Goal: Task Accomplishment & Management: Complete application form

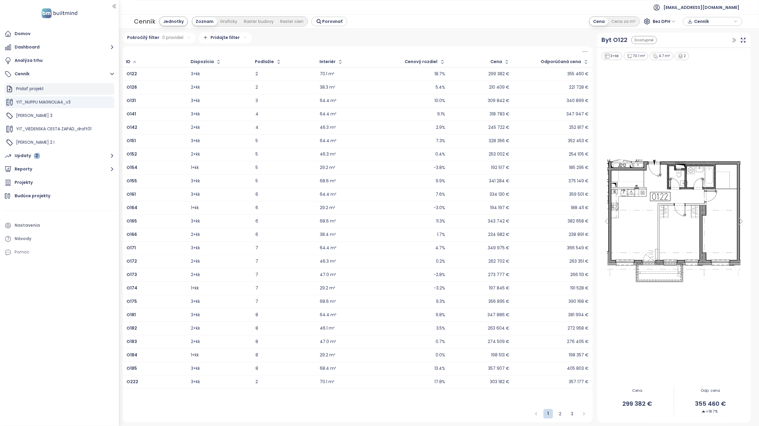
click at [29, 89] on div "Pridať projekt" at bounding box center [30, 88] width 28 height 7
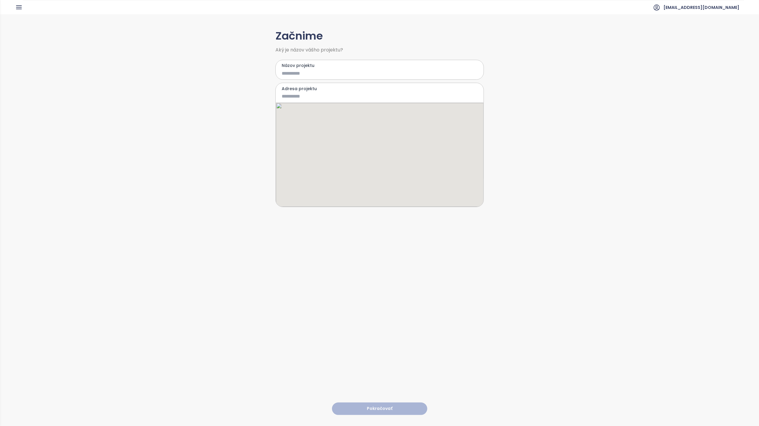
click at [293, 72] on input "Názov projektu" at bounding box center [375, 73] width 187 height 7
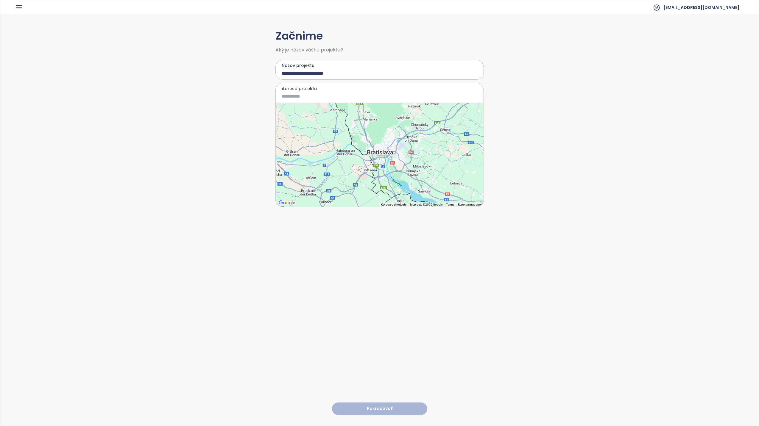
type input "**********"
click at [384, 160] on div at bounding box center [380, 155] width 208 height 104
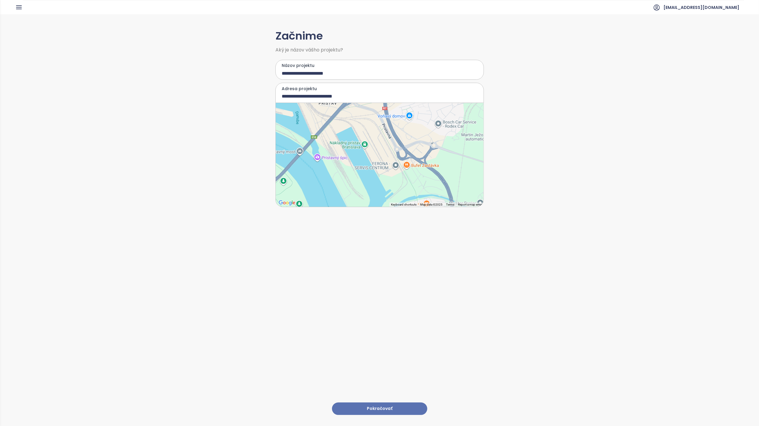
drag, startPoint x: 395, startPoint y: 150, endPoint x: 303, endPoint y: 242, distance: 130.1
click at [303, 242] on div "**********" at bounding box center [379, 219] width 208 height 411
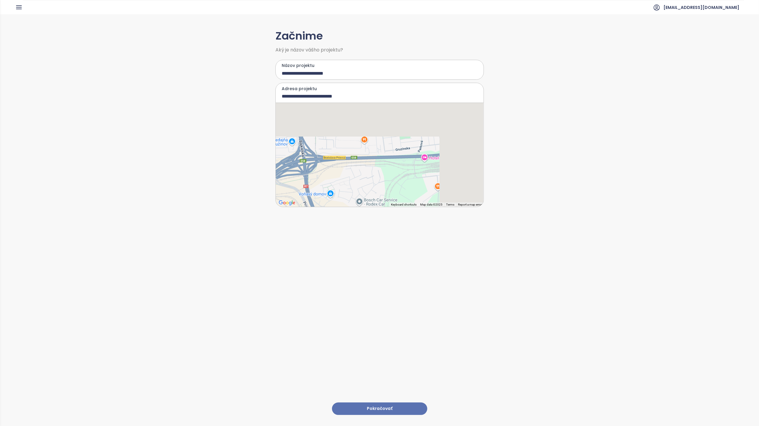
drag, startPoint x: 370, startPoint y: 153, endPoint x: 311, endPoint y: 215, distance: 85.3
click at [311, 215] on div "**********" at bounding box center [379, 219] width 208 height 411
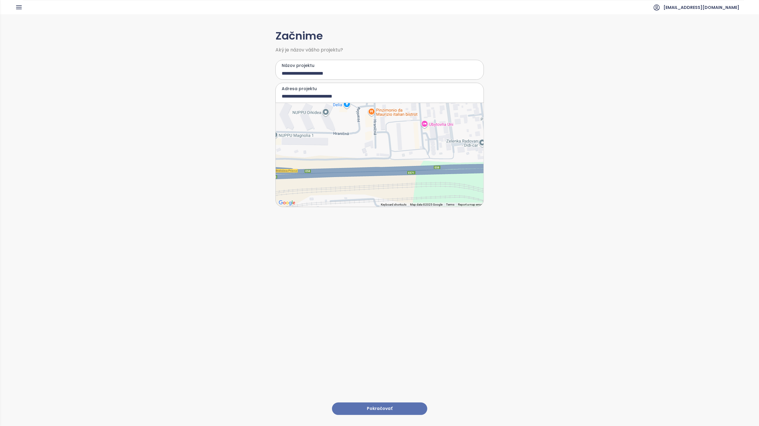
click at [348, 134] on div at bounding box center [380, 155] width 208 height 104
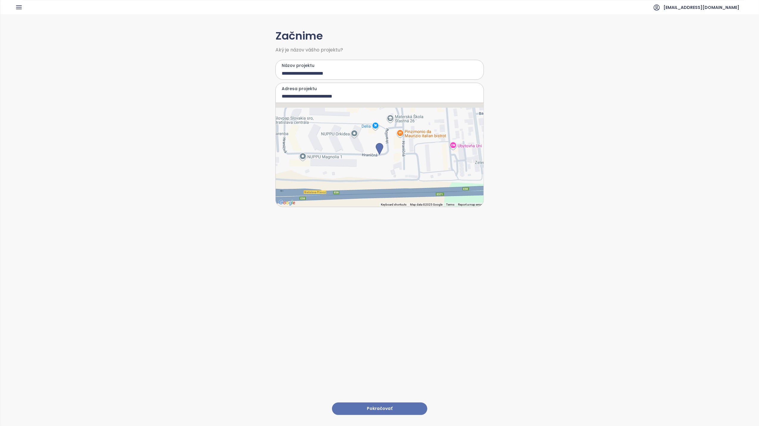
type input "**********"
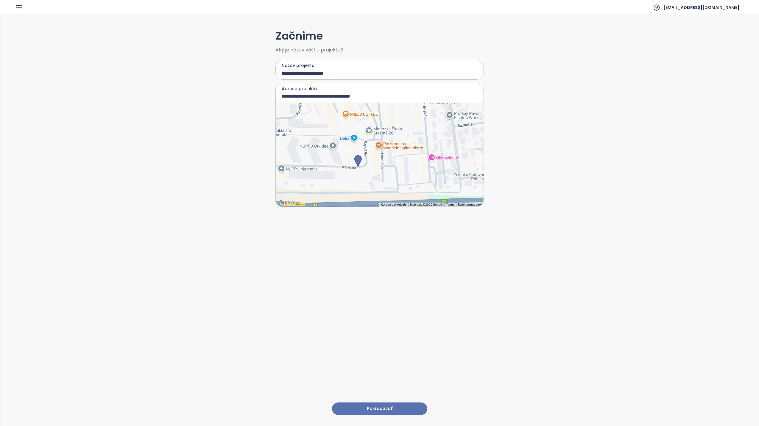
drag, startPoint x: 377, startPoint y: 160, endPoint x: 355, endPoint y: 174, distance: 25.5
click at [355, 174] on div at bounding box center [380, 155] width 208 height 104
click at [374, 404] on button "Pokračovať" at bounding box center [379, 409] width 95 height 13
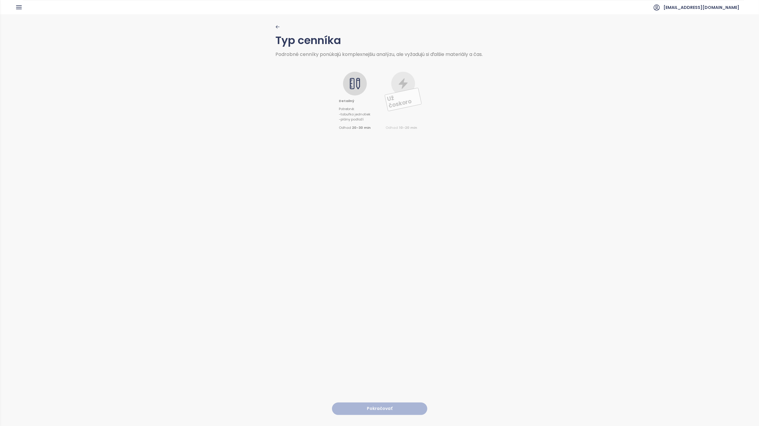
click at [350, 89] on icon at bounding box center [352, 83] width 5 height 11
click at [385, 404] on button "Pokračovať" at bounding box center [379, 409] width 95 height 13
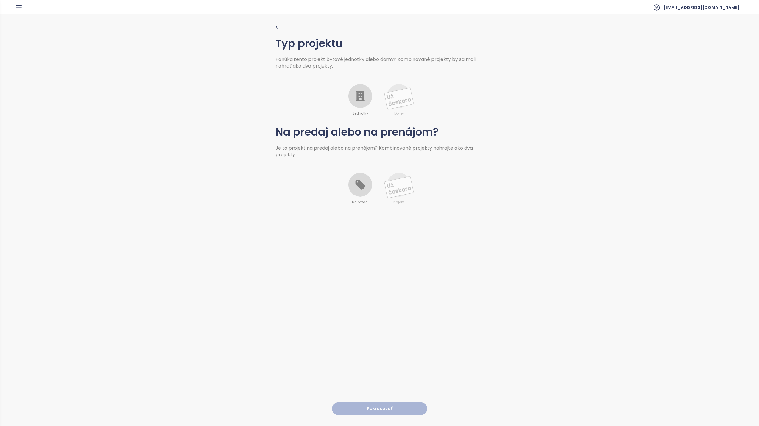
click at [356, 96] on icon at bounding box center [360, 96] width 9 height 10
click at [355, 186] on icon at bounding box center [360, 185] width 10 height 10
click at [381, 405] on button "Pokračovať" at bounding box center [379, 409] width 95 height 13
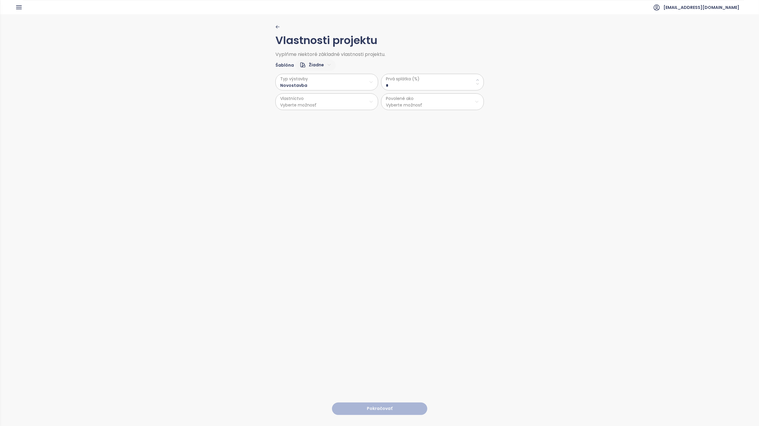
click at [417, 81] on span "Prvá splátka (%)" at bounding box center [432, 79] width 93 height 7
click at [472, 83] on \(\%\) "*" at bounding box center [432, 85] width 93 height 7
click at [476, 83] on icon at bounding box center [478, 84] width 4 height 4
drag, startPoint x: 386, startPoint y: 85, endPoint x: 368, endPoint y: 75, distance: 20.5
click at [368, 75] on div "Typ výstavby Novostavba Vlastníctvo Vyberte možnosť Prvá splátka (%) * Povolené…" at bounding box center [379, 90] width 208 height 39
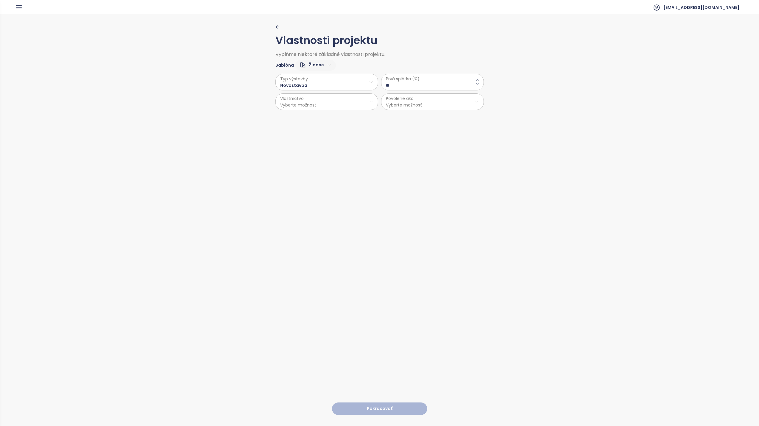
drag, startPoint x: 392, startPoint y: 85, endPoint x: 384, endPoint y: 83, distance: 8.1
click at [386, 83] on \(\%\) "**" at bounding box center [432, 85] width 93 height 7
type \(\%\) "**"
click at [361, 146] on div "Vlastnosti projektu Vyplňme niektoré základné vlastnosti projektu. Šablóna Žiad…" at bounding box center [379, 219] width 208 height 411
click at [320, 102] on html "Domov Dashboard Analýza trhu Cenník Updaty 2 Reporty Projekty Budúce projekty N…" at bounding box center [379, 213] width 759 height 426
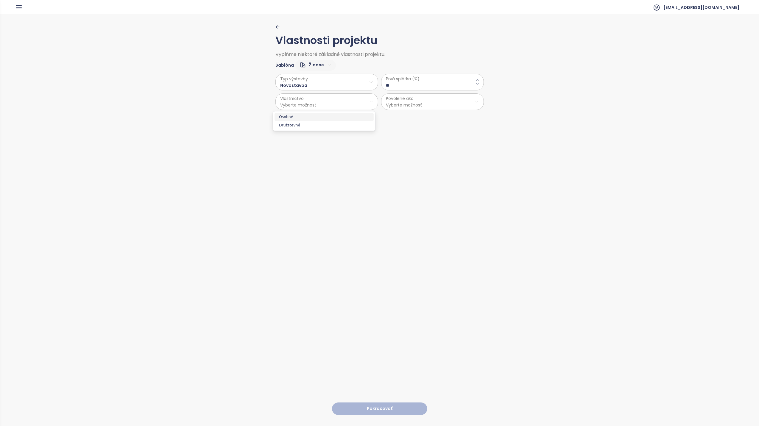
click at [305, 117] on span "Osobné" at bounding box center [323, 117] width 99 height 8
click at [424, 104] on html "Domov Dashboard Analýza trhu Cenník Updaty 2 Reporty Projekty Budúce projekty N…" at bounding box center [379, 213] width 759 height 426
click at [386, 115] on span "Byty" at bounding box center [429, 117] width 99 height 8
click at [374, 403] on button "Pokračovať" at bounding box center [379, 409] width 95 height 13
click at [333, 85] on html "Domov Dashboard Analýza trhu Cenník Updaty 2 Reporty Projekty Budúce projekty N…" at bounding box center [379, 213] width 759 height 426
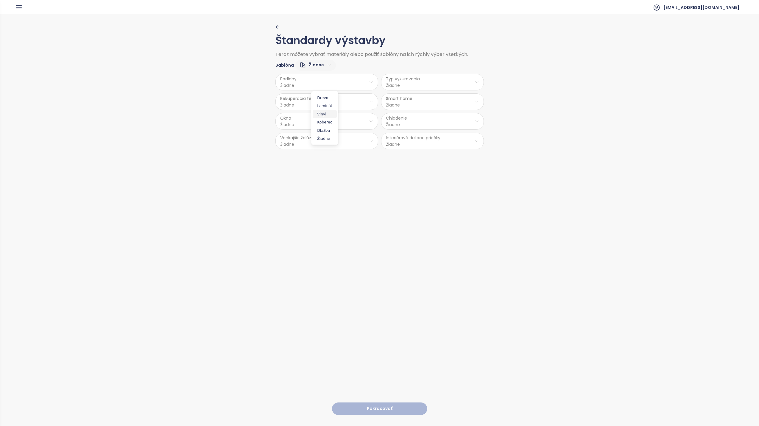
click at [327, 116] on span "Vinyl" at bounding box center [325, 114] width 24 height 8
click at [315, 105] on html "Domov Dashboard Analýza trhu Cenník Updaty 2 Reporty Projekty Budúce projekty N…" at bounding box center [379, 213] width 759 height 426
click at [324, 126] on span "Nie" at bounding box center [324, 125] width 16 height 8
click at [290, 122] on html "Domov Dashboard Analýza trhu Cenník Updaty 2 Reporty Projekty Budúce projekty N…" at bounding box center [379, 213] width 759 height 426
click at [321, 171] on span "PVC" at bounding box center [324, 170] width 31 height 8
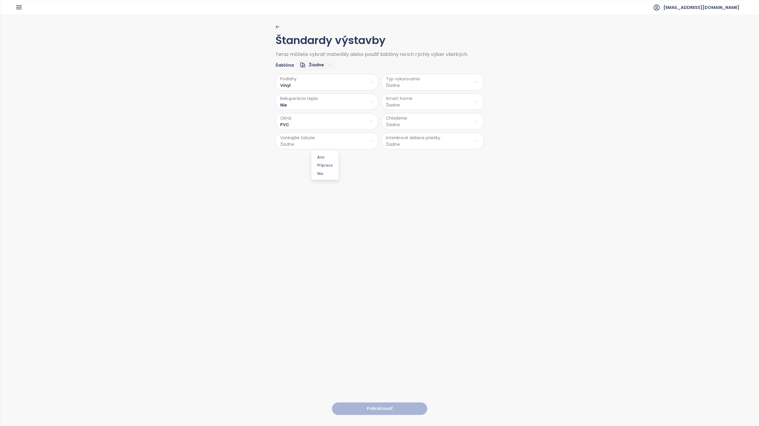
click at [316, 133] on html "Domov Dashboard Analýza trhu Cenník Updaty 2 Reporty Projekty Budúce projekty N…" at bounding box center [379, 213] width 759 height 426
click at [323, 172] on span "Nie" at bounding box center [325, 173] width 24 height 8
click at [424, 80] on html "Domov Dashboard Analýza trhu Cenník Updaty 2 Reporty Projekty Budúce projekty N…" at bounding box center [379, 213] width 759 height 426
click at [427, 114] on span "Radiátory" at bounding box center [431, 114] width 43 height 8
click at [399, 102] on html "Domov Dashboard Analýza trhu Cenník Updaty 2 Reporty Projekty Budúce projekty N…" at bounding box center [379, 213] width 759 height 426
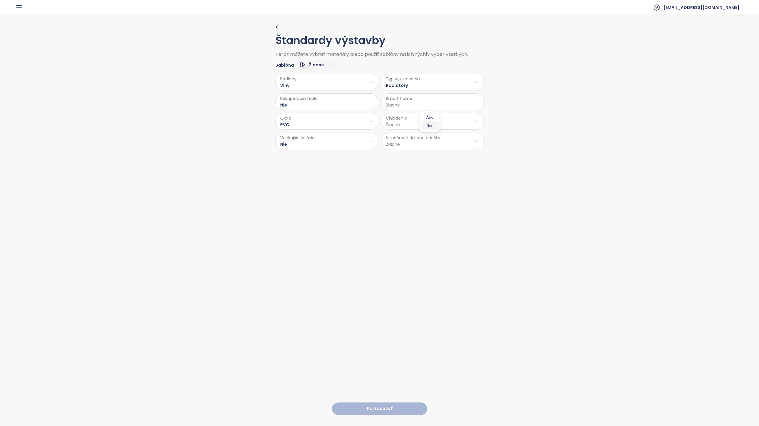
click at [428, 125] on span "Nie" at bounding box center [430, 125] width 16 height 8
click at [409, 127] on html "Domov Dashboard Analýza trhu Cenník Updaty 2 Reporty Projekty Budúce projekty N…" at bounding box center [379, 213] width 759 height 426
click at [429, 146] on span "Príprava klimatizácie" at bounding box center [432, 145] width 52 height 8
click at [405, 143] on html "Domov Dashboard Analýza trhu Cenník Updaty 2 Reporty Projekty Budúce projekty N…" at bounding box center [379, 213] width 759 height 426
click at [430, 174] on span "Sadrokartón" at bounding box center [431, 173] width 32 height 8
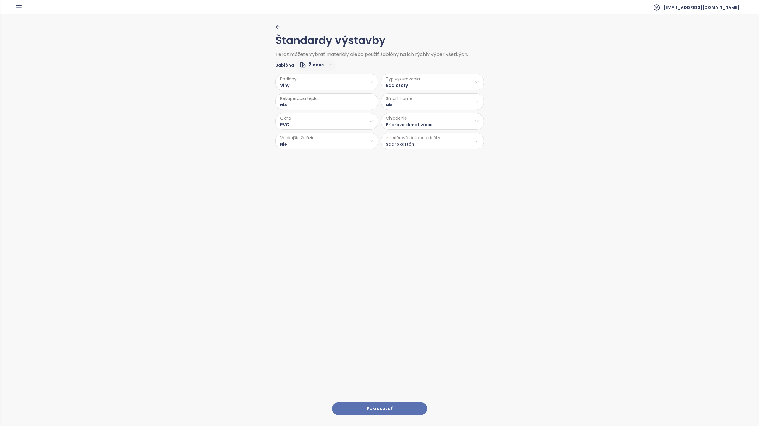
click at [430, 146] on html "Domov Dashboard Analýza trhu Cenník Updaty 2 Reporty Projekty Budúce projekty N…" at bounding box center [379, 213] width 759 height 426
click at [427, 165] on span "Betón" at bounding box center [431, 165] width 35 height 8
click at [378, 403] on button "Pokračovať" at bounding box center [379, 409] width 95 height 13
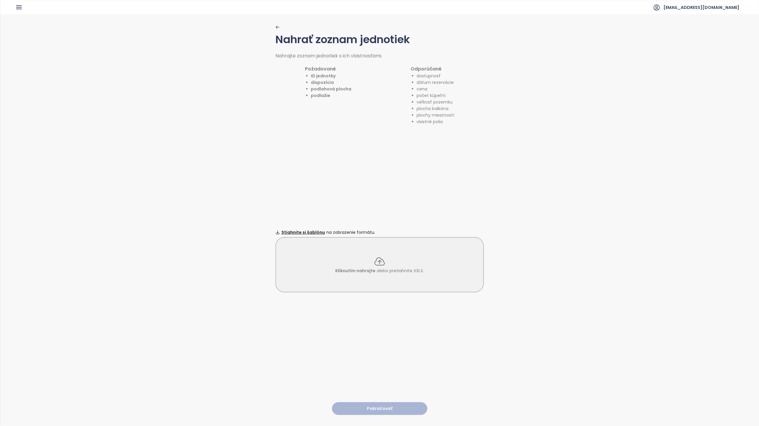
click at [376, 259] on icon at bounding box center [380, 262] width 12 height 12
click at [380, 260] on icon at bounding box center [380, 262] width 12 height 12
click at [376, 258] on icon at bounding box center [380, 261] width 10 height 7
click at [377, 260] on icon at bounding box center [380, 261] width 10 height 7
click at [374, 259] on icon at bounding box center [380, 262] width 12 height 12
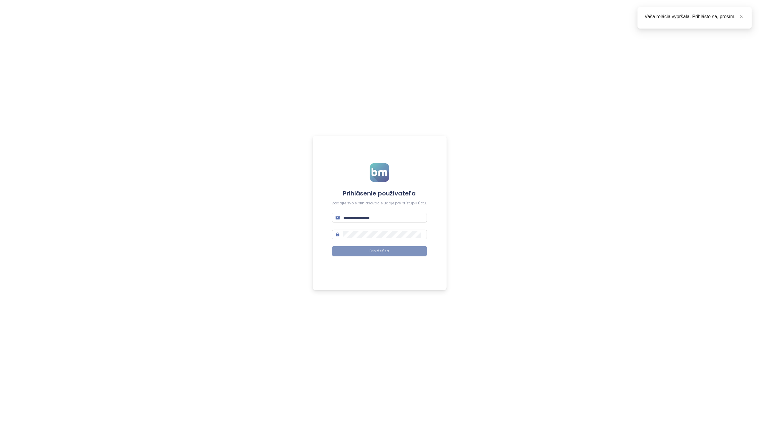
type input "**********"
click at [384, 252] on span "Prihlásiť sa" at bounding box center [380, 252] width 20 height 6
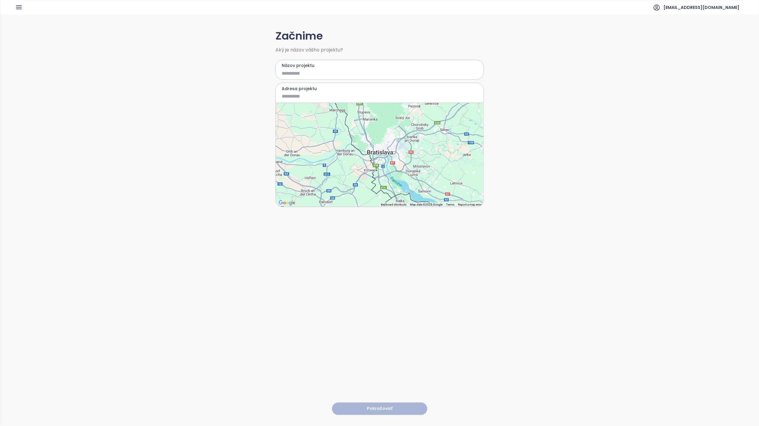
click at [19, 6] on icon "button" at bounding box center [18, 7] width 5 height 3
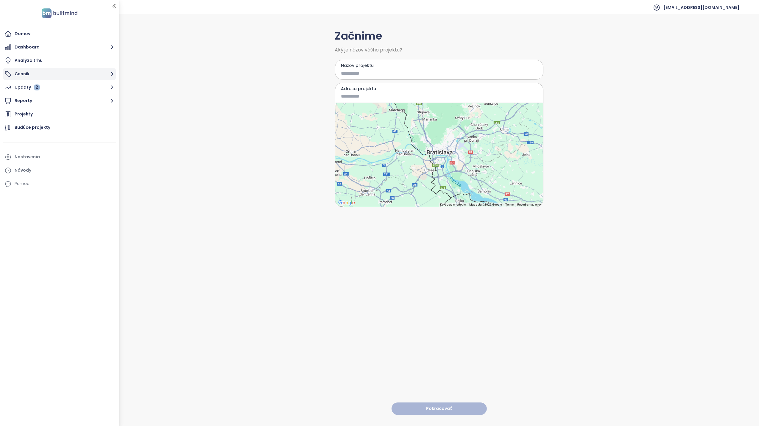
click at [42, 71] on button "Cenník" at bounding box center [59, 74] width 113 height 12
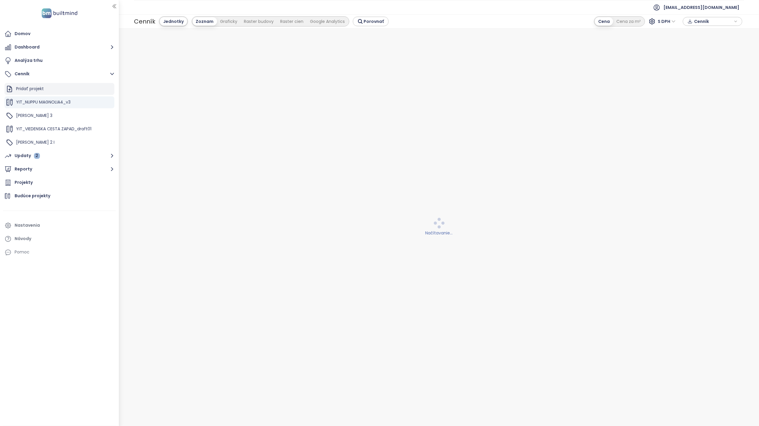
click at [32, 86] on div "Pridať projekt" at bounding box center [30, 88] width 28 height 7
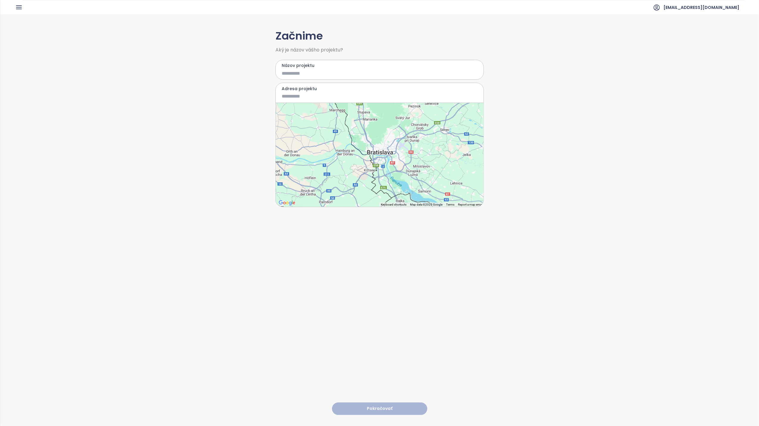
click at [335, 71] on input "Názov projektu" at bounding box center [375, 73] width 187 height 7
type input "*"
type input "**********"
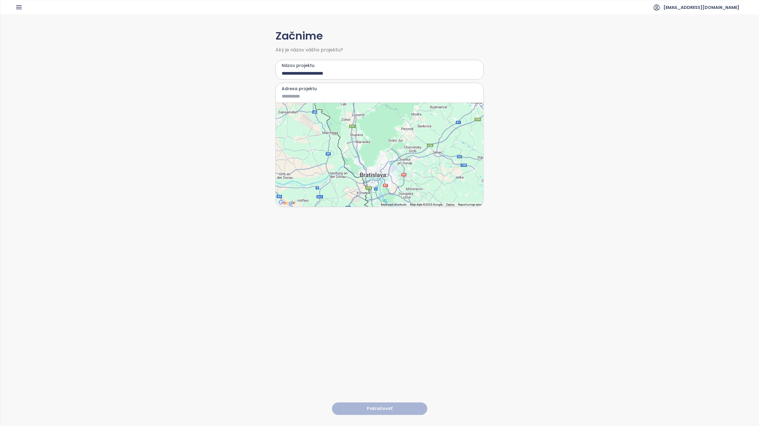
drag, startPoint x: 397, startPoint y: 148, endPoint x: 389, endPoint y: 171, distance: 24.4
click at [389, 171] on div at bounding box center [380, 155] width 208 height 104
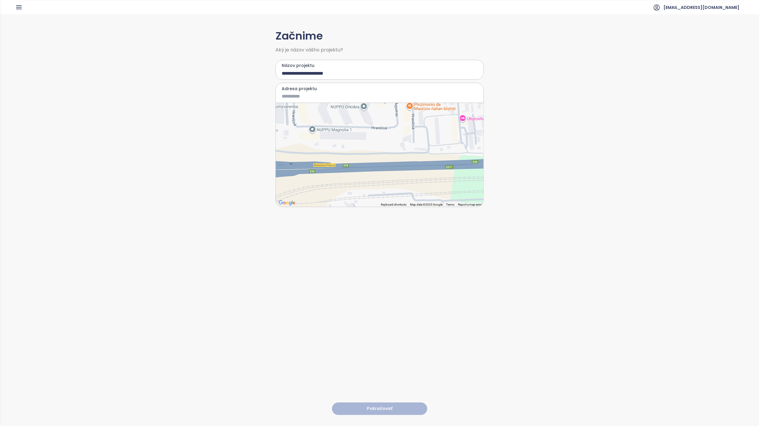
click at [390, 129] on div at bounding box center [380, 155] width 208 height 104
click at [383, 129] on div at bounding box center [380, 155] width 208 height 104
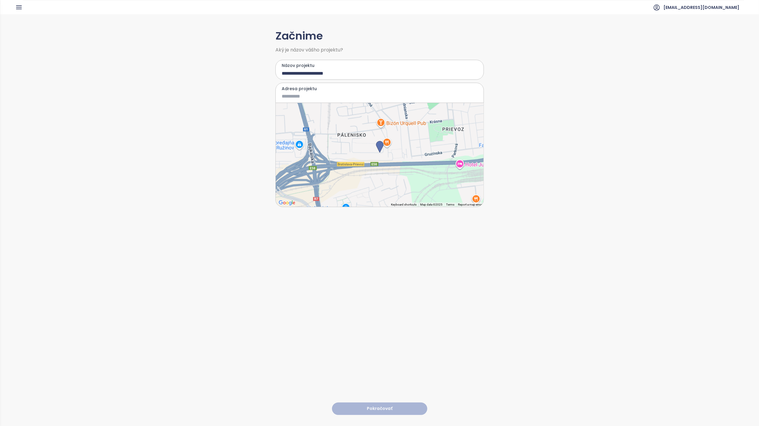
type input "**********"
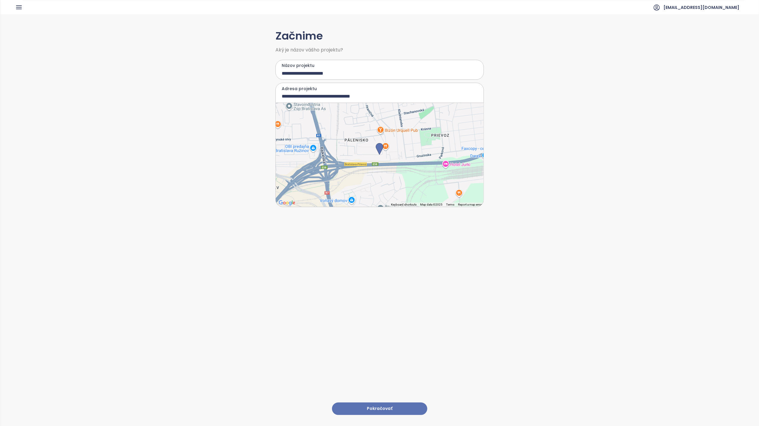
click at [376, 403] on button "Pokračovať" at bounding box center [379, 409] width 95 height 13
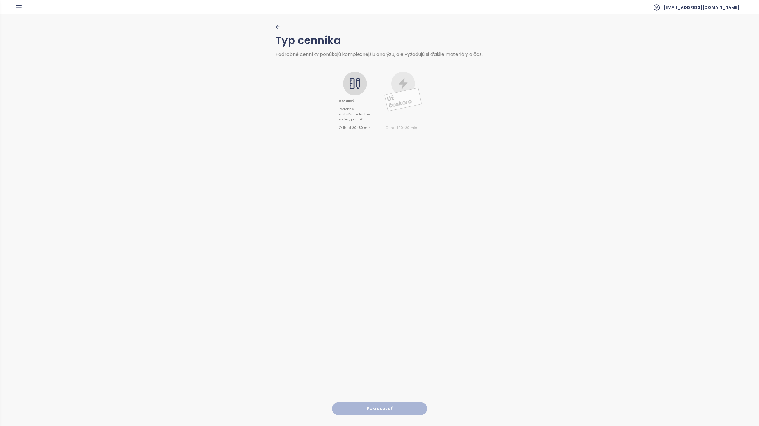
click at [351, 88] on icon at bounding box center [355, 84] width 12 height 12
click at [373, 396] on div "Typ cenníka Podrobné cenníky ponúkajú komplexnejšiu analýzu, ale vyžadujú si ďa…" at bounding box center [379, 219] width 208 height 411
click at [374, 403] on button "Pokračovať" at bounding box center [379, 409] width 95 height 13
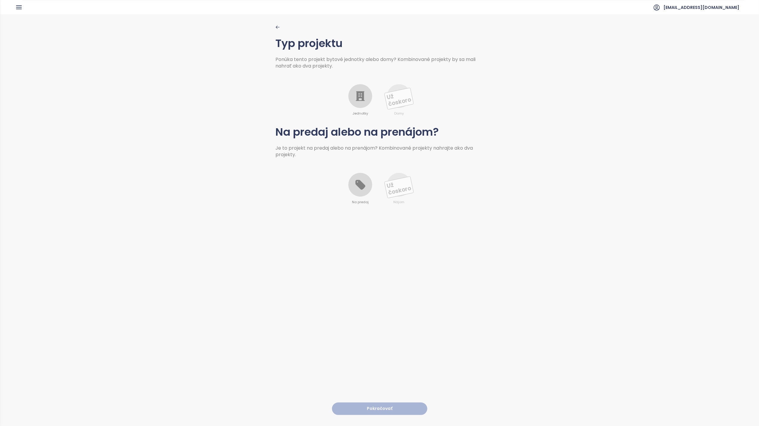
click at [356, 99] on icon at bounding box center [360, 96] width 9 height 10
click at [360, 180] on icon at bounding box center [360, 185] width 12 height 12
click at [383, 404] on button "Pokračovať" at bounding box center [379, 409] width 95 height 13
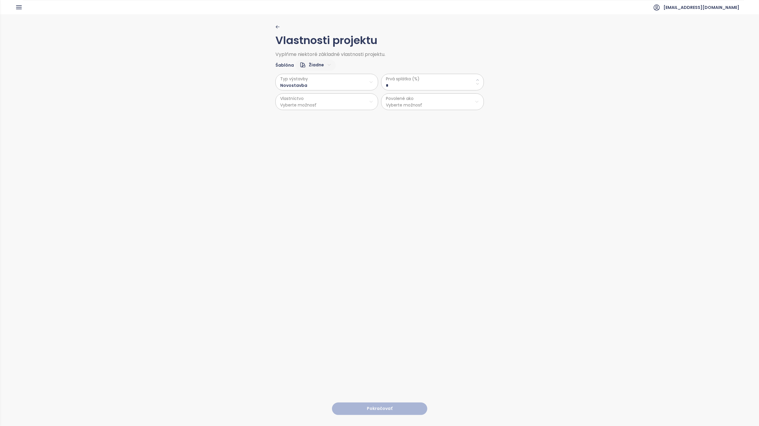
click at [405, 84] on \(\%\) "*" at bounding box center [432, 85] width 93 height 7
drag, startPoint x: 396, startPoint y: 87, endPoint x: 355, endPoint y: 88, distance: 40.8
click at [355, 88] on div "Typ výstavby Novostavba Vlastníctvo Vyberte možnosť Prvá splátka (%) * Povolené…" at bounding box center [379, 90] width 208 height 39
type \(\%\) "**"
click at [304, 102] on html "Domov Dashboard Analýza trhu Cenník Updaty 2 Reporty Projekty Budúce projekty N…" at bounding box center [379, 213] width 759 height 426
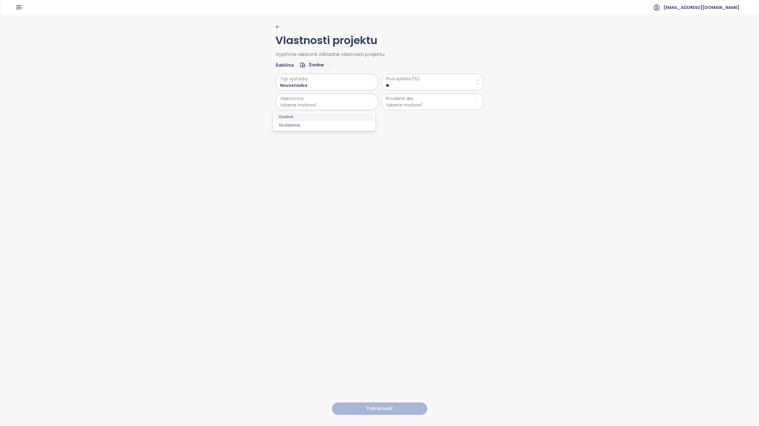
click at [298, 117] on span "Osobné" at bounding box center [323, 117] width 99 height 8
click at [402, 99] on html "Domov Dashboard Analýza trhu Cenník Updaty 2 Reporty Projekty Budúce projekty N…" at bounding box center [379, 213] width 759 height 426
click at [398, 118] on span "Byty" at bounding box center [429, 117] width 99 height 8
click at [378, 404] on button "Pokračovať" at bounding box center [379, 409] width 95 height 13
click at [330, 82] on html "Domov Dashboard Analýza trhu Cenník Updaty 2 Reporty Projekty Budúce projekty N…" at bounding box center [379, 213] width 759 height 426
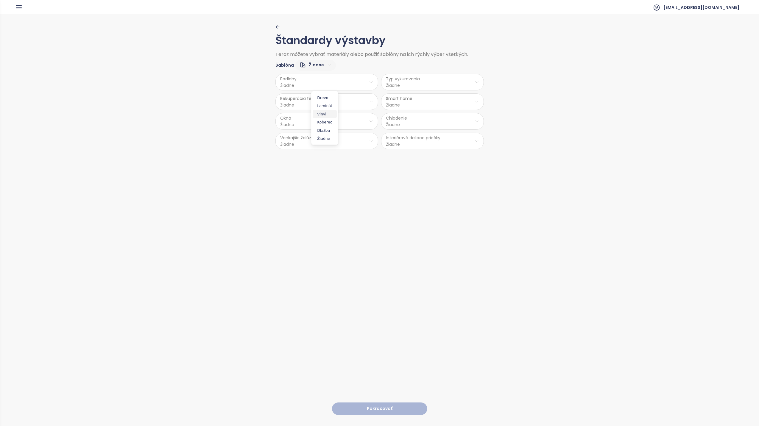
click at [324, 112] on span "Vinyl" at bounding box center [325, 114] width 24 height 8
click at [311, 104] on html "Domov Dashboard Analýza trhu Cenník Updaty 2 Reporty Projekty Budúce projekty N…" at bounding box center [379, 213] width 759 height 426
click at [325, 129] on span "Nie" at bounding box center [324, 125] width 16 height 8
click at [316, 126] on html "Domov Dashboard Analýza trhu Cenník Updaty 2 Reporty Projekty Budúce projekty N…" at bounding box center [379, 213] width 759 height 426
click at [317, 170] on span "PVC" at bounding box center [324, 170] width 31 height 8
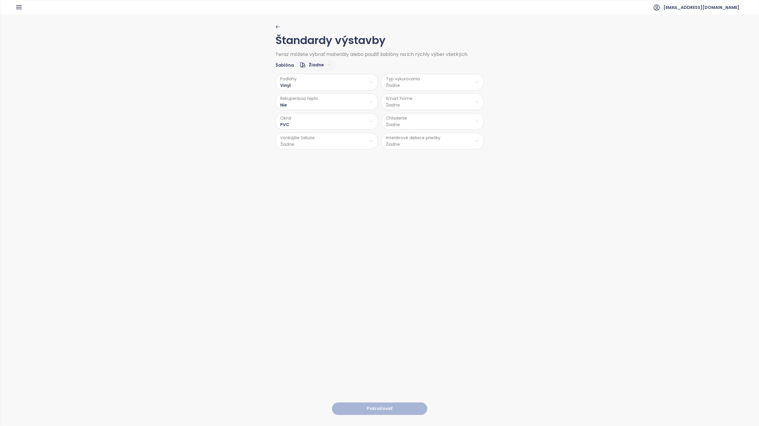
click at [294, 146] on html "Domov Dashboard Analýza trhu Cenník Updaty 2 Reporty Projekty Budúce projekty N…" at bounding box center [379, 213] width 759 height 426
click at [323, 172] on span "Nie" at bounding box center [325, 173] width 24 height 8
click at [414, 82] on html "Domov Dashboard Analýza trhu Cenník Updaty 2 Reporty Projekty Budúce projekty N…" at bounding box center [379, 213] width 759 height 426
click at [423, 114] on span "Radiátory" at bounding box center [431, 114] width 43 height 8
click at [393, 104] on html "Domov Dashboard Analýza trhu Cenník Updaty 2 Reporty Projekty Budúce projekty N…" at bounding box center [379, 213] width 759 height 426
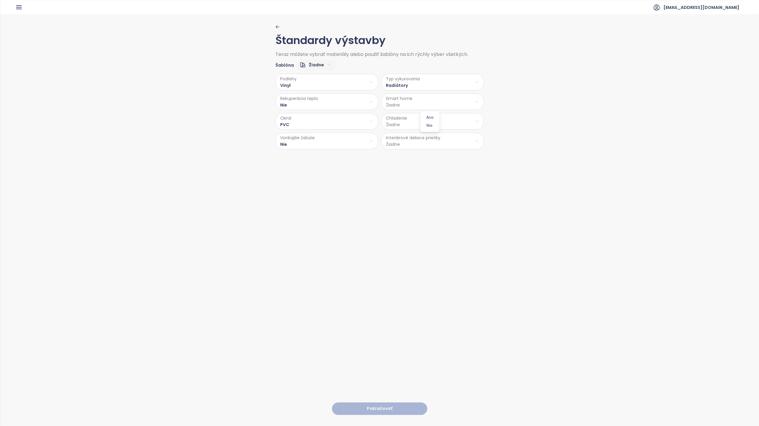
click at [430, 125] on span "Nie" at bounding box center [430, 125] width 16 height 8
click at [408, 123] on html "Domov Dashboard Analýza trhu Cenník Updaty 2 Reporty Projekty Budúce projekty N…" at bounding box center [379, 213] width 759 height 426
click at [427, 142] on span "Príprava klimatizácie" at bounding box center [432, 145] width 52 height 8
click at [404, 143] on html "Domov Dashboard Analýza trhu Cenník Updaty 2 Reporty Projekty Budúce projekty N…" at bounding box center [379, 213] width 759 height 426
click at [431, 166] on span "Betón" at bounding box center [431, 165] width 32 height 8
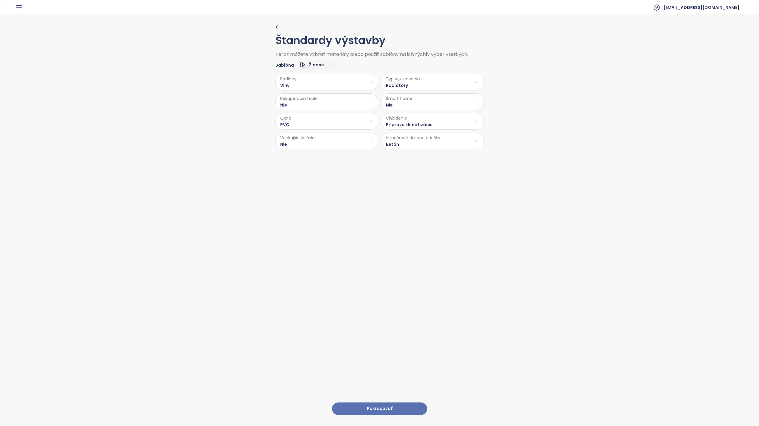
click at [376, 404] on button "Pokračovať" at bounding box center [379, 409] width 95 height 13
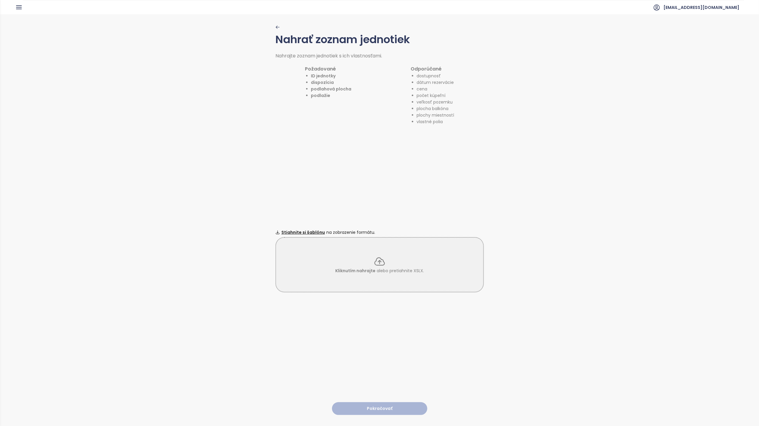
click at [377, 259] on icon at bounding box center [380, 262] width 12 height 12
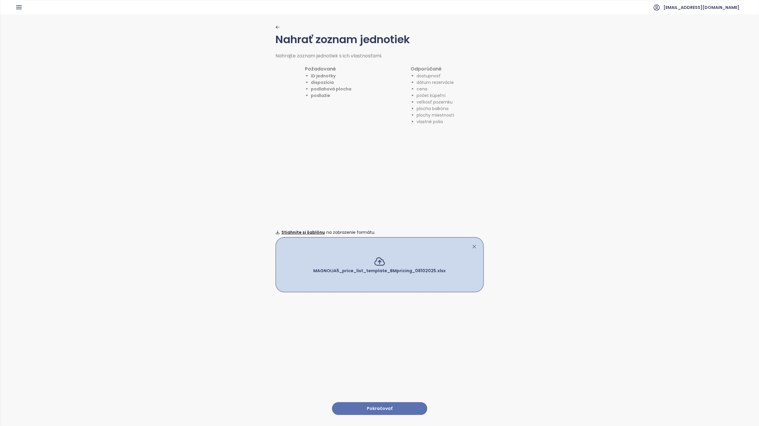
click at [380, 402] on button "Pokračovať" at bounding box center [379, 408] width 95 height 13
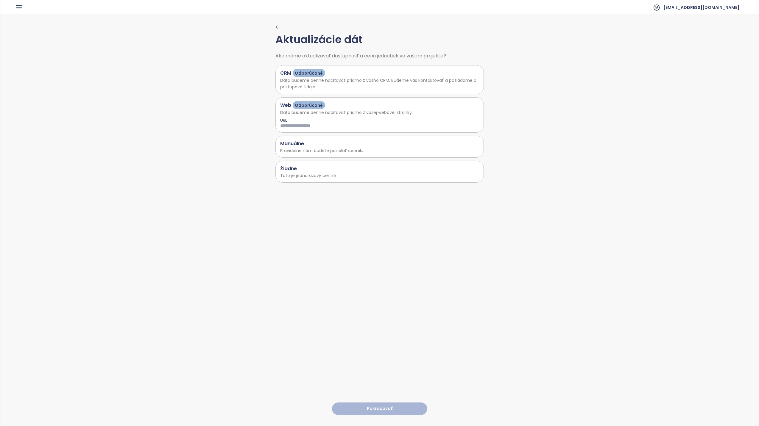
click at [304, 147] on div "Manuálne" at bounding box center [379, 143] width 199 height 7
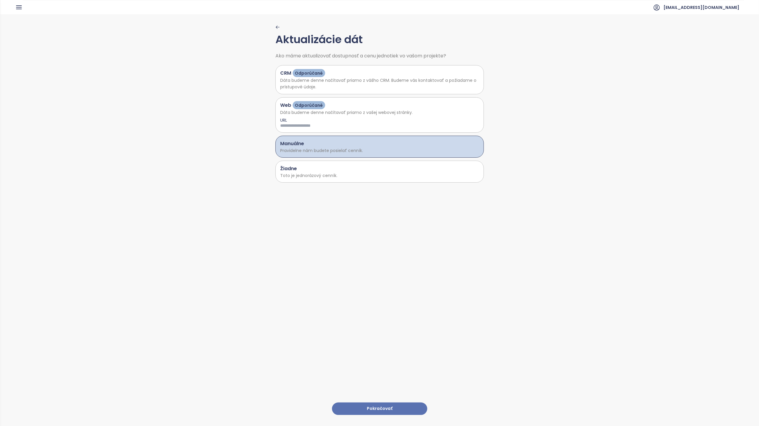
click at [378, 403] on button "Pokračovať" at bounding box center [379, 409] width 95 height 13
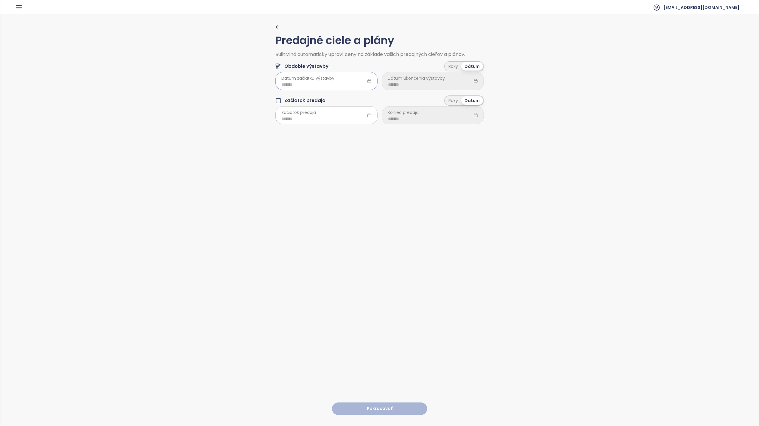
click at [360, 80] on div at bounding box center [326, 81] width 102 height 18
type input "*******"
click at [351, 97] on span "button" at bounding box center [352, 97] width 3 height 3
click at [313, 113] on div "Feb" at bounding box center [315, 113] width 18 height 7
type input "*******"
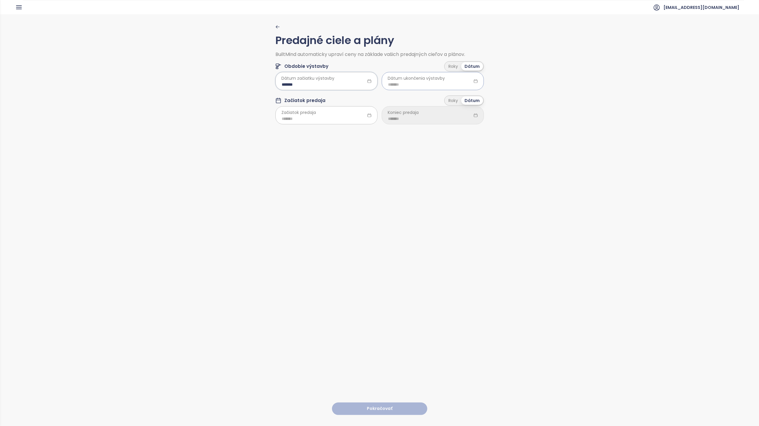
click at [469, 82] on input at bounding box center [433, 84] width 90 height 7
click at [462, 97] on div "2025" at bounding box center [422, 97] width 86 height 12
click at [457, 94] on button "button" at bounding box center [458, 97] width 7 height 12
click at [457, 97] on span "button" at bounding box center [458, 97] width 3 height 3
type input "*******"
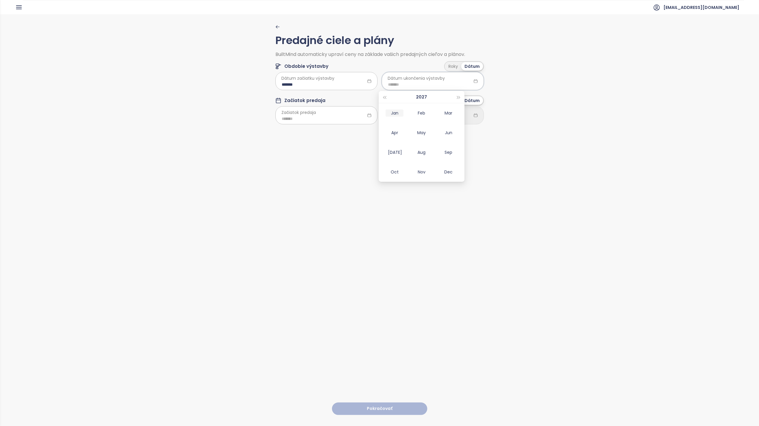
click at [397, 115] on div "Jan" at bounding box center [395, 113] width 18 height 7
type input "*******"
click at [341, 113] on div at bounding box center [326, 115] width 102 height 18
click at [316, 148] on div "Feb" at bounding box center [315, 147] width 18 height 7
type input "*******"
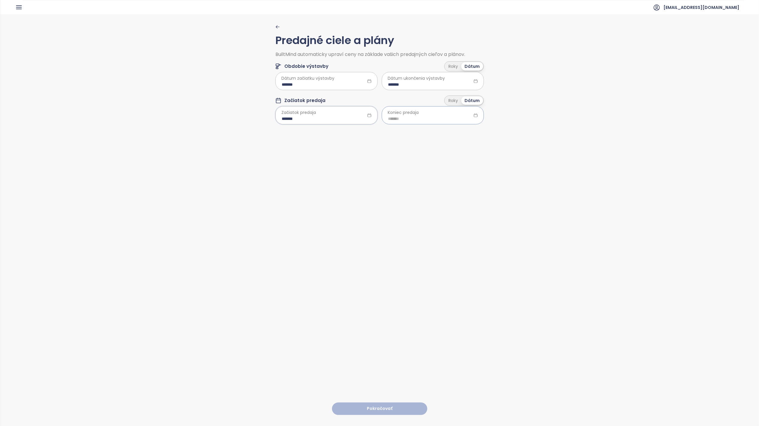
click at [460, 117] on input at bounding box center [433, 119] width 90 height 7
click at [361, 79] on div "*******" at bounding box center [326, 81] width 102 height 18
click at [279, 96] on span "button" at bounding box center [278, 97] width 3 height 3
click at [316, 152] on div "Aug" at bounding box center [315, 152] width 18 height 7
type input "*******"
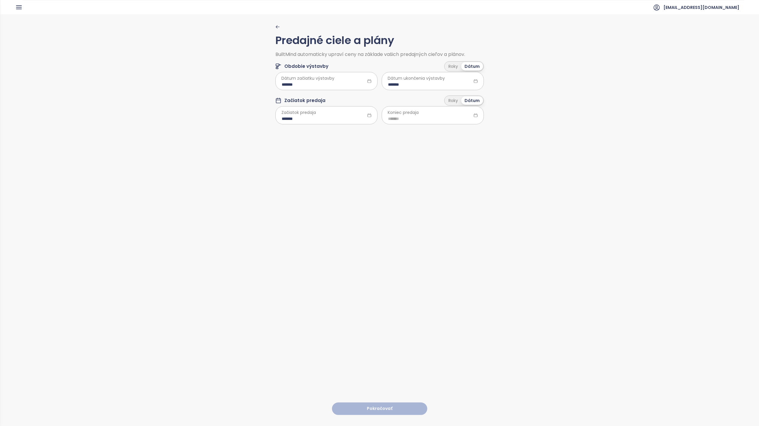
click at [473, 79] on icon at bounding box center [475, 81] width 4 height 4
click at [390, 83] on input "*******" at bounding box center [433, 84] width 90 height 7
click at [384, 96] on span "button" at bounding box center [384, 97] width 3 height 3
click at [423, 173] on div "Nov" at bounding box center [422, 171] width 18 height 7
type input "*******"
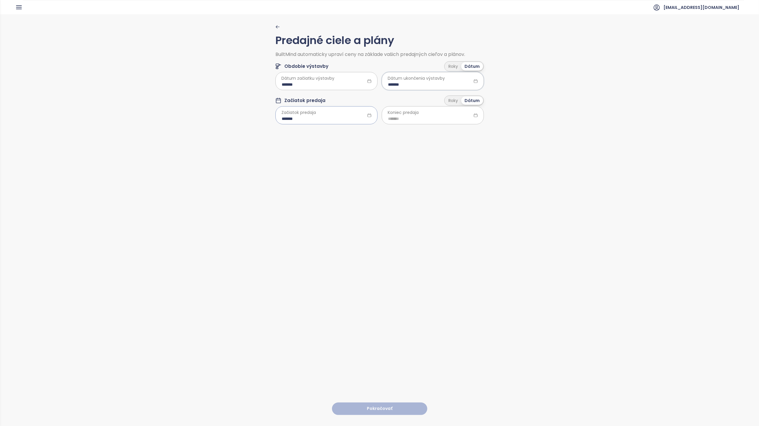
click at [326, 118] on input "*******" at bounding box center [327, 119] width 90 height 7
click at [312, 202] on td "Nov" at bounding box center [315, 206] width 27 height 20
type input "*******"
click at [447, 120] on input at bounding box center [433, 119] width 90 height 7
click at [459, 131] on span "button" at bounding box center [458, 131] width 3 height 3
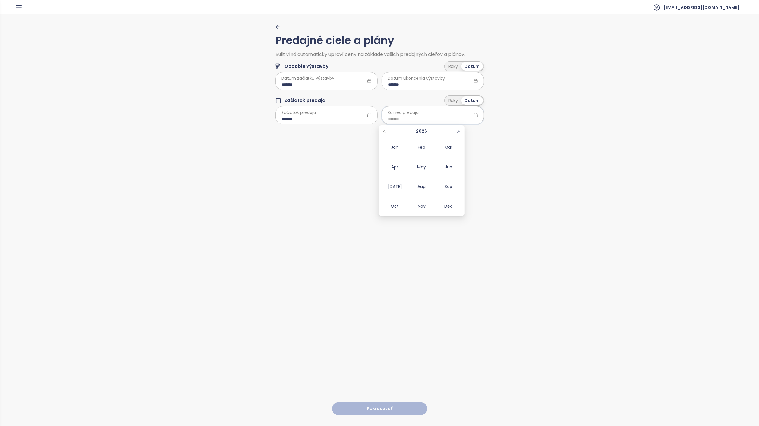
click at [459, 132] on span "button" at bounding box center [458, 131] width 3 height 3
click at [451, 144] on div "Mar" at bounding box center [449, 147] width 18 height 7
type input "*******"
click at [376, 403] on button "Pokračovať" at bounding box center [379, 409] width 95 height 13
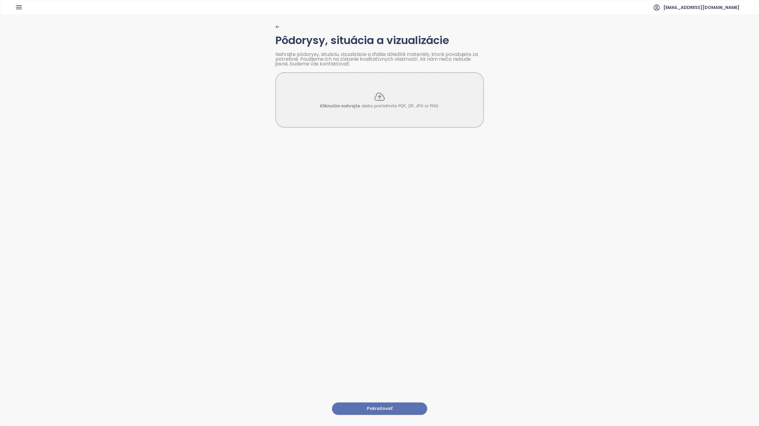
click at [376, 404] on button "Pokračovať" at bounding box center [379, 409] width 95 height 13
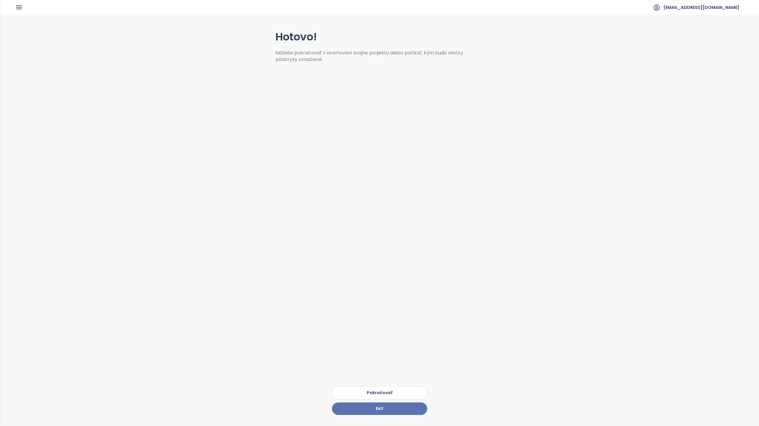
click at [377, 386] on button "Pokračovať" at bounding box center [379, 392] width 95 height 13
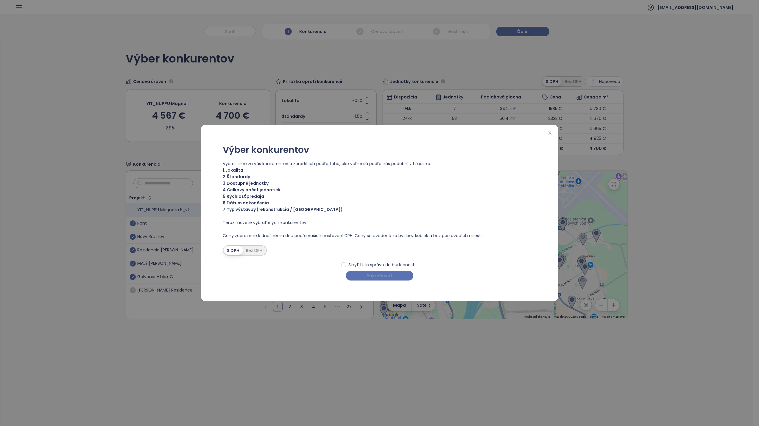
click at [380, 278] on span "Pokračovať" at bounding box center [380, 276] width 26 height 7
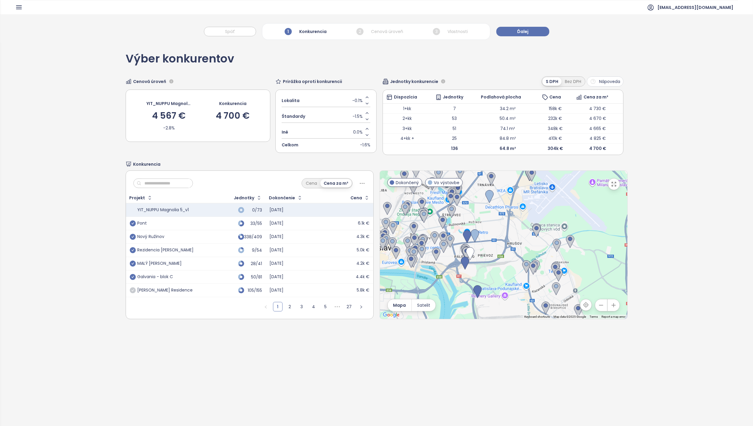
drag, startPoint x: 537, startPoint y: 268, endPoint x: 511, endPoint y: 274, distance: 26.9
click at [511, 274] on div at bounding box center [503, 245] width 247 height 148
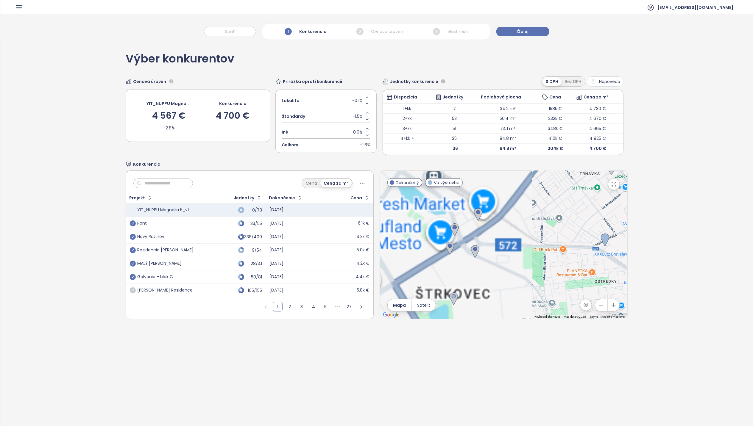
drag, startPoint x: 441, startPoint y: 218, endPoint x: 523, endPoint y: 268, distance: 96.4
click at [523, 268] on div at bounding box center [503, 245] width 247 height 148
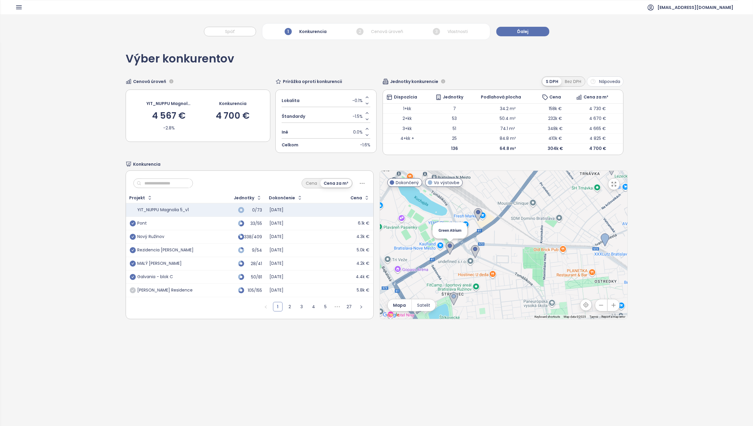
click at [447, 248] on img at bounding box center [450, 248] width 8 height 13
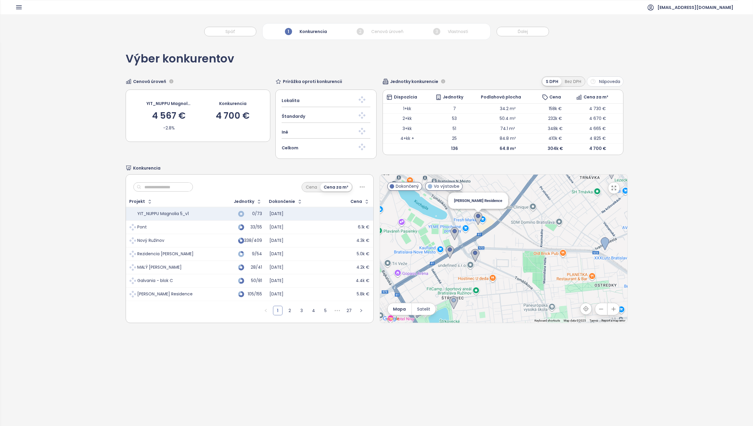
click at [475, 219] on img at bounding box center [478, 218] width 8 height 13
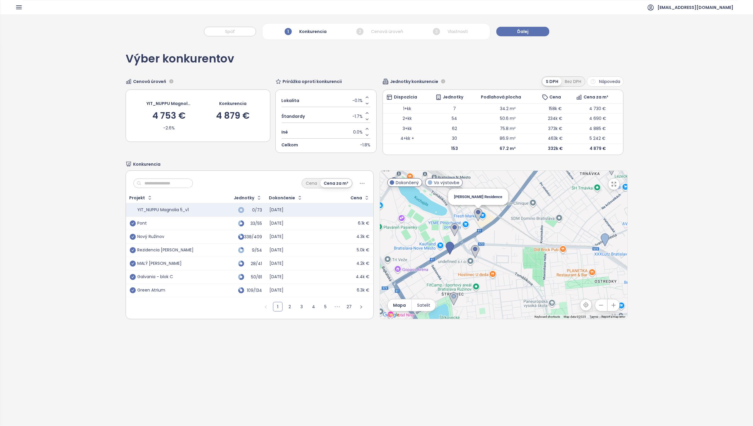
click at [475, 214] on img at bounding box center [478, 214] width 8 height 13
drag, startPoint x: 500, startPoint y: 276, endPoint x: 466, endPoint y: 154, distance: 126.2
click at [465, 159] on div "Výber konkurentov Cenová úroveň YIT_NUPPU Magnolia 5_v1 4 888 € -3.5% Konkurenc…" at bounding box center [377, 186] width 502 height 287
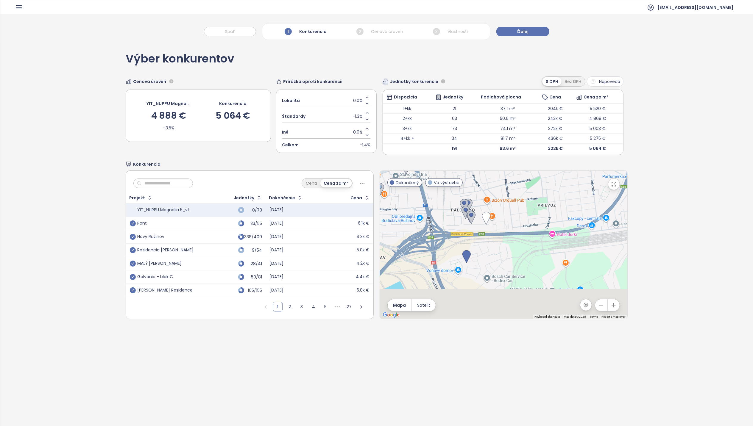
drag, startPoint x: 492, startPoint y: 248, endPoint x: 479, endPoint y: 242, distance: 15.1
click at [494, 232] on div at bounding box center [503, 245] width 247 height 148
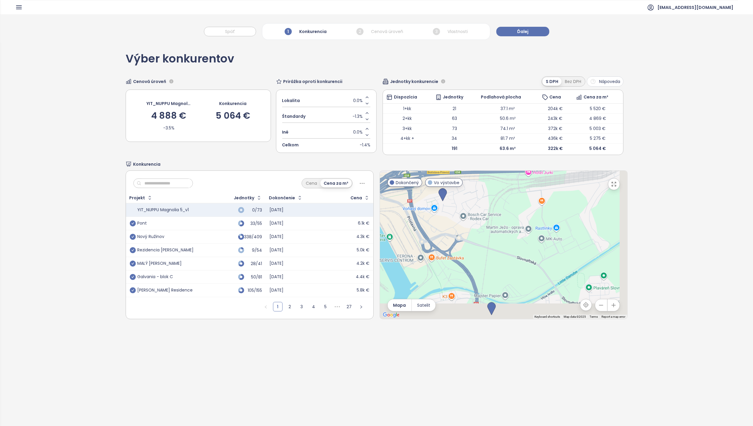
drag, startPoint x: 497, startPoint y: 274, endPoint x: 469, endPoint y: 207, distance: 73.4
click at [469, 207] on div at bounding box center [503, 245] width 247 height 148
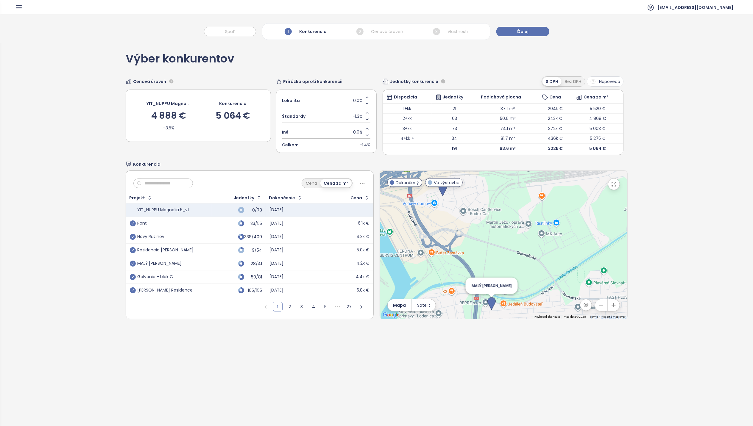
click at [488, 308] on div "MALÝ [PERSON_NAME]" at bounding box center [503, 245] width 247 height 148
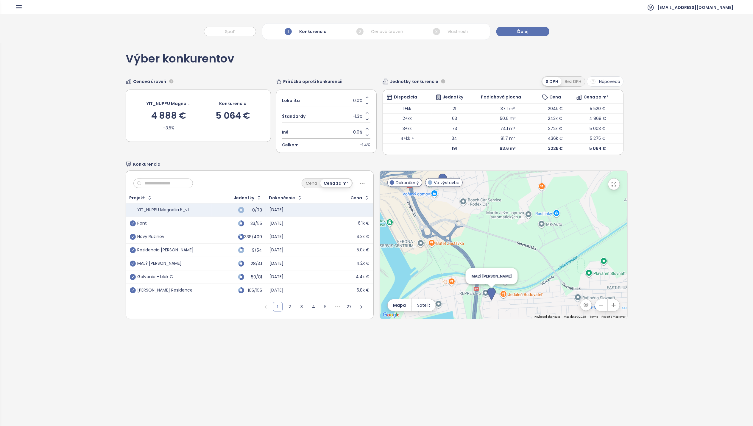
click at [489, 292] on img at bounding box center [491, 294] width 8 height 13
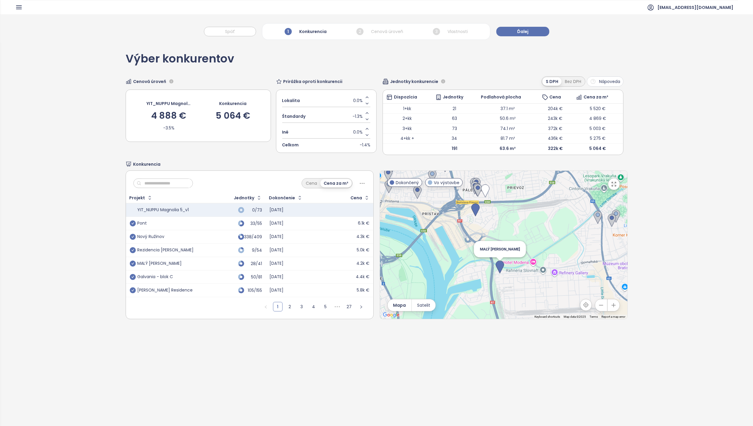
click at [498, 266] on img at bounding box center [500, 267] width 8 height 13
click at [133, 266] on icon "check-circle" at bounding box center [133, 264] width 6 height 6
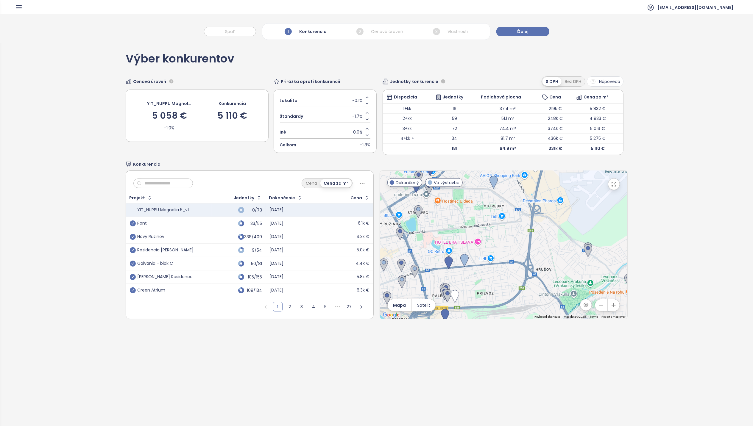
drag, startPoint x: 497, startPoint y: 241, endPoint x: 466, endPoint y: 347, distance: 110.0
click at [466, 347] on div "Výber konkurentov Cenová úroveň YIT_NUPPU Magnolia 5_v1 5 058 € -1.0% Konkurenc…" at bounding box center [376, 248] width 753 height 411
click at [132, 254] on span at bounding box center [133, 251] width 6 height 6
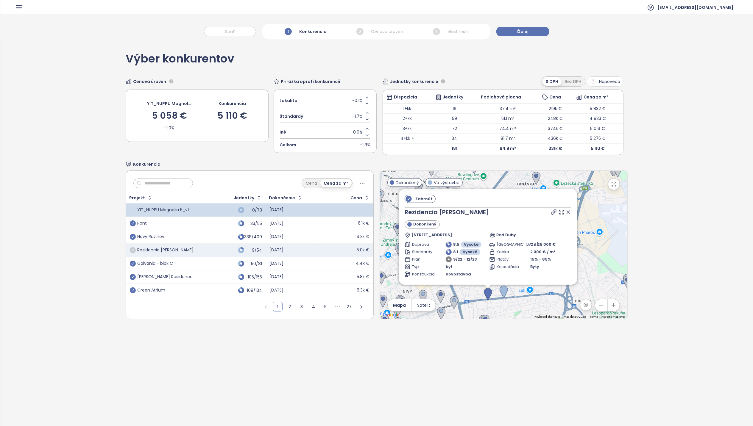
click at [132, 251] on icon "check-circle" at bounding box center [133, 250] width 6 height 6
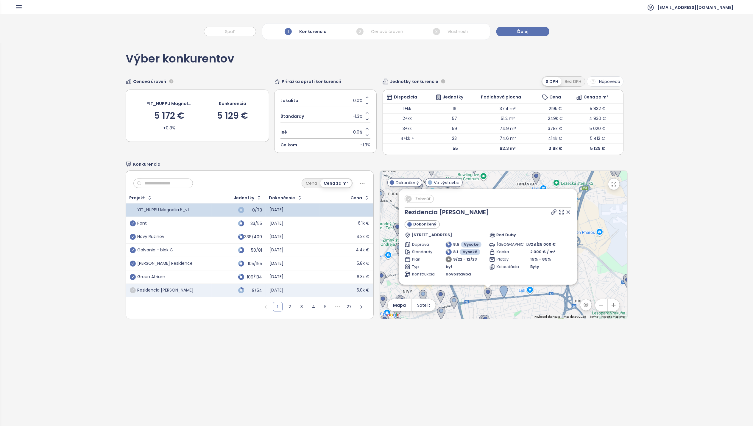
click at [565, 214] on icon at bounding box center [568, 212] width 6 height 6
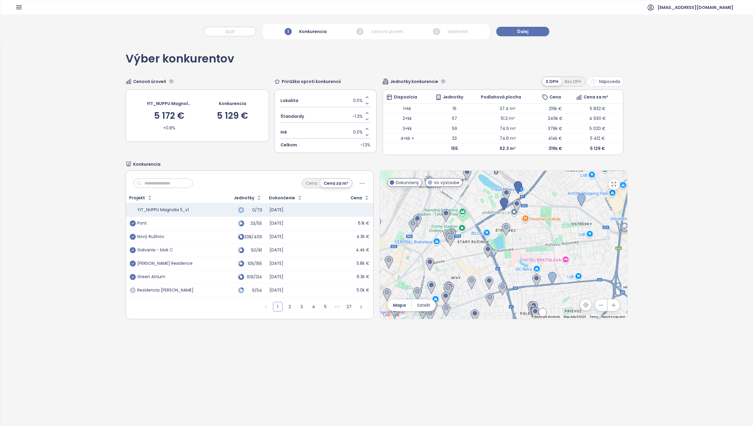
drag, startPoint x: 483, startPoint y: 274, endPoint x: 517, endPoint y: 264, distance: 36.4
click at [515, 265] on div at bounding box center [503, 245] width 247 height 148
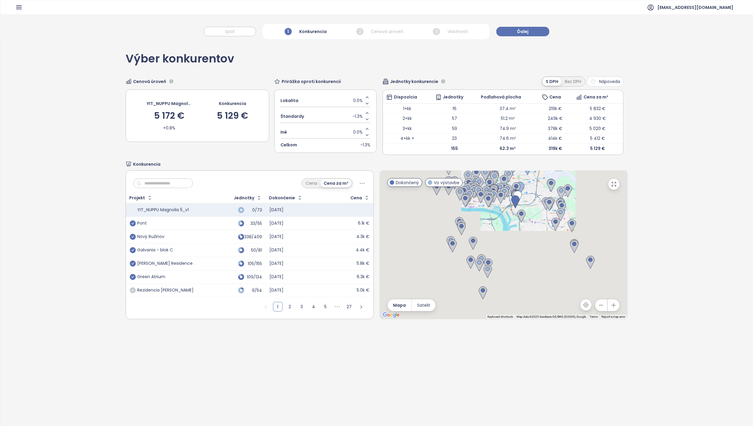
drag, startPoint x: 509, startPoint y: 294, endPoint x: 489, endPoint y: 230, distance: 67.7
click at [489, 230] on div at bounding box center [503, 245] width 247 height 148
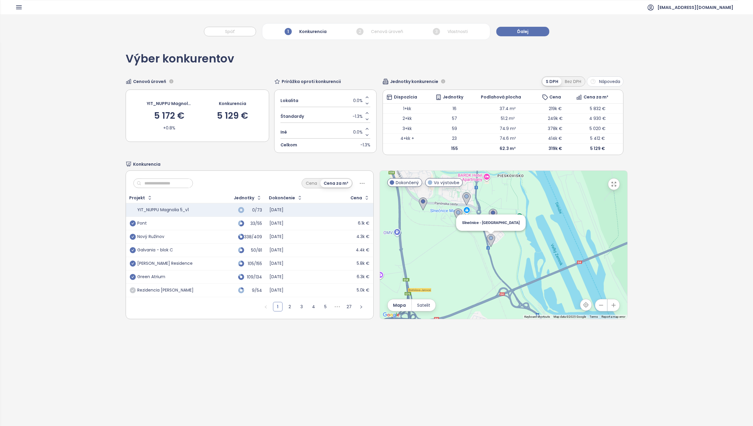
click at [488, 241] on img at bounding box center [491, 240] width 8 height 13
click at [455, 215] on img at bounding box center [458, 215] width 8 height 13
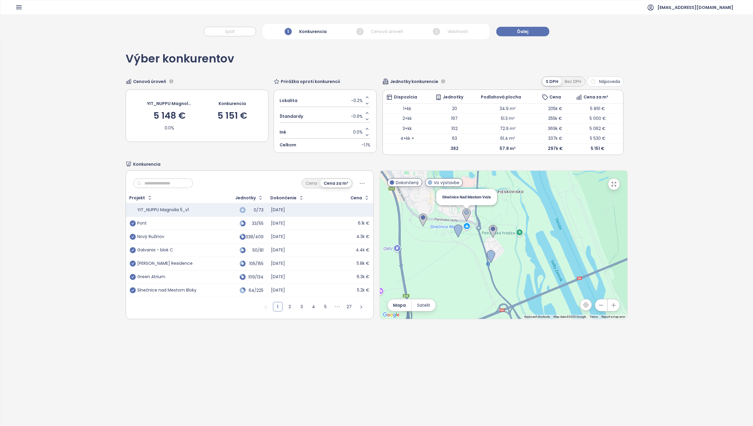
click at [464, 217] on img at bounding box center [466, 215] width 8 height 13
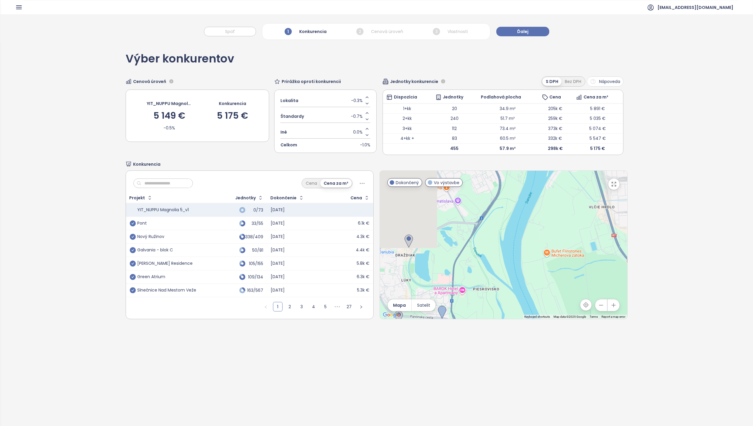
drag, startPoint x: 491, startPoint y: 235, endPoint x: 448, endPoint y: 379, distance: 150.5
click at [448, 381] on div "Výber konkurentov Cenová úroveň YIT_NUPPU Magnolia 5_v1 5 149 € -0.5% Konkurenc…" at bounding box center [376, 248] width 753 height 411
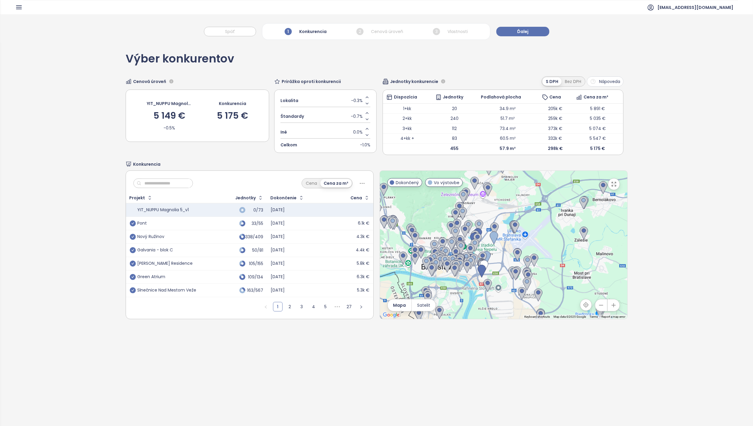
drag, startPoint x: 479, startPoint y: 257, endPoint x: 502, endPoint y: 312, distance: 59.6
click at [502, 312] on div at bounding box center [503, 245] width 247 height 148
drag, startPoint x: 436, startPoint y: 238, endPoint x: 534, endPoint y: 293, distance: 112.2
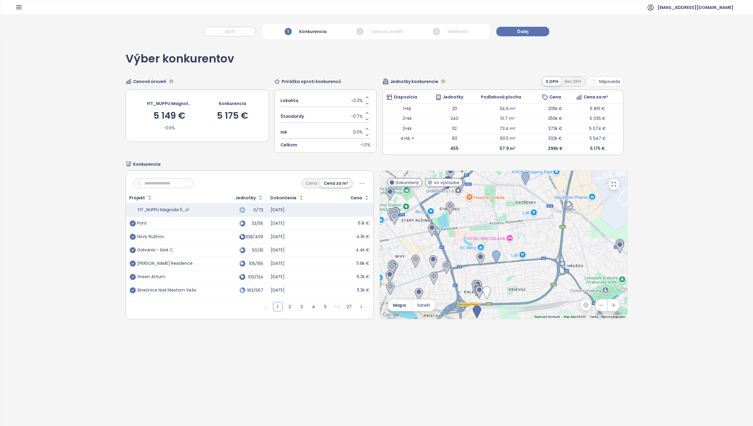
drag, startPoint x: 461, startPoint y: 239, endPoint x: 536, endPoint y: 260, distance: 78.1
click at [536, 260] on div at bounding box center [503, 245] width 247 height 148
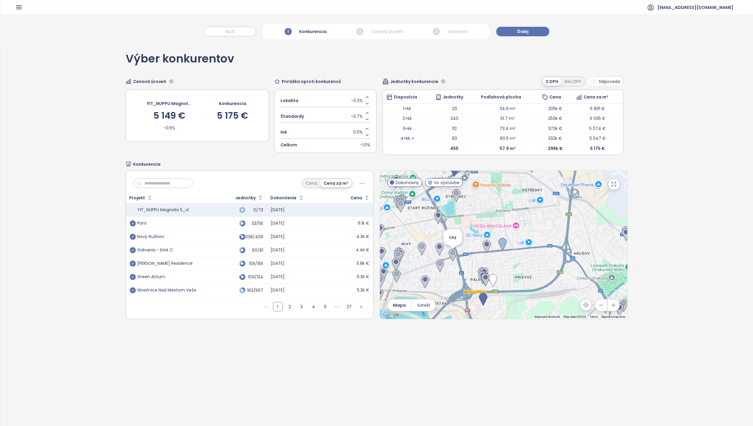
click at [449, 254] on img at bounding box center [453, 255] width 8 height 13
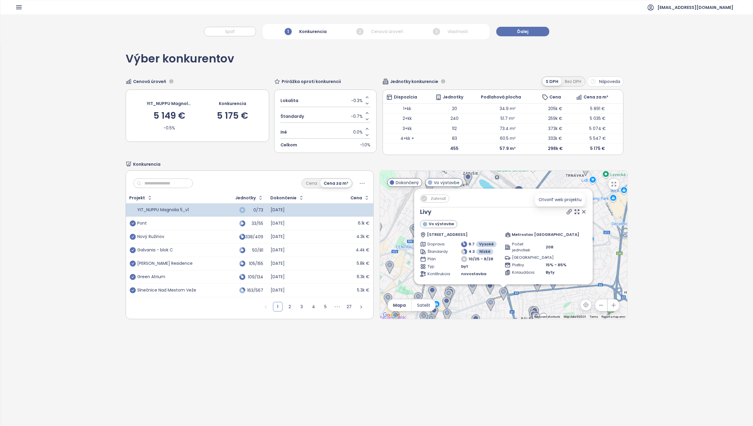
click at [567, 213] on icon at bounding box center [569, 212] width 5 height 5
click at [428, 198] on span "Zahrnúť" at bounding box center [438, 198] width 21 height 7
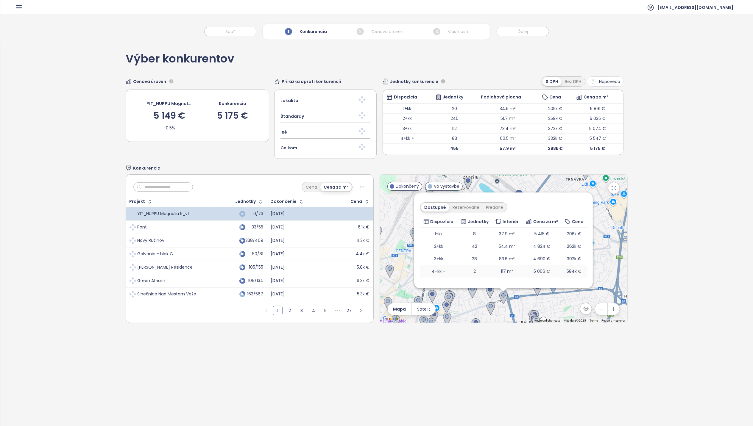
scroll to position [98, 0]
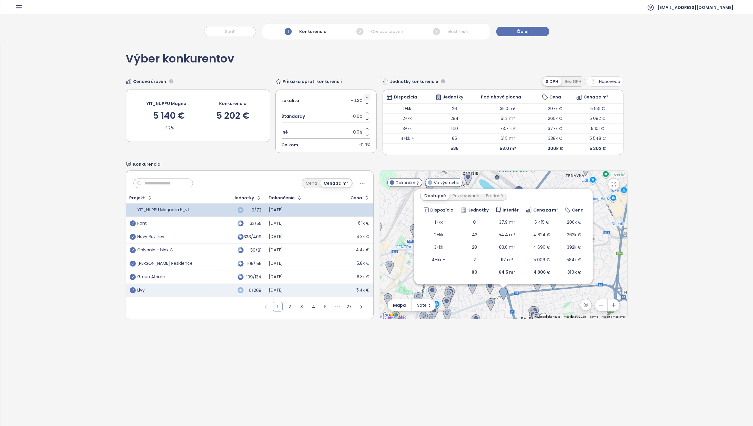
click at [365, 98] on icon "Increase value" at bounding box center [367, 97] width 5 height 5
click at [365, 105] on icon "Decrease value" at bounding box center [367, 103] width 5 height 5
click at [365, 115] on icon "Increase value" at bounding box center [367, 113] width 5 height 5
click at [134, 292] on icon "check-circle" at bounding box center [133, 291] width 6 height 6
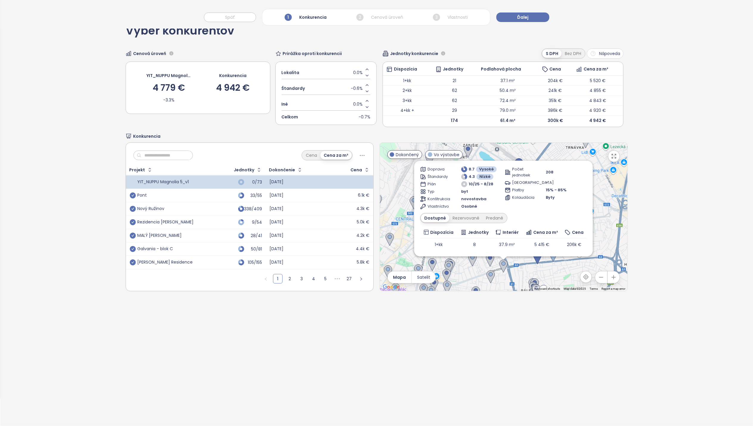
scroll to position [0, 0]
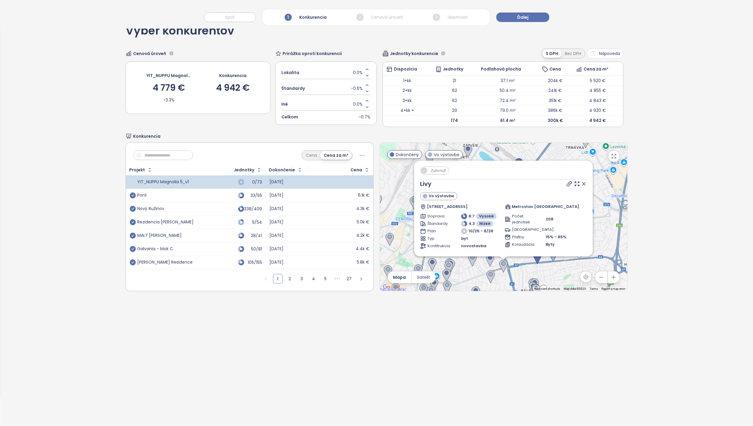
click at [581, 185] on icon at bounding box center [584, 184] width 6 height 6
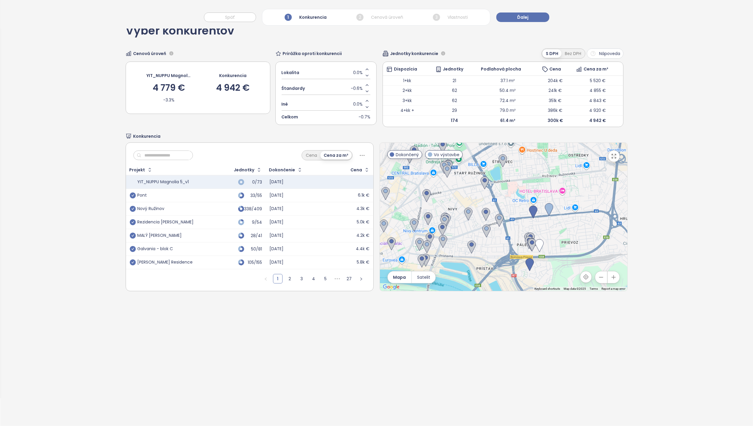
drag, startPoint x: 525, startPoint y: 243, endPoint x: 521, endPoint y: 193, distance: 49.9
click at [521, 193] on div at bounding box center [503, 217] width 247 height 148
click at [132, 222] on icon "check-circle" at bounding box center [133, 222] width 6 height 6
click at [132, 224] on icon "check-circle" at bounding box center [133, 222] width 6 height 6
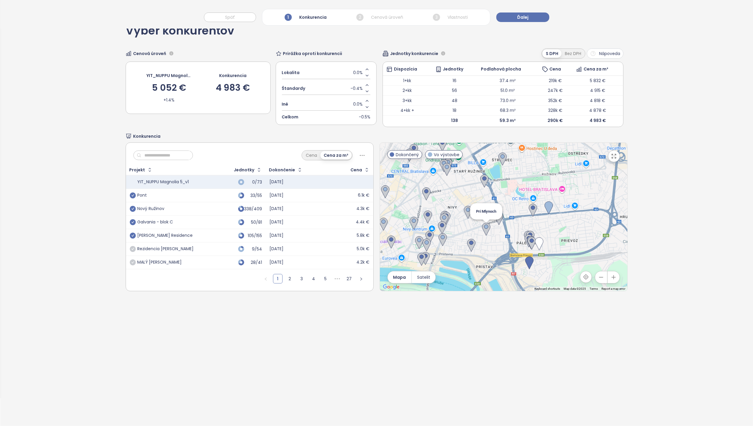
click at [483, 230] on img at bounding box center [486, 229] width 8 height 13
click at [496, 221] on img at bounding box center [499, 218] width 8 height 13
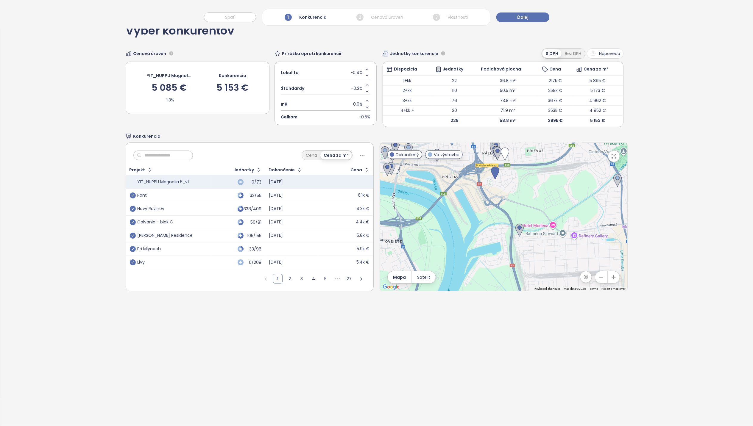
drag, startPoint x: 559, startPoint y: 257, endPoint x: 524, endPoint y: 166, distance: 97.5
click at [524, 166] on div at bounding box center [503, 217] width 247 height 148
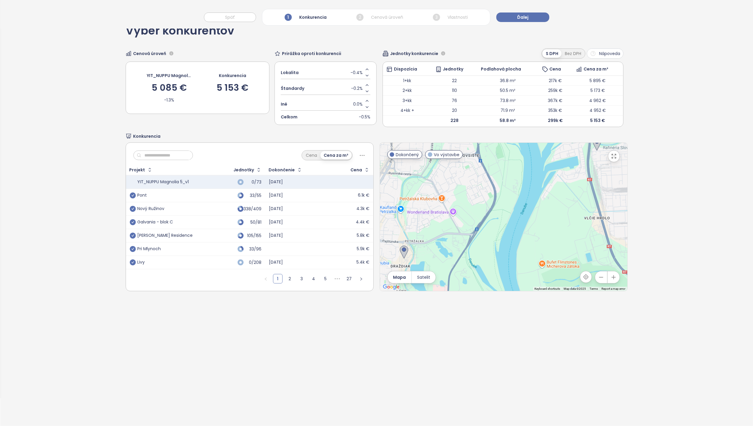
drag, startPoint x: 459, startPoint y: 251, endPoint x: 554, endPoint y: 142, distance: 145.2
click at [553, 144] on div at bounding box center [503, 217] width 247 height 148
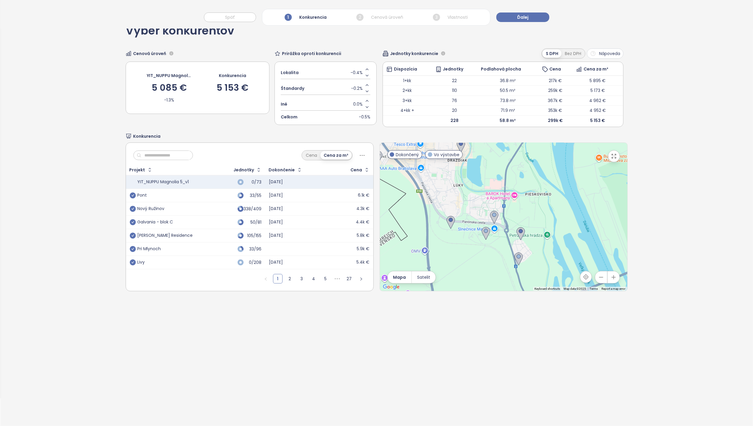
drag, startPoint x: 453, startPoint y: 254, endPoint x: 484, endPoint y: 169, distance: 90.1
click at [484, 169] on div at bounding box center [503, 217] width 247 height 148
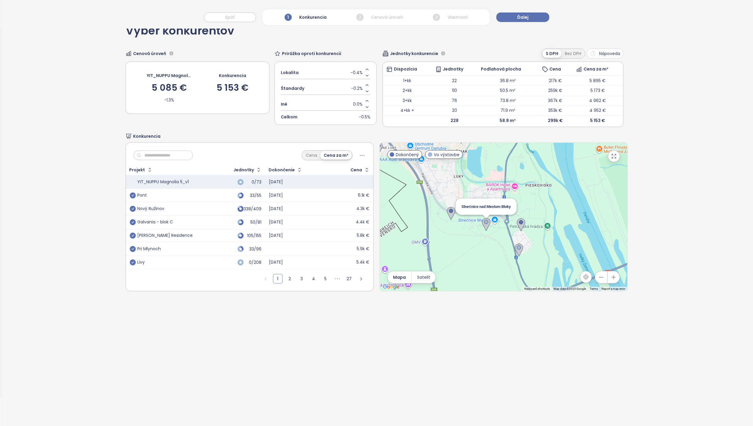
click at [482, 225] on img at bounding box center [486, 224] width 8 height 13
click at [490, 209] on img at bounding box center [494, 208] width 8 height 13
click at [516, 250] on img at bounding box center [519, 250] width 8 height 13
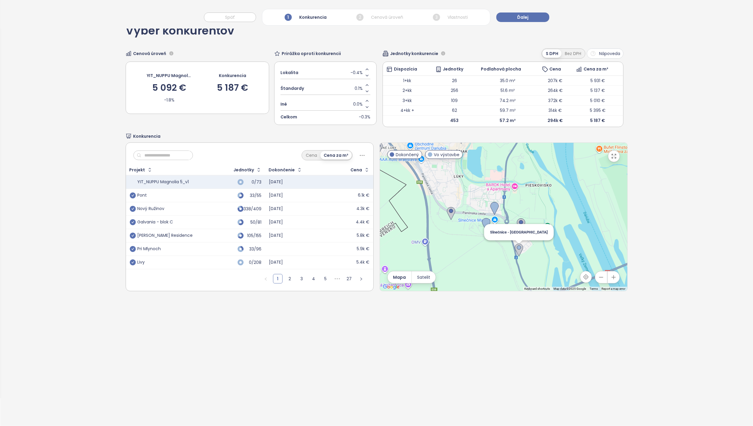
click at [516, 250] on img at bounding box center [519, 250] width 8 height 13
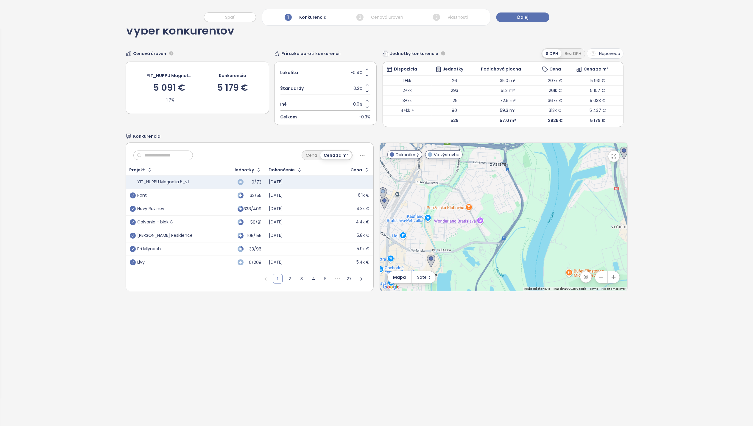
drag, startPoint x: 537, startPoint y: 196, endPoint x: 506, endPoint y: 311, distance: 119.4
click at [507, 322] on div "Výber konkurentov Cenová úroveň YIT_NUPPU Magnolia 5_v1 5 091 € -1.7% Konkurenc…" at bounding box center [376, 220] width 753 height 411
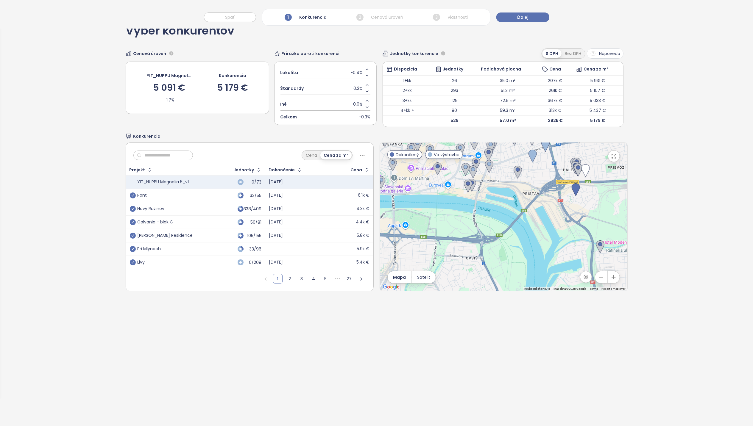
drag, startPoint x: 514, startPoint y: 214, endPoint x: 494, endPoint y: 296, distance: 83.8
click at [494, 296] on div "Výber konkurentov Cenová úroveň YIT_NUPPU Magnolia 5_v1 5 091 € -1.7% Konkurenc…" at bounding box center [377, 158] width 502 height 287
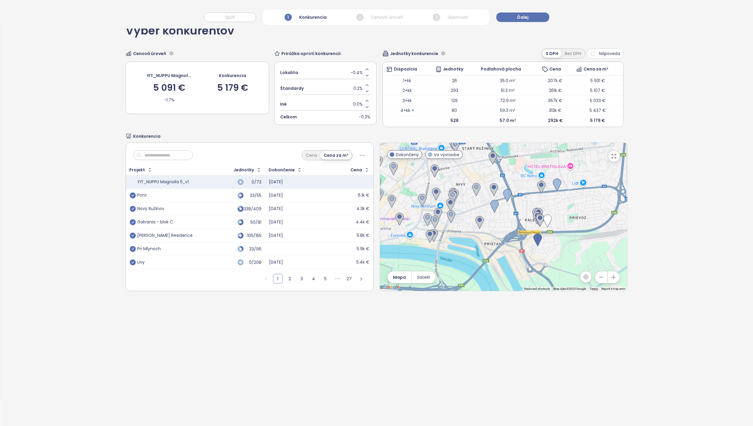
drag, startPoint x: 524, startPoint y: 230, endPoint x: 497, endPoint y: 257, distance: 38.5
click at [497, 257] on div at bounding box center [503, 217] width 247 height 148
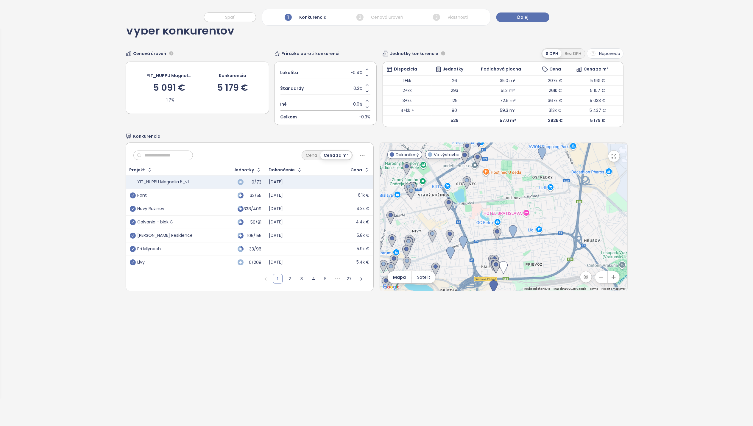
drag, startPoint x: 520, startPoint y: 213, endPoint x: 468, endPoint y: 267, distance: 74.9
click at [468, 267] on div at bounding box center [503, 217] width 247 height 148
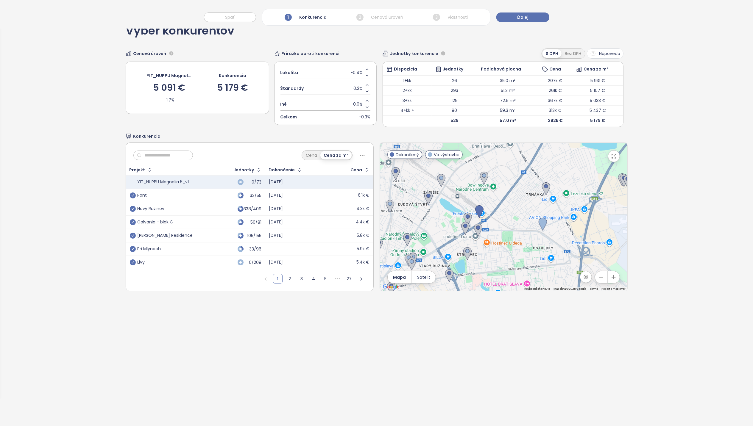
drag, startPoint x: 527, startPoint y: 206, endPoint x: 544, endPoint y: 262, distance: 58.2
click at [544, 262] on div at bounding box center [503, 217] width 247 height 148
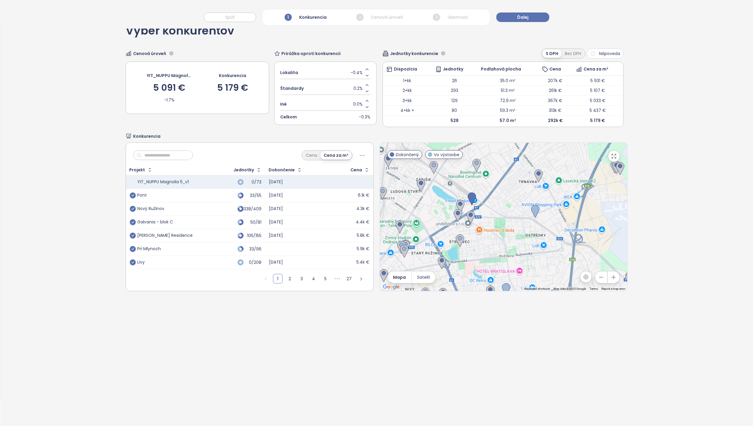
drag, startPoint x: 498, startPoint y: 254, endPoint x: 494, endPoint y: 244, distance: 10.8
click at [494, 244] on div at bounding box center [503, 217] width 247 height 148
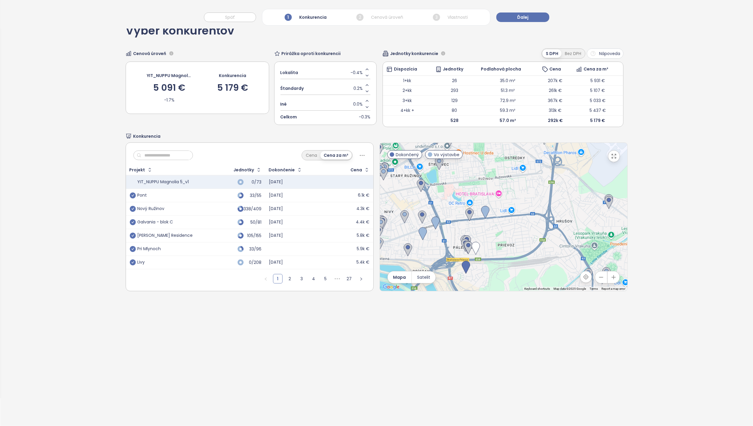
drag, startPoint x: 508, startPoint y: 254, endPoint x: 487, endPoint y: 176, distance: 80.7
click at [487, 176] on div at bounding box center [503, 217] width 247 height 148
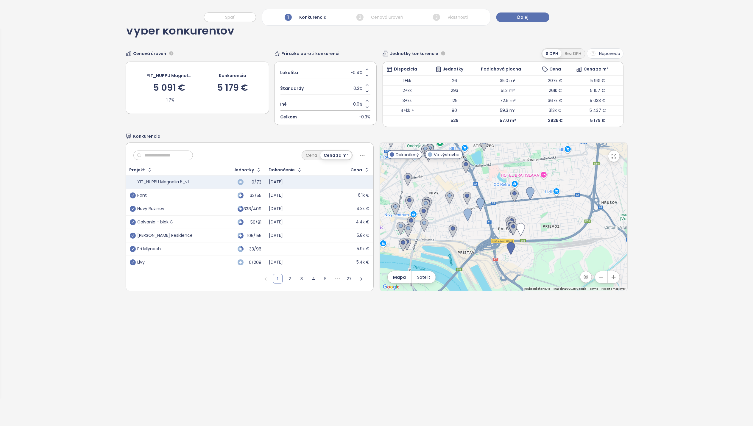
drag, startPoint x: 487, startPoint y: 247, endPoint x: 535, endPoint y: 227, distance: 51.5
click at [535, 227] on div at bounding box center [503, 217] width 247 height 148
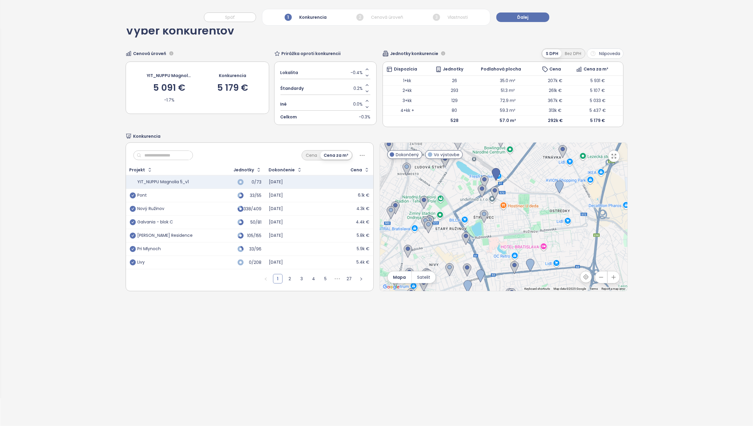
drag, startPoint x: 553, startPoint y: 226, endPoint x: 555, endPoint y: 298, distance: 72.1
click at [555, 298] on div "Výber konkurentov Cenová úroveň YIT_NUPPU Magnolia 5_v1 5 091 € -1.7% Konkurenc…" at bounding box center [377, 158] width 502 height 287
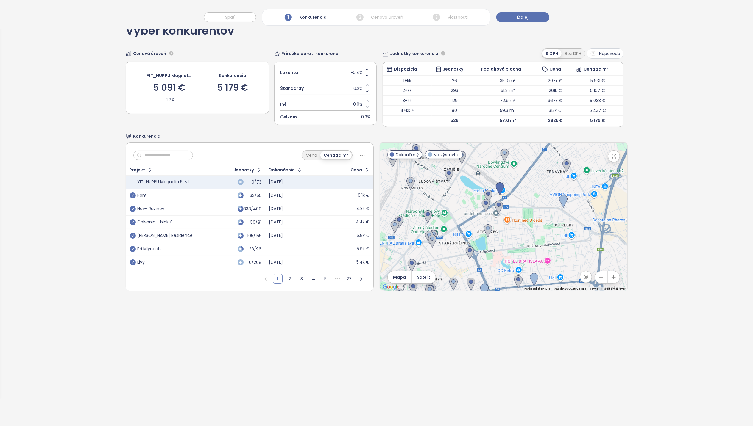
drag, startPoint x: 505, startPoint y: 194, endPoint x: 510, endPoint y: 211, distance: 17.8
click at [510, 211] on div at bounding box center [503, 217] width 247 height 148
click at [483, 205] on img at bounding box center [486, 205] width 8 height 13
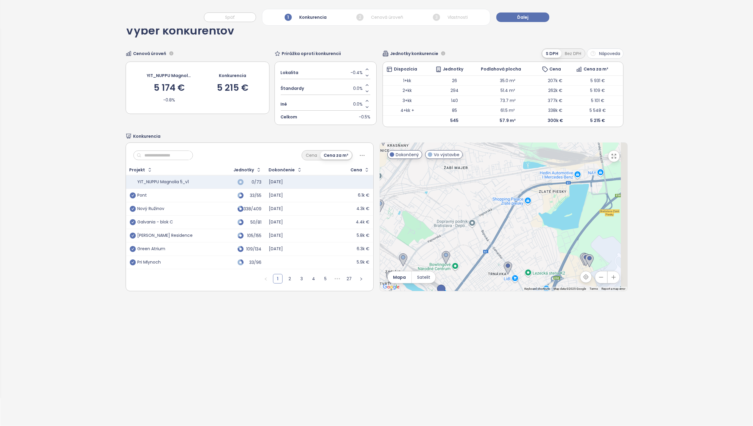
drag, startPoint x: 520, startPoint y: 192, endPoint x: 443, endPoint y: 304, distance: 135.8
click at [443, 304] on div "Výber konkurentov Cenová úroveň YIT_NUPPU Magnolia 5_v1 5 174 € -0.8% Konkurenc…" at bounding box center [376, 220] width 753 height 411
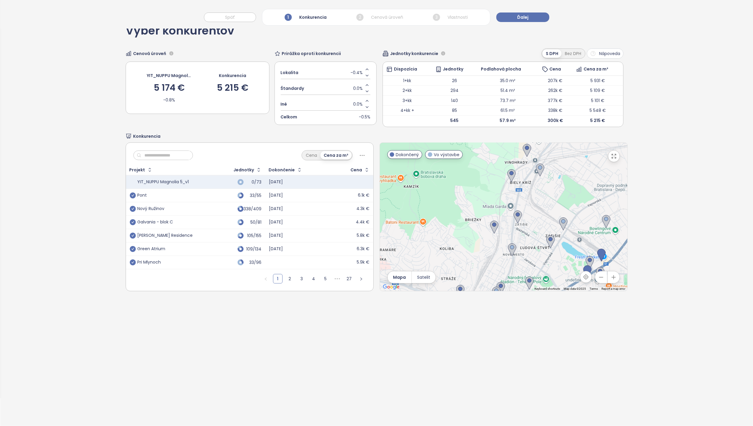
drag, startPoint x: 477, startPoint y: 204, endPoint x: 642, endPoint y: 135, distance: 179.2
click at [644, 141] on div "Výber konkurentov Cenová úroveň YIT_NUPPU Magnolia 5_v1 5 174 € -0.8% Konkurenc…" at bounding box center [376, 220] width 753 height 411
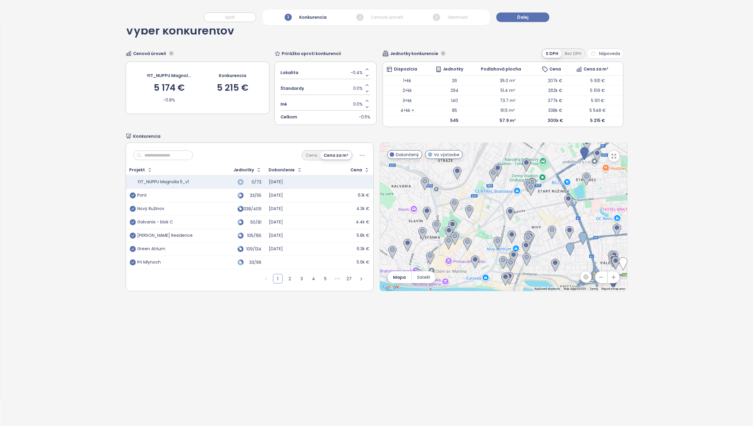
drag, startPoint x: 479, startPoint y: 232, endPoint x: 459, endPoint y: 142, distance: 92.4
click at [461, 143] on div at bounding box center [503, 217] width 247 height 148
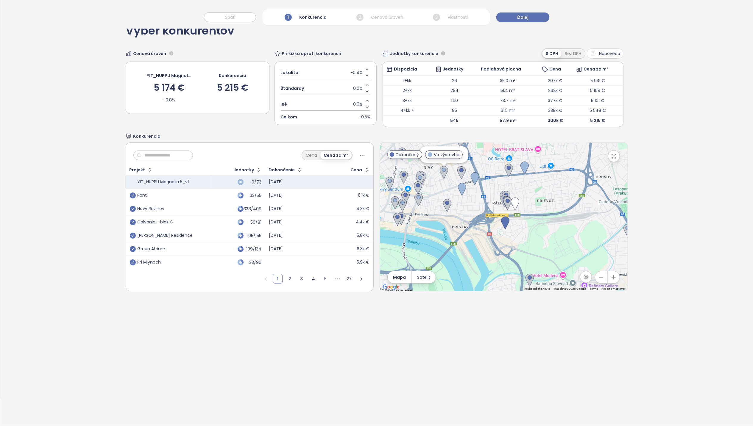
drag, startPoint x: 541, startPoint y: 208, endPoint x: 422, endPoint y: 172, distance: 124.2
click at [422, 173] on div "Rezidencia Liptovská" at bounding box center [503, 217] width 247 height 148
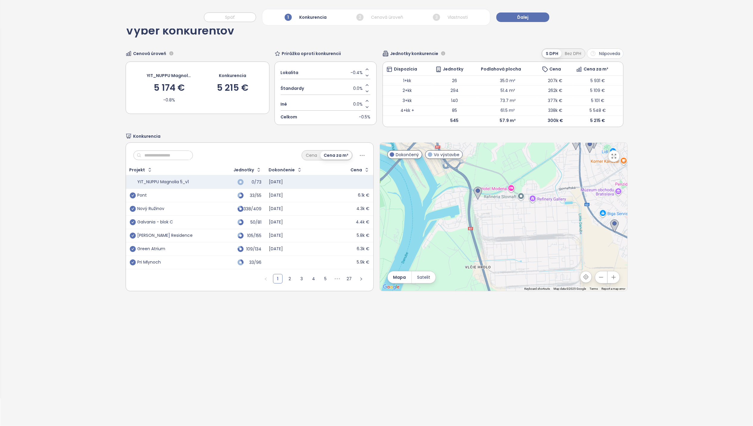
drag, startPoint x: 512, startPoint y: 215, endPoint x: 498, endPoint y: 141, distance: 75.7
click at [498, 148] on div at bounding box center [503, 217] width 247 height 148
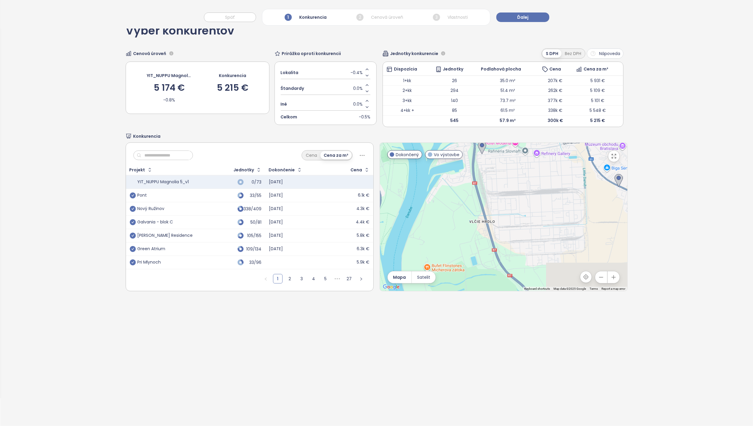
drag, startPoint x: 476, startPoint y: 233, endPoint x: 530, endPoint y: 151, distance: 99.1
click at [528, 155] on div at bounding box center [503, 217] width 247 height 148
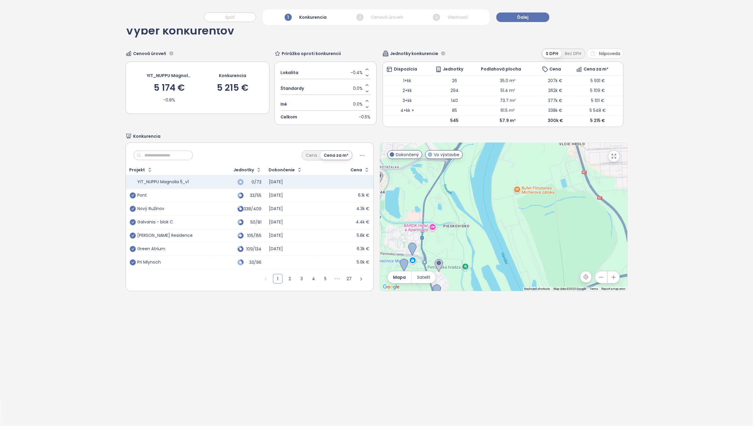
drag, startPoint x: 493, startPoint y: 227, endPoint x: 487, endPoint y: 234, distance: 8.4
click at [484, 293] on div "Výber konkurentov Cenová úroveň YIT_NUPPU Magnolia 5_v1 5 174 € -0.8% Konkurenc…" at bounding box center [377, 158] width 502 height 287
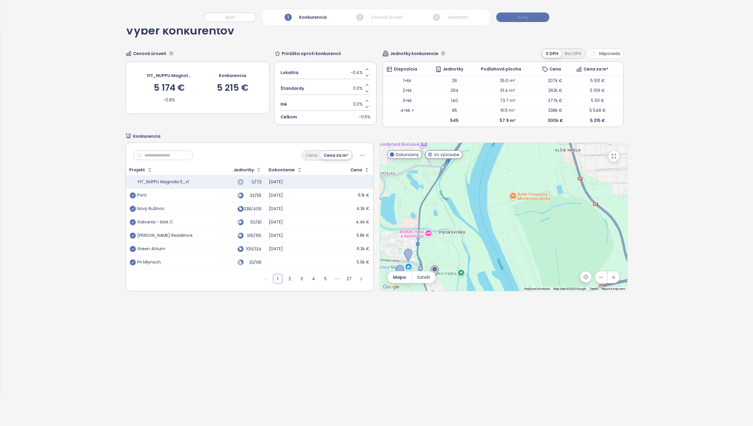
click at [527, 17] on span "Ďalej" at bounding box center [522, 17] width 11 height 7
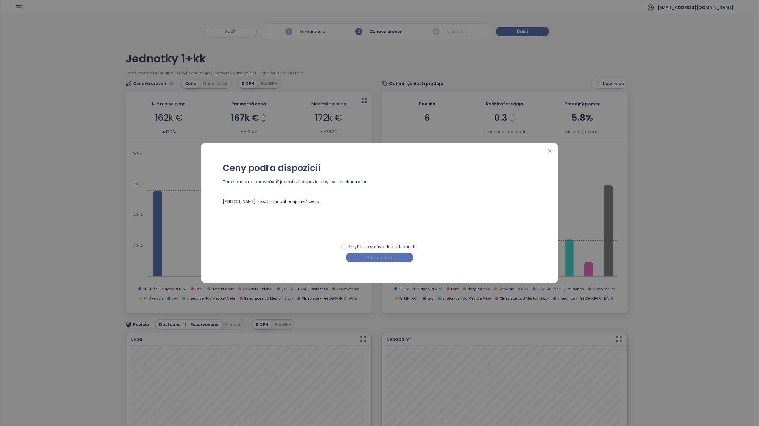
click at [385, 259] on span "Pokračovať" at bounding box center [380, 258] width 26 height 7
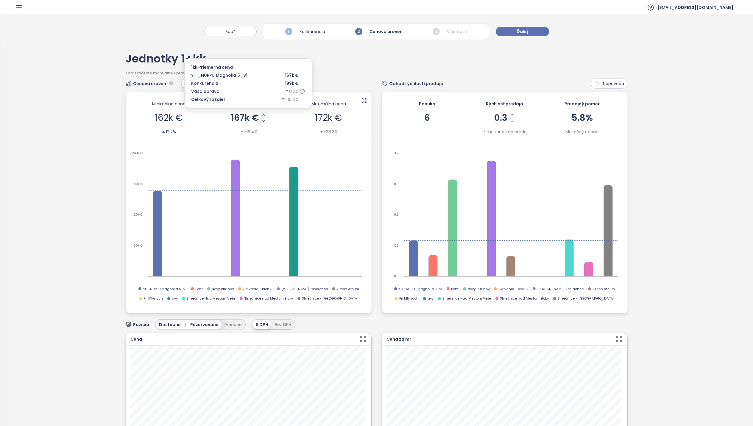
click at [262, 115] on icon "Increase AVG Price" at bounding box center [263, 115] width 5 height 5
click at [261, 115] on icon "Increase AVG Price" at bounding box center [263, 115] width 5 height 5
click at [262, 115] on icon "Increase AVG Price" at bounding box center [264, 115] width 5 height 5
click at [262, 121] on icon "Decrease AVG Price" at bounding box center [263, 121] width 5 height 5
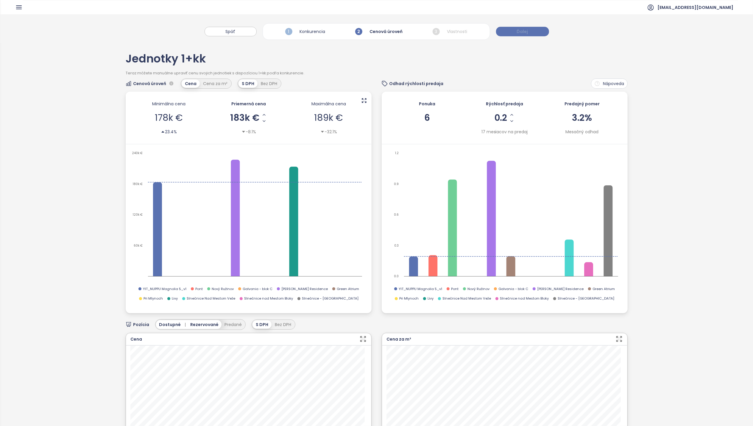
click at [516, 30] on button "Ďalej" at bounding box center [522, 32] width 53 height 10
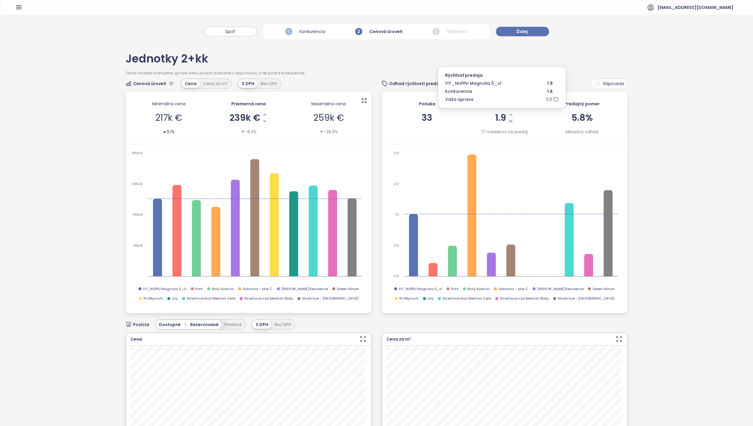
click at [510, 121] on icon "Decrease Sale Speed - Monthly" at bounding box center [511, 121] width 2 height 1
click at [508, 121] on icon "Decrease Sale Speed - Monthly" at bounding box center [510, 121] width 5 height 5
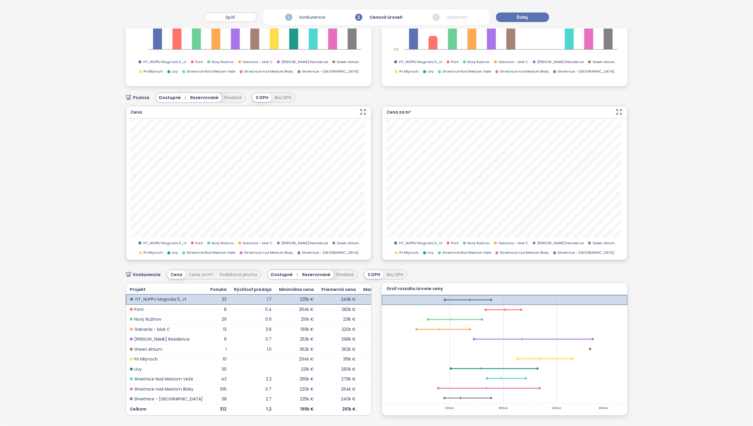
scroll to position [240, 0]
click at [248, 250] on span "Slnečnice nad Mestom Bloky" at bounding box center [268, 252] width 49 height 5
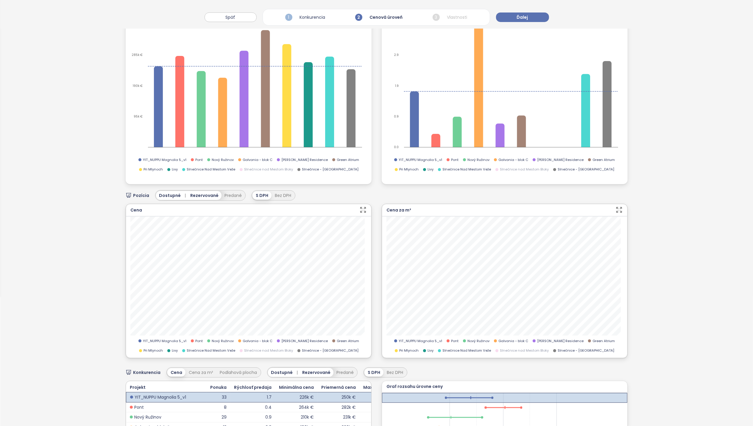
scroll to position [81, 0]
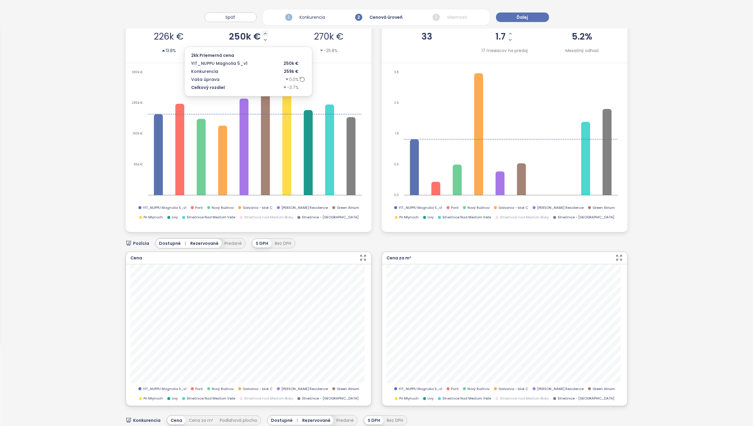
click at [264, 34] on icon "Increase AVG Price" at bounding box center [265, 33] width 2 height 1
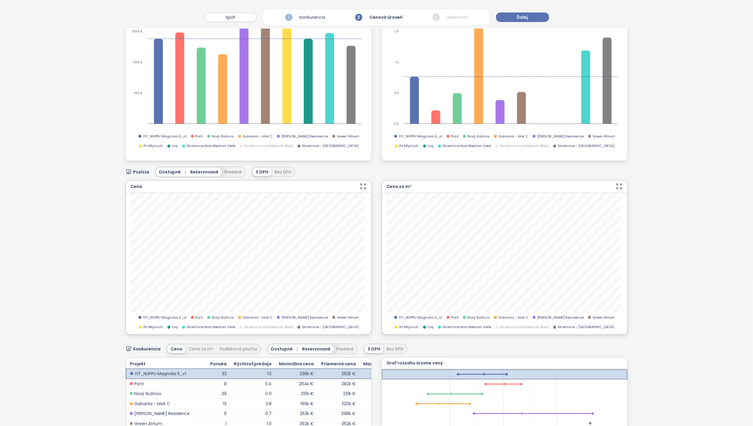
scroll to position [200, 0]
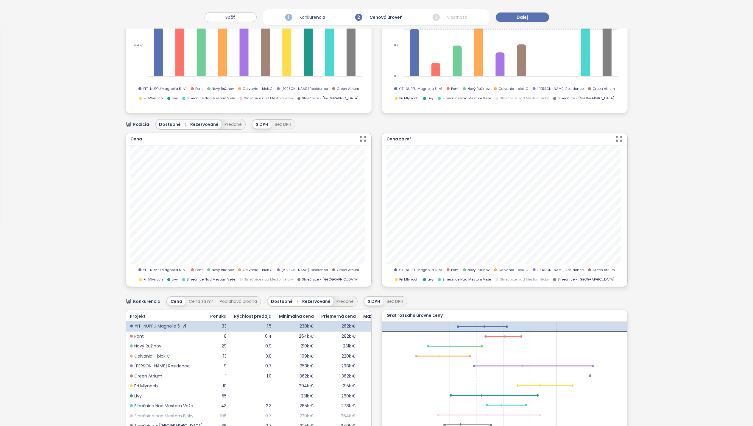
click at [254, 98] on span "Slnečnice nad Mestom Bloky" at bounding box center [268, 98] width 49 height 5
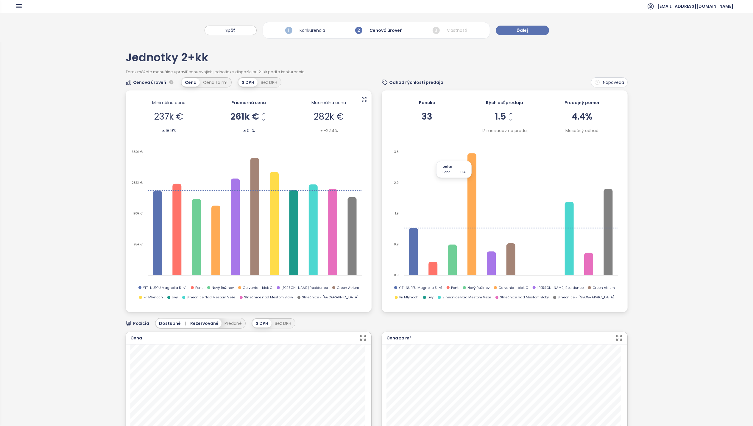
scroll to position [0, 0]
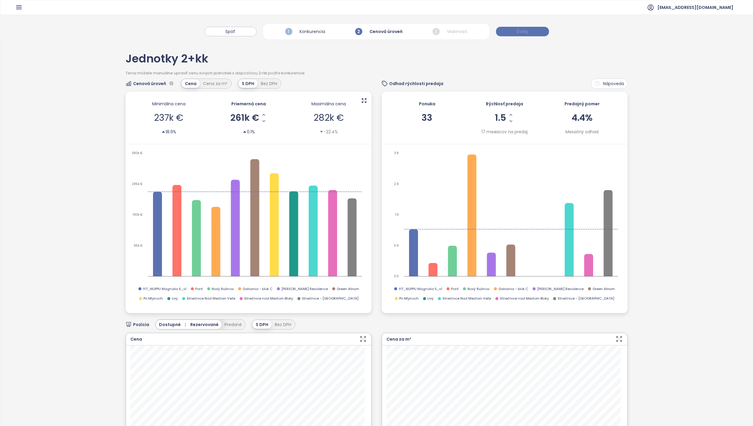
click at [519, 34] on span "Ďalej" at bounding box center [522, 31] width 11 height 7
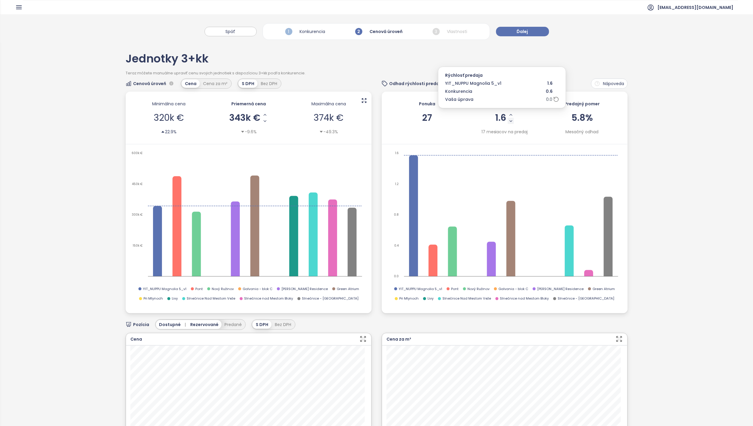
click at [508, 120] on icon "Decrease Sale Speed - Monthly" at bounding box center [510, 121] width 5 height 5
click at [508, 121] on icon "Decrease Sale Speed - Monthly" at bounding box center [510, 121] width 5 height 5
click at [508, 122] on icon "Decrease Sale Speed - Monthly" at bounding box center [510, 121] width 5 height 5
click at [509, 122] on icon "Decrease Sale Speed - Monthly" at bounding box center [510, 121] width 2 height 1
click at [508, 123] on icon "Decrease Sale Speed - Monthly" at bounding box center [510, 121] width 5 height 5
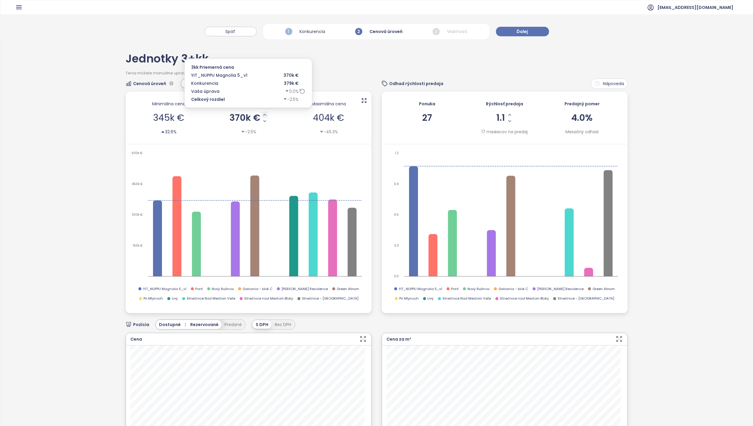
click at [262, 116] on icon "Increase AVG Price" at bounding box center [264, 115] width 5 height 5
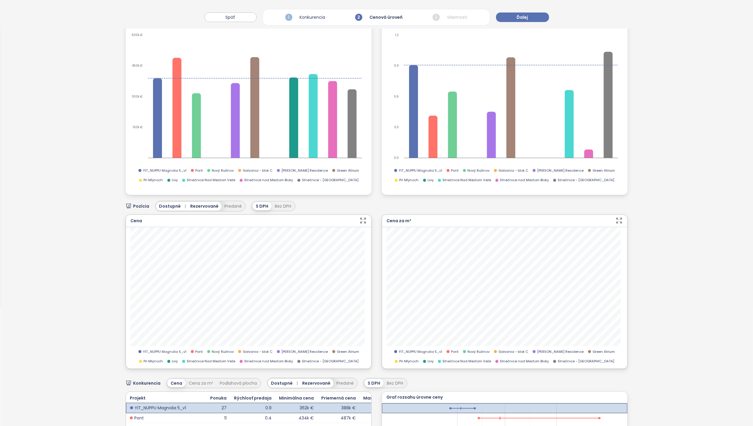
scroll to position [119, 0]
click at [225, 204] on button "Predané" at bounding box center [232, 205] width 23 height 9
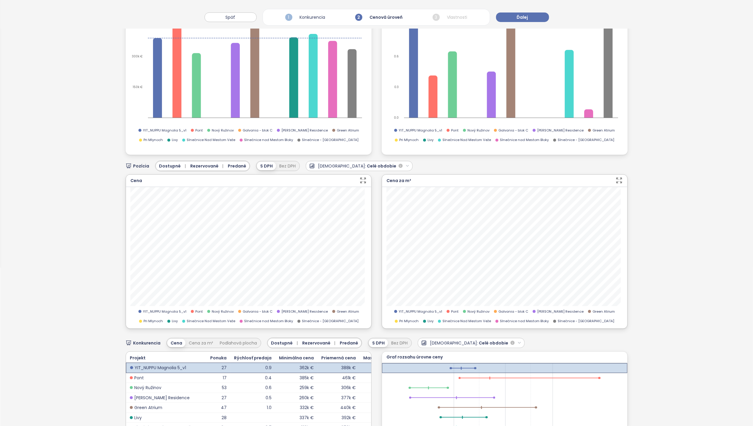
scroll to position [0, 0]
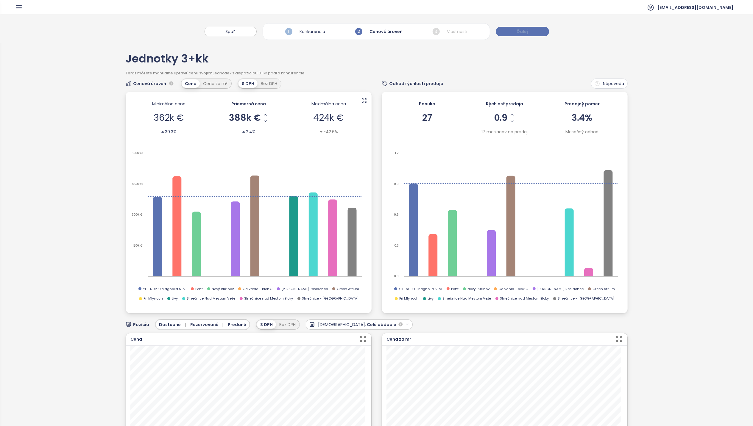
click at [518, 33] on span "Ďalej" at bounding box center [522, 31] width 11 height 7
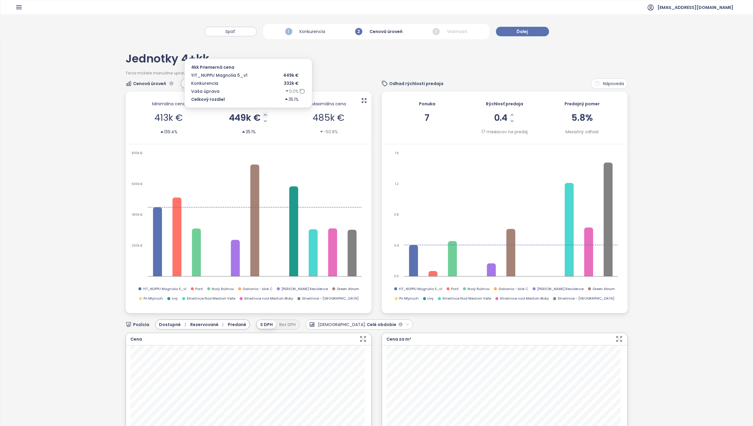
click at [264, 115] on icon "Increase AVG Price" at bounding box center [265, 114] width 2 height 1
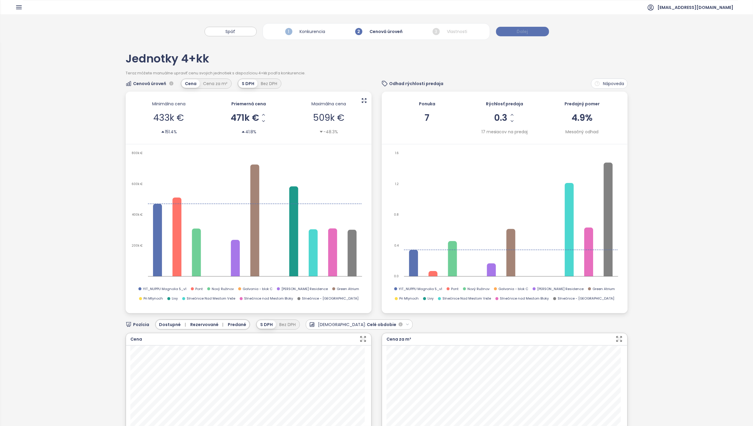
click at [531, 31] on button "Ďalej" at bounding box center [522, 32] width 53 height 10
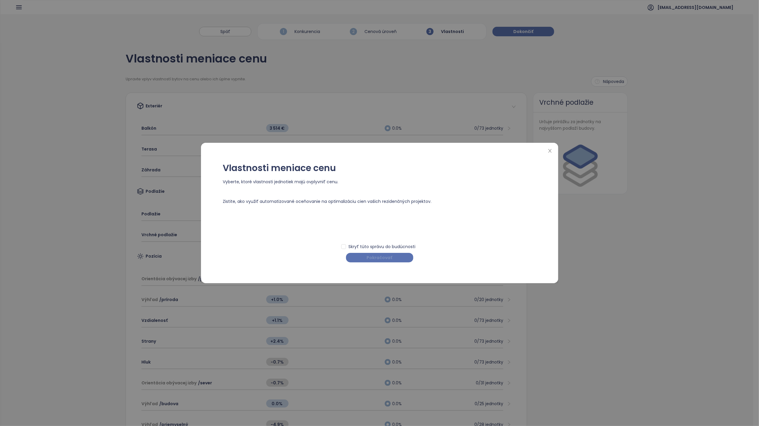
click at [383, 259] on span "Pokračovať" at bounding box center [380, 258] width 26 height 7
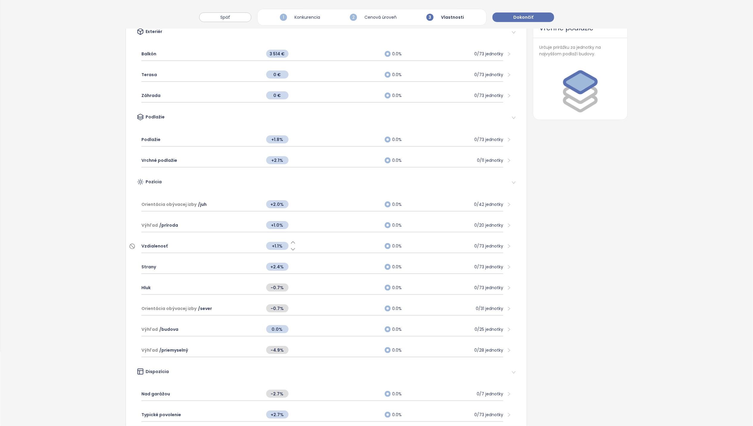
scroll to position [79, 0]
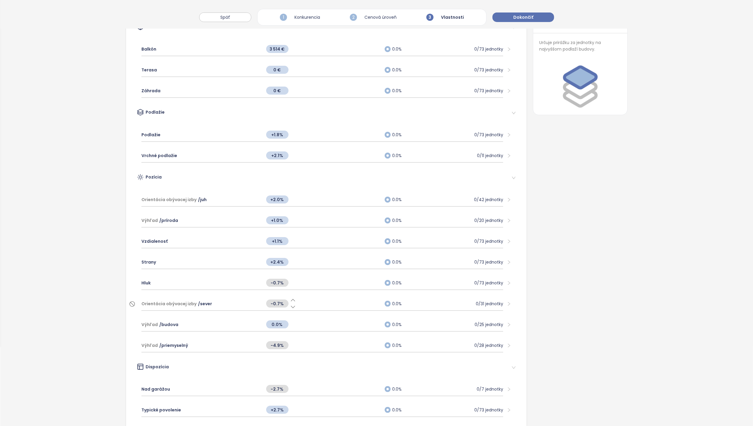
click at [290, 298] on icon at bounding box center [293, 300] width 6 height 6
click at [277, 300] on span "-0.2%" at bounding box center [277, 304] width 22 height 8
type input "****"
click at [276, 342] on span "-4.9%" at bounding box center [277, 345] width 22 height 8
drag, startPoint x: 278, startPoint y: 342, endPoint x: 274, endPoint y: 340, distance: 4.4
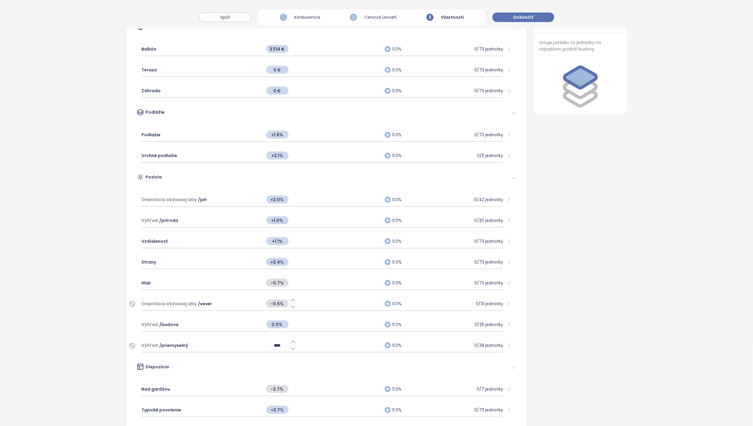
click at [274, 342] on input "****" at bounding box center [277, 345] width 22 height 7
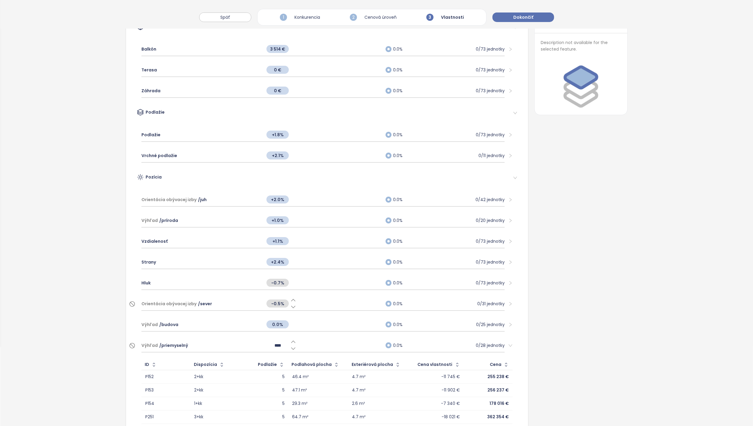
drag, startPoint x: 280, startPoint y: 341, endPoint x: 274, endPoint y: 339, distance: 6.7
click at [274, 339] on div "****" at bounding box center [281, 345] width 30 height 13
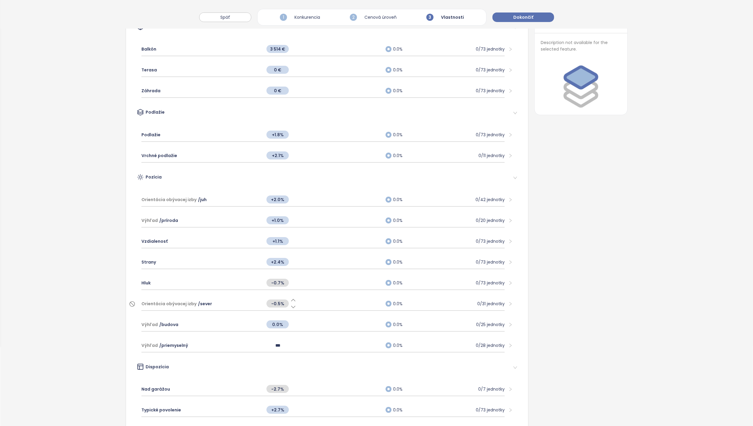
type input "****"
click at [313, 319] on div "0.0%" at bounding box center [322, 324] width 119 height 13
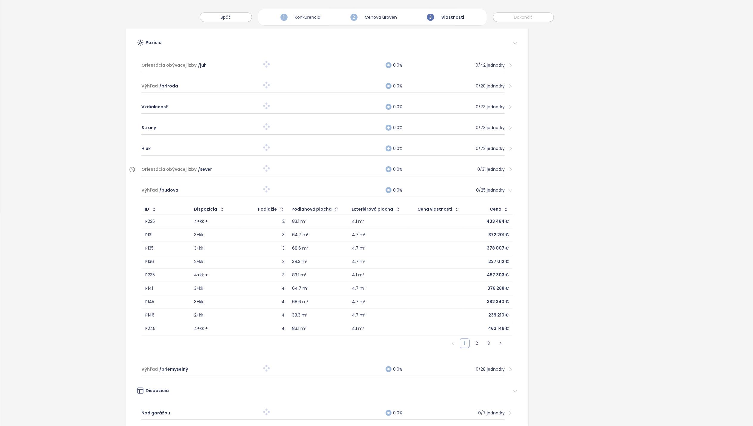
scroll to position [238, 0]
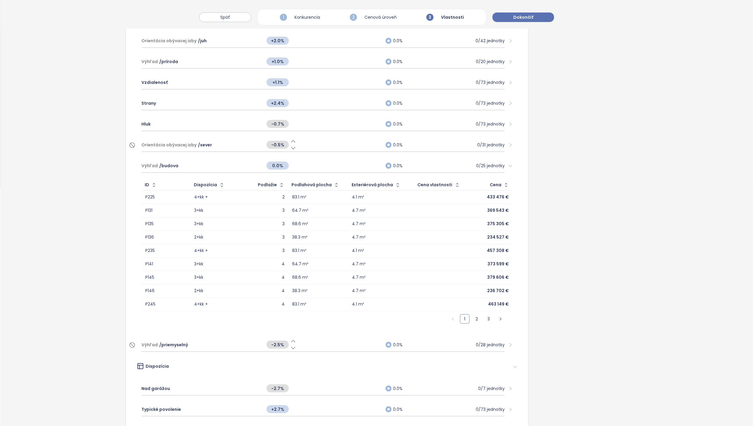
click at [162, 342] on span "/ priemyselný" at bounding box center [173, 345] width 29 height 7
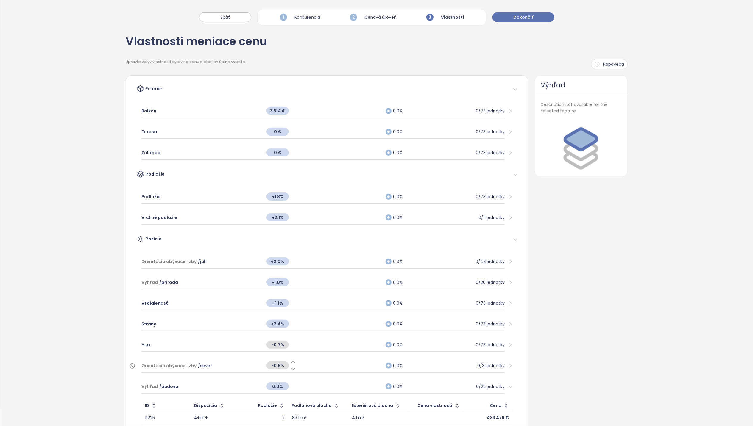
scroll to position [0, 0]
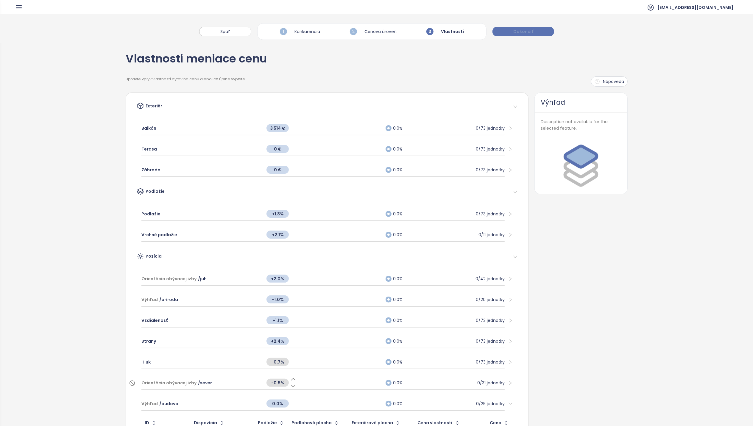
click at [532, 34] on button "Dokončiť" at bounding box center [523, 32] width 62 height 10
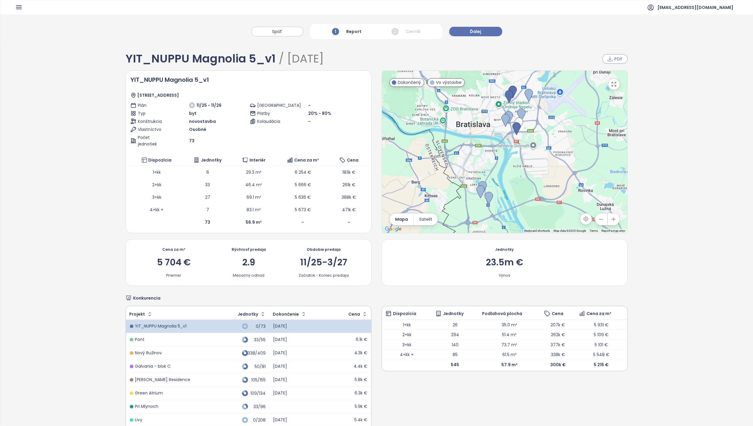
click at [614, 60] on span "PDF" at bounding box center [618, 59] width 8 height 7
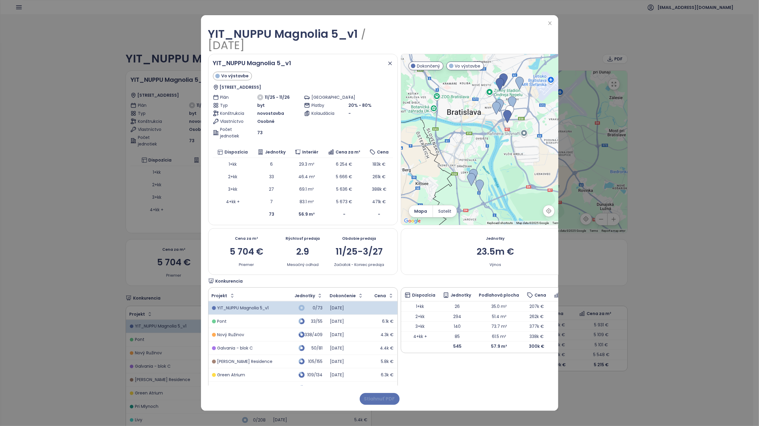
click at [387, 398] on span "Stiahnuť PDF" at bounding box center [379, 398] width 31 height 7
click at [550, 25] on icon "close" at bounding box center [549, 23] width 5 height 5
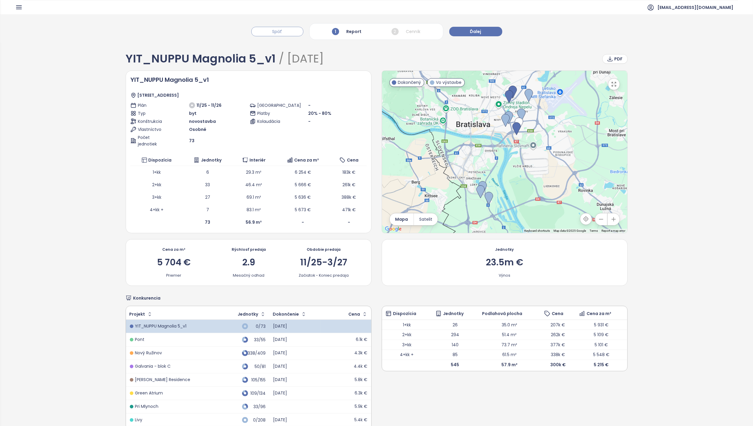
click at [278, 33] on span "Späť" at bounding box center [277, 31] width 10 height 7
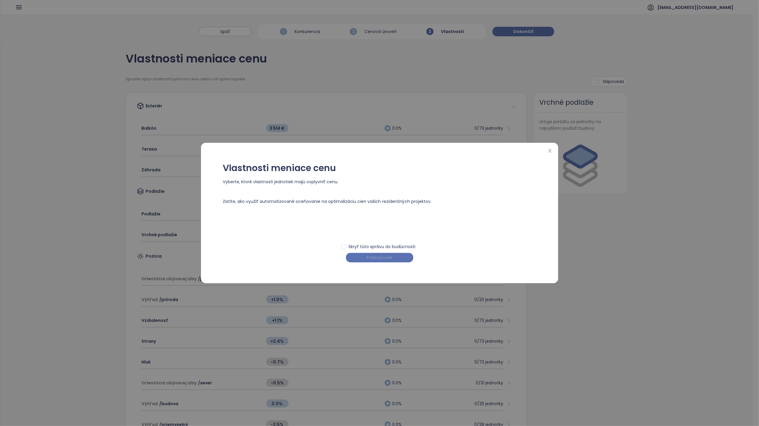
click at [385, 257] on span "Pokračovať" at bounding box center [380, 258] width 26 height 7
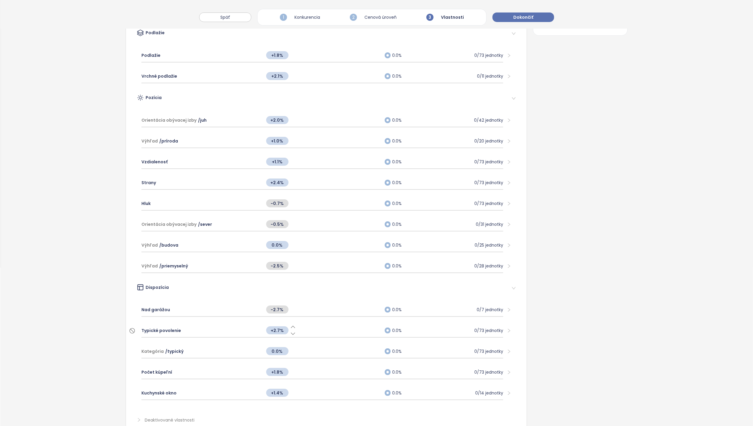
scroll to position [179, 0]
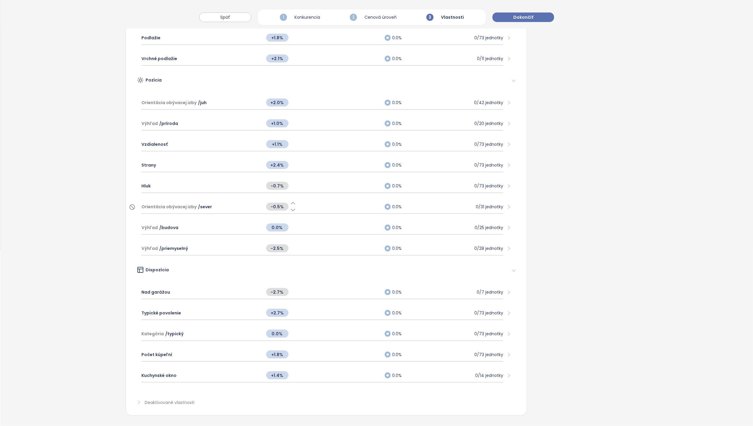
click at [149, 204] on span "Orientácia obývacej izby" at bounding box center [168, 207] width 55 height 7
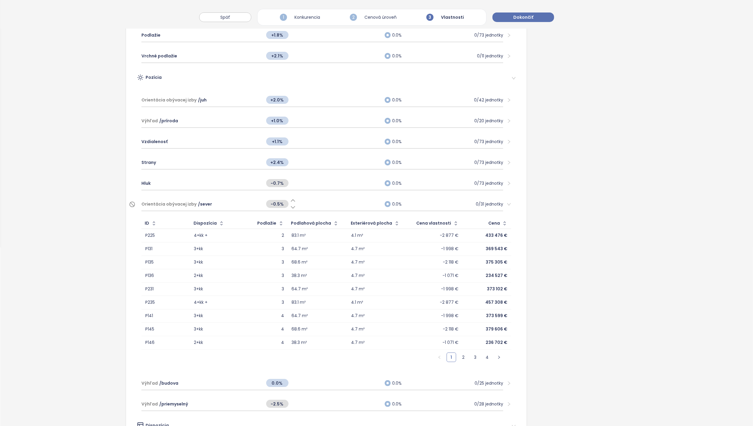
click at [149, 202] on span "Orientácia obývacej izby" at bounding box center [168, 204] width 55 height 7
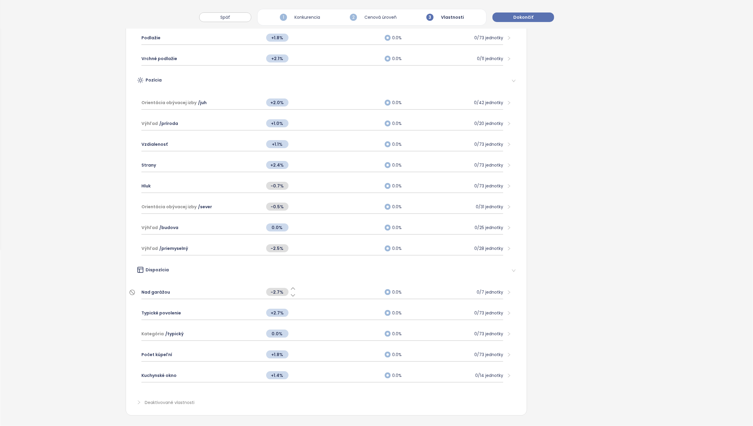
click at [155, 289] on span "Nad garážou" at bounding box center [155, 292] width 29 height 7
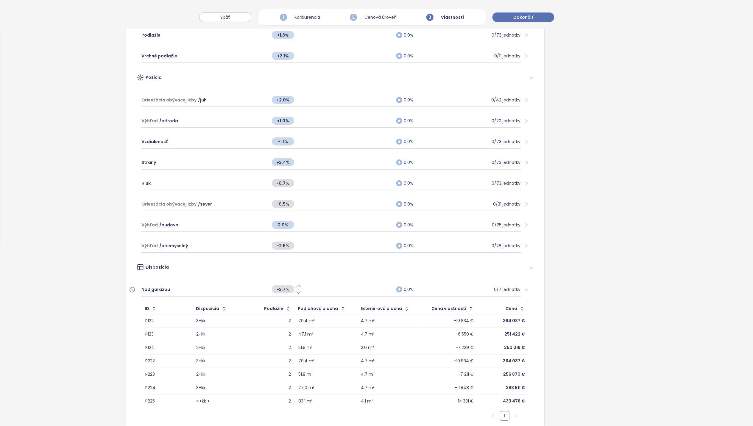
click at [155, 286] on span "Nad garážou" at bounding box center [155, 289] width 29 height 7
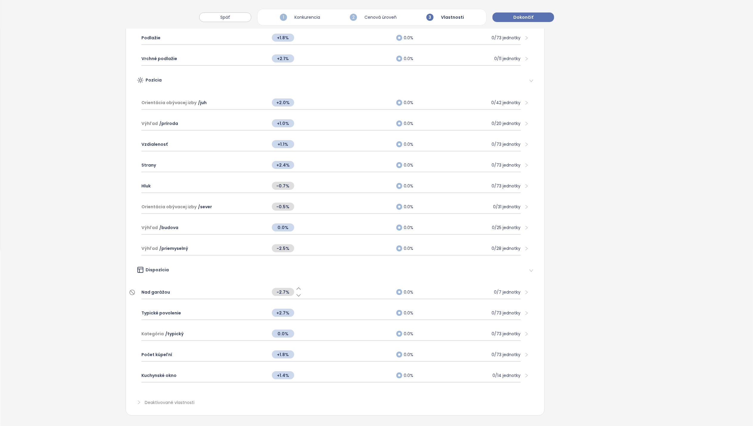
click at [296, 286] on icon at bounding box center [299, 289] width 6 height 6
click at [297, 288] on icon at bounding box center [299, 289] width 4 height 2
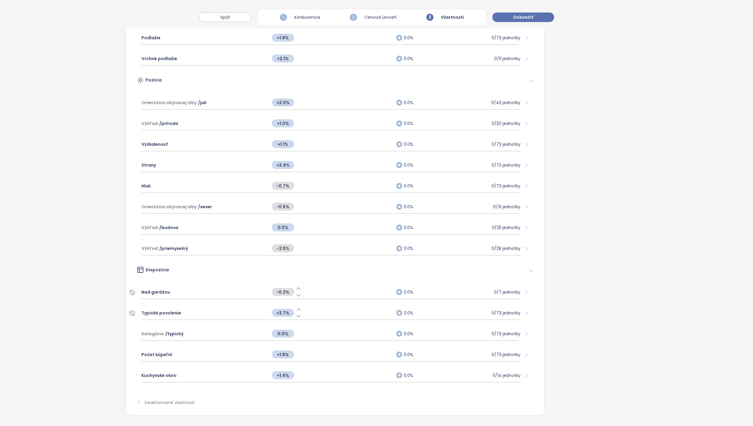
click at [171, 310] on span "Typické povolenie" at bounding box center [161, 313] width 40 height 7
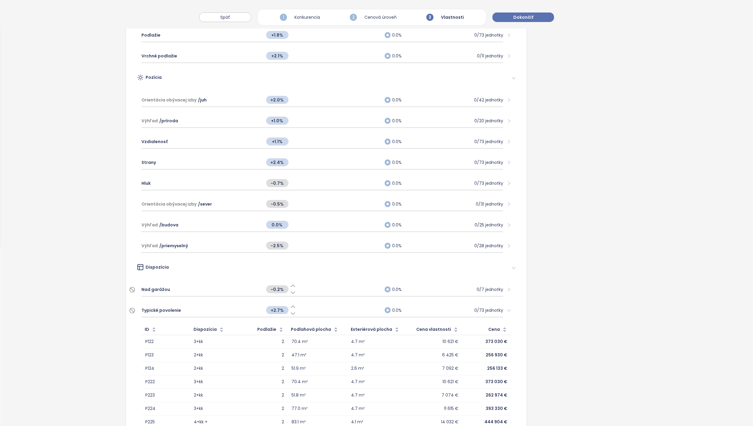
click at [171, 308] on span "Typické povolenie" at bounding box center [161, 310] width 40 height 7
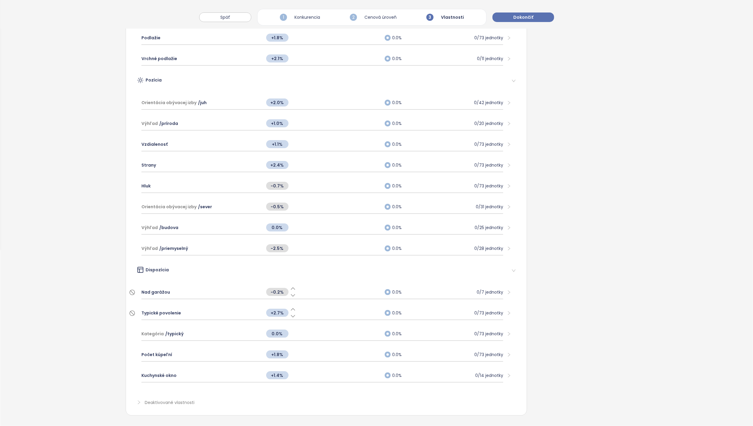
click at [291, 313] on icon at bounding box center [293, 316] width 6 height 6
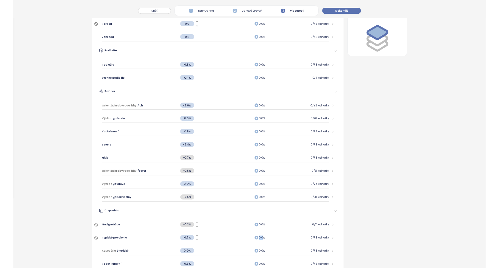
scroll to position [0, 0]
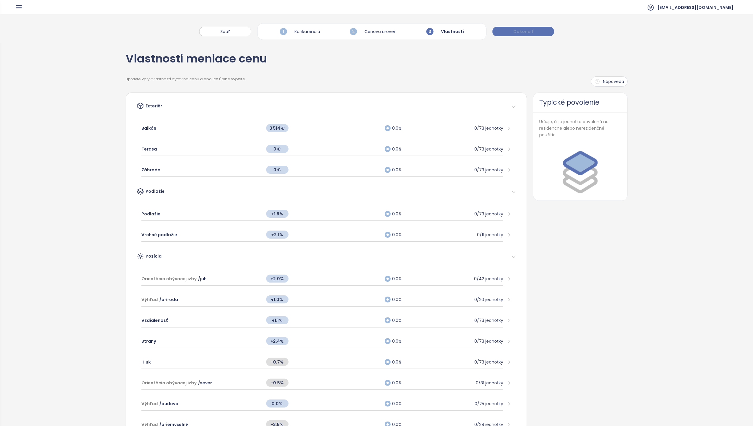
click at [522, 31] on span "Dokončiť" at bounding box center [523, 31] width 20 height 7
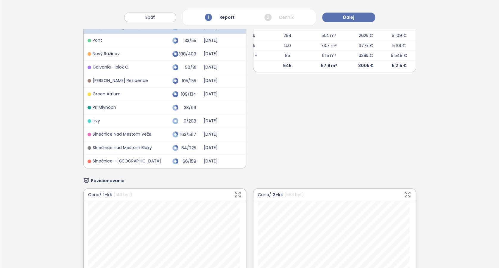
scroll to position [278, 0]
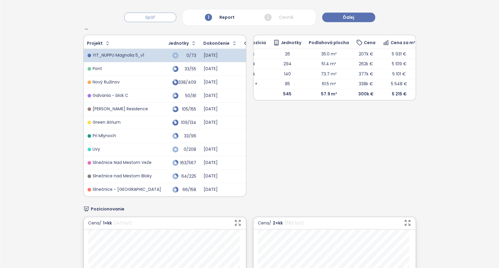
click at [148, 16] on span "Späť" at bounding box center [150, 17] width 10 height 7
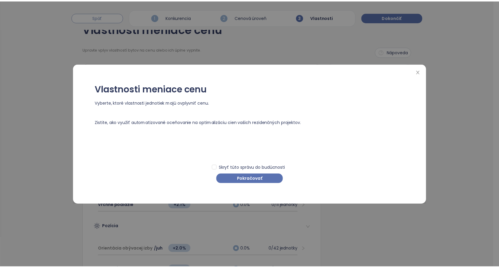
scroll to position [0, 0]
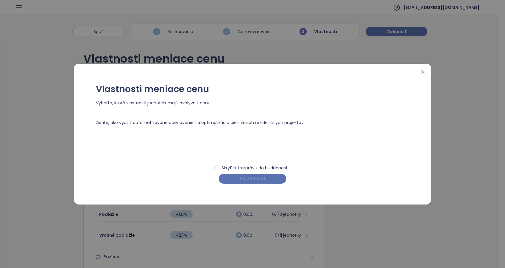
click at [252, 177] on span "Pokračovať" at bounding box center [253, 178] width 26 height 7
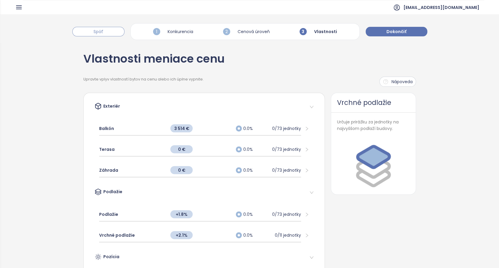
click at [85, 28] on button "Späť" at bounding box center [98, 32] width 52 height 10
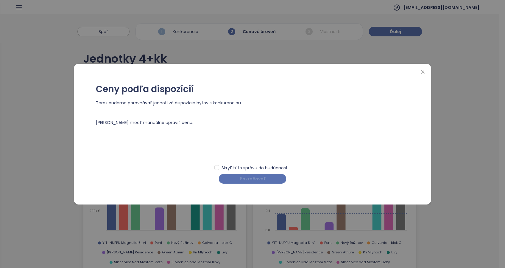
click at [252, 177] on span "Pokračovať" at bounding box center [253, 178] width 26 height 7
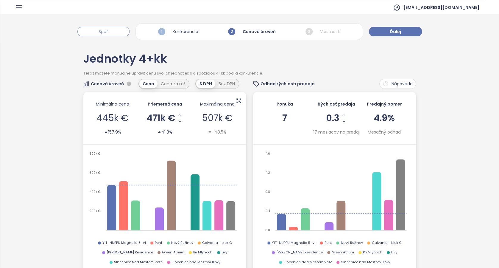
click at [92, 32] on button "Späť" at bounding box center [103, 32] width 52 height 10
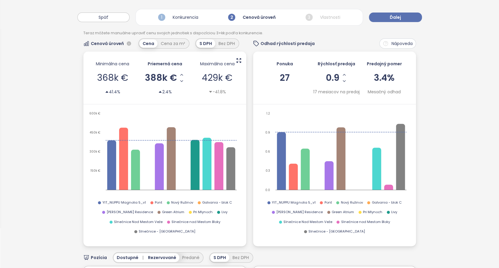
scroll to position [40, 0]
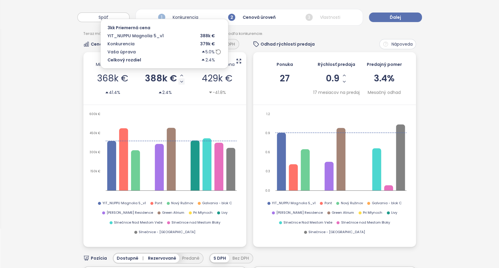
click at [181, 79] on icon "Decrease AVG Price" at bounding box center [181, 81] width 5 height 5
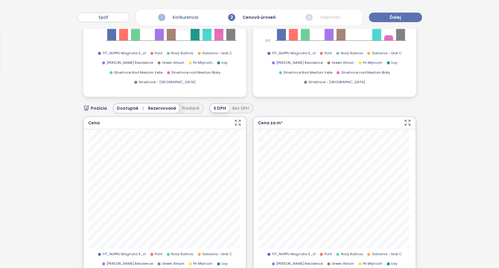
scroll to position [198, 0]
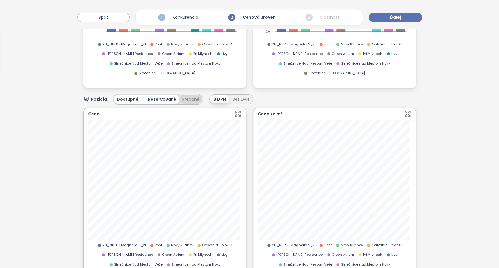
click at [187, 96] on button "Predané" at bounding box center [190, 99] width 23 height 9
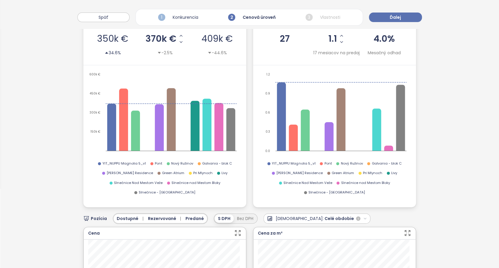
scroll to position [0, 0]
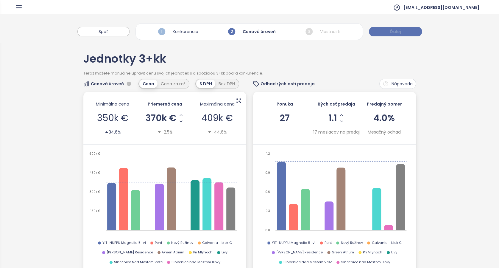
click at [394, 29] on span "Ďalej" at bounding box center [395, 31] width 11 height 7
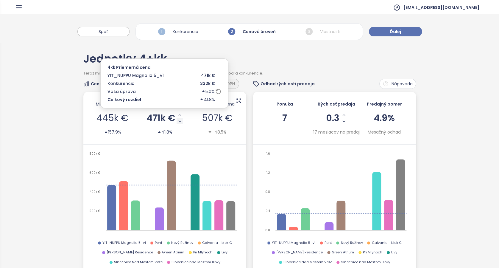
click at [178, 119] on icon "Decrease AVG Price" at bounding box center [179, 121] width 5 height 5
click at [179, 119] on icon "Decrease AVG Price" at bounding box center [181, 121] width 5 height 5
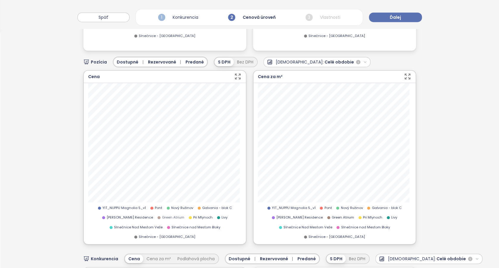
scroll to position [238, 0]
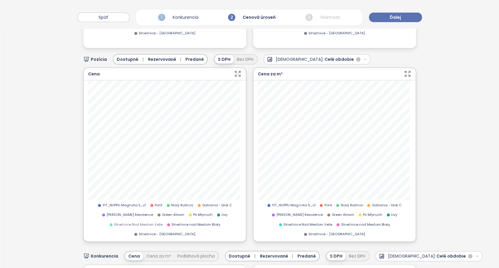
click at [127, 222] on span "Slnečnice Nad Mestom Veže" at bounding box center [138, 224] width 49 height 5
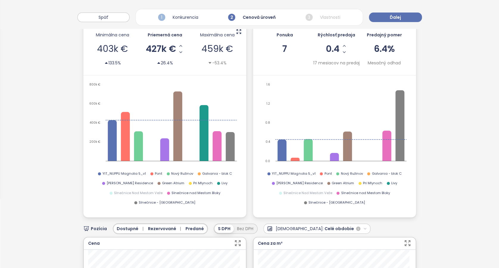
scroll to position [40, 0]
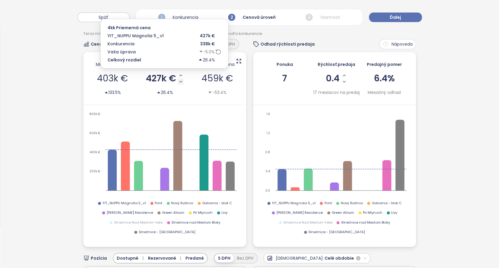
click at [178, 82] on icon "Decrease AVG Price" at bounding box center [180, 81] width 5 height 5
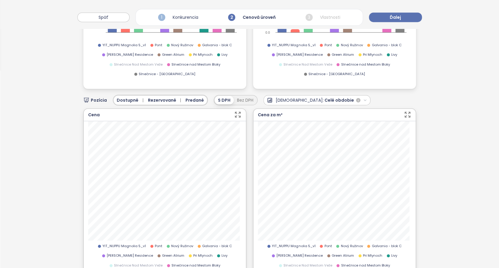
scroll to position [198, 0]
click at [363, 97] on icon "button" at bounding box center [365, 99] width 4 height 4
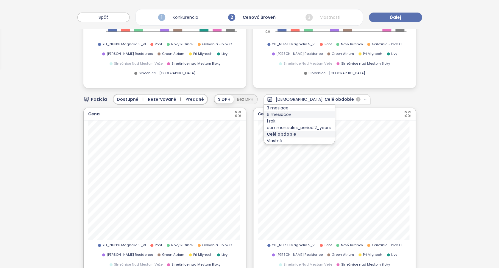
click at [278, 114] on div "6 mesiacov" at bounding box center [299, 114] width 71 height 7
click at [121, 97] on span "Dostupné |" at bounding box center [131, 99] width 29 height 7
click at [121, 90] on div "Pozícia Dostupné Rezervované | Predané S DPH Bez DPH Predaj: 6 mesiacov Cena Sl…" at bounding box center [249, 237] width 333 height 299
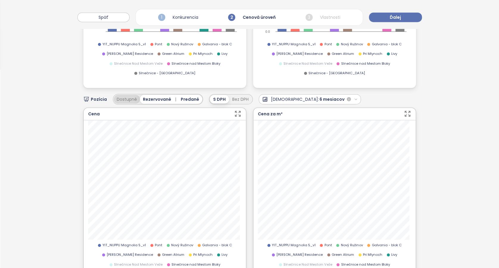
click at [122, 98] on button "Dostupné" at bounding box center [127, 99] width 26 height 9
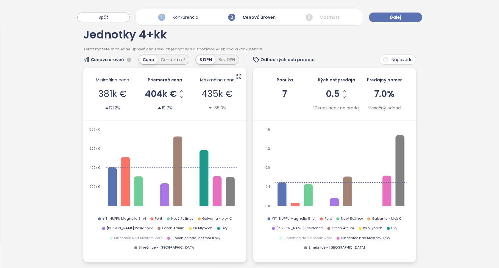
scroll to position [0, 0]
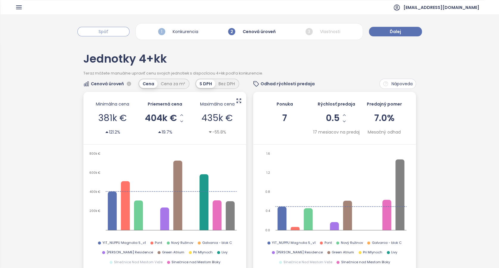
click at [88, 33] on button "Späť" at bounding box center [103, 32] width 52 height 10
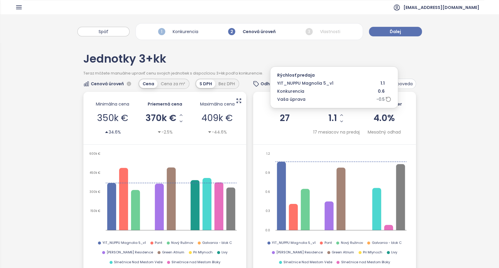
click at [334, 117] on div "1.1" at bounding box center [336, 118] width 16 height 13
click at [329, 115] on span "1.1" at bounding box center [332, 117] width 9 height 9
click at [328, 118] on span "1.1" at bounding box center [332, 117] width 9 height 9
drag, startPoint x: 328, startPoint y: 118, endPoint x: 325, endPoint y: 102, distance: 15.8
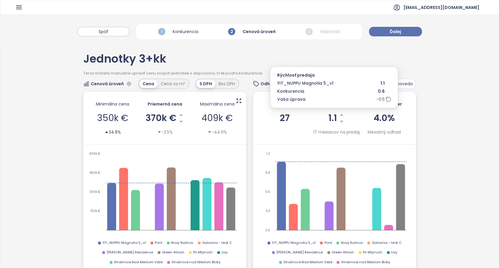
click at [325, 102] on div "Vaša úprava" at bounding box center [305, 99] width 56 height 7
click at [383, 81] on div "1.1" at bounding box center [363, 83] width 56 height 7
click at [379, 82] on div "1.1" at bounding box center [363, 83] width 56 height 7
click at [339, 113] on icon "Increase Sale Speed - Monthly" at bounding box center [341, 115] width 5 height 5
click at [340, 116] on icon "Increase Sale Speed - Monthly" at bounding box center [342, 115] width 5 height 5
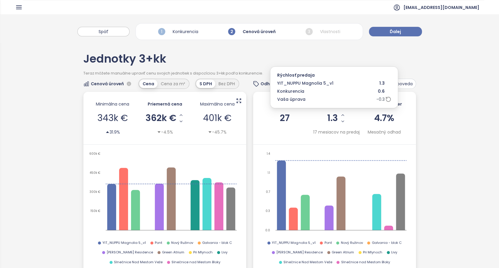
click at [340, 116] on icon "Increase Sale Speed - Monthly" at bounding box center [342, 115] width 5 height 5
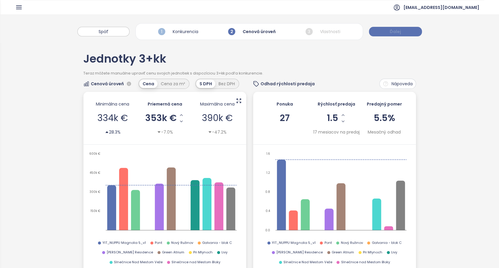
click at [404, 31] on button "Ďalej" at bounding box center [395, 32] width 53 height 10
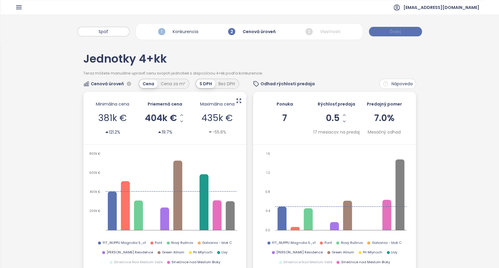
click at [404, 31] on button "Ďalej" at bounding box center [395, 32] width 53 height 10
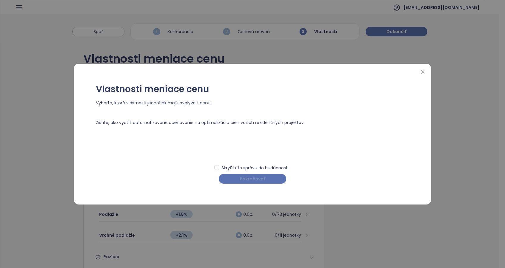
click at [271, 183] on button "Pokračovať" at bounding box center [252, 179] width 67 height 10
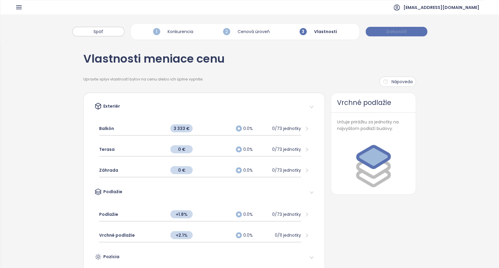
click at [409, 33] on button "Dokončiť" at bounding box center [397, 32] width 62 height 10
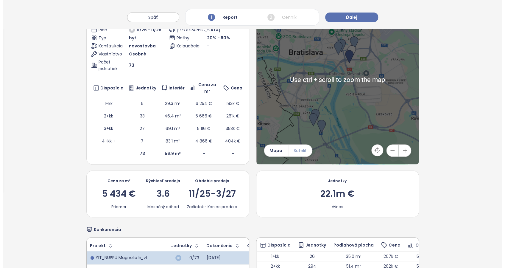
scroll to position [79, 0]
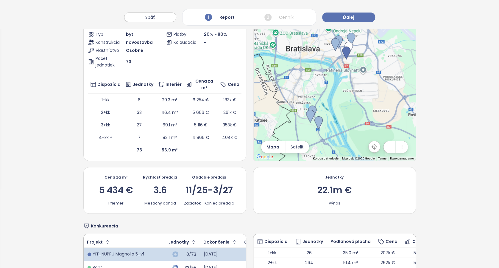
click at [224, 190] on div "11/25-3/27" at bounding box center [208, 189] width 47 height 9
click at [221, 189] on div "11/25-3/27" at bounding box center [208, 189] width 47 height 9
drag, startPoint x: 221, startPoint y: 189, endPoint x: 205, endPoint y: 194, distance: 17.6
click at [205, 194] on div "11/25-3/27" at bounding box center [208, 189] width 47 height 9
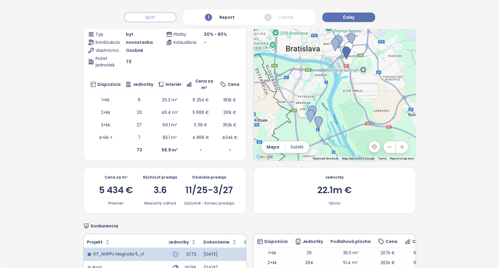
click at [150, 14] on span "Späť" at bounding box center [150, 17] width 10 height 7
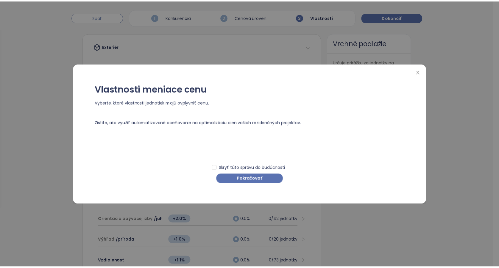
scroll to position [0, 0]
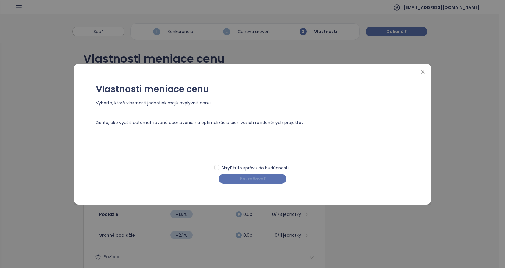
click at [249, 178] on span "Pokračovať" at bounding box center [253, 178] width 26 height 7
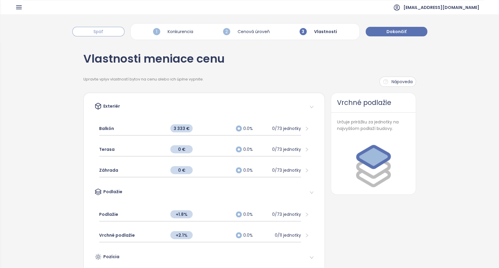
click at [100, 33] on span "Späť" at bounding box center [98, 31] width 10 height 7
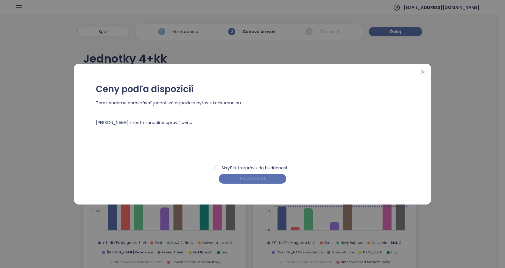
click at [252, 181] on span "Pokračovať" at bounding box center [253, 178] width 26 height 7
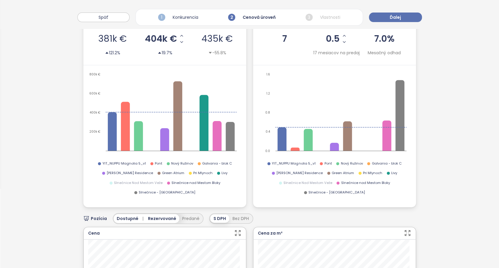
scroll to position [40, 0]
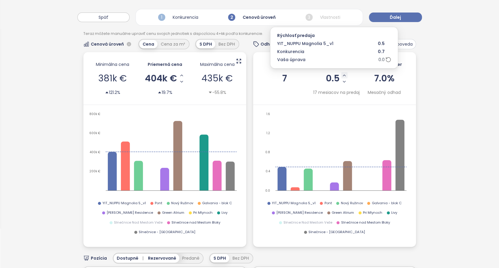
click at [342, 74] on icon "Increase Sale Speed - Monthly" at bounding box center [344, 75] width 5 height 5
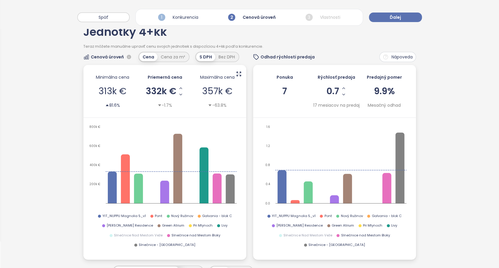
scroll to position [0, 0]
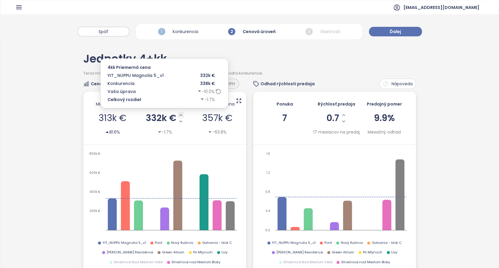
click at [180, 114] on icon "Increase AVG Price" at bounding box center [180, 115] width 5 height 5
click at [180, 114] on icon "Increase AVG Price" at bounding box center [181, 114] width 2 height 1
click at [180, 116] on icon "Increase AVG Price" at bounding box center [181, 115] width 5 height 5
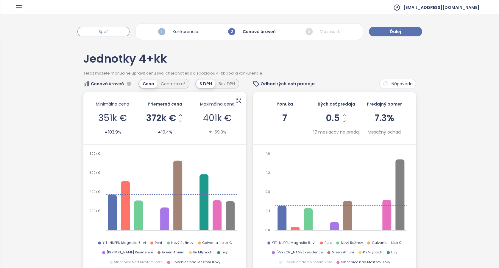
click at [118, 29] on button "Späť" at bounding box center [103, 32] width 52 height 10
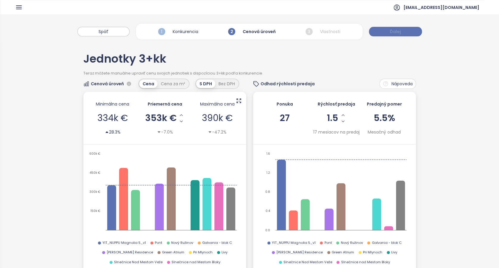
click at [410, 27] on button "Ďalej" at bounding box center [395, 32] width 53 height 10
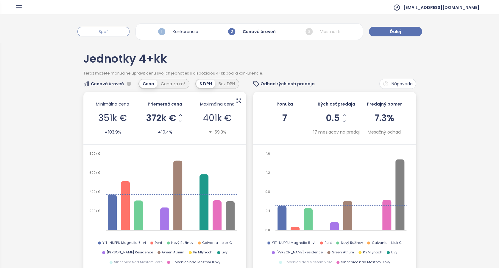
click at [107, 31] on span "Späť" at bounding box center [104, 31] width 10 height 7
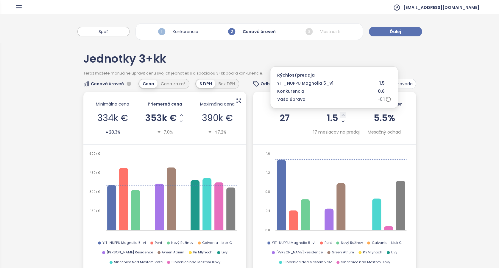
click at [341, 116] on icon "Increase Sale Speed - Monthly" at bounding box center [343, 115] width 5 height 5
click at [340, 116] on icon "Increase Sale Speed - Monthly" at bounding box center [342, 115] width 5 height 5
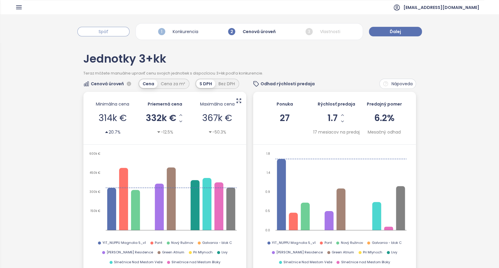
click at [101, 27] on button "Späť" at bounding box center [103, 32] width 52 height 10
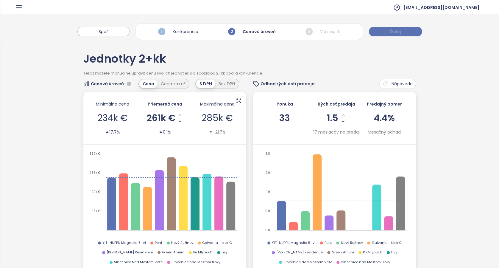
click at [395, 33] on span "Ďalej" at bounding box center [395, 31] width 11 height 7
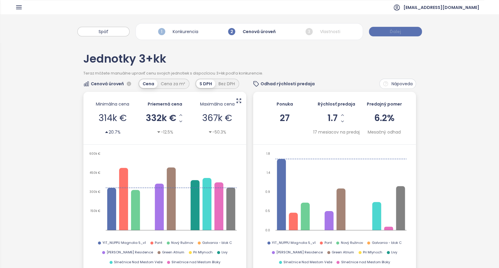
click at [395, 33] on span "Ďalej" at bounding box center [395, 31] width 11 height 7
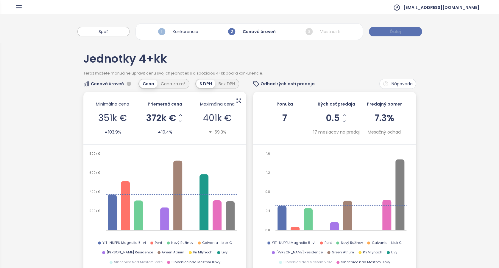
click at [395, 33] on span "Ďalej" at bounding box center [395, 31] width 11 height 7
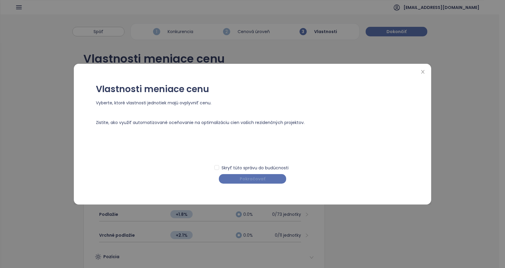
click at [259, 179] on span "Pokračovať" at bounding box center [253, 178] width 26 height 7
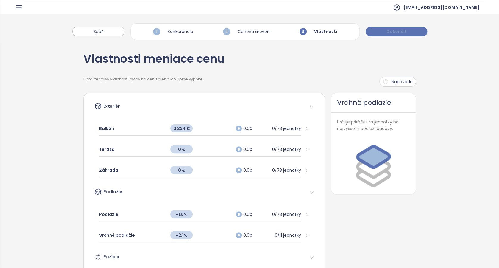
click at [391, 29] on span "Dokončiť" at bounding box center [396, 31] width 20 height 7
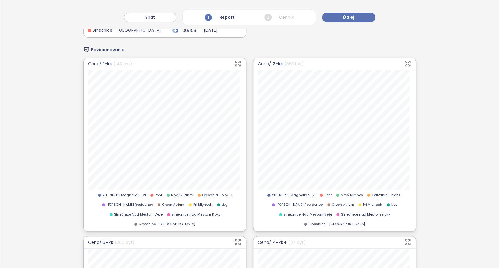
scroll to position [436, 0]
click at [338, 19] on button "Ďalej" at bounding box center [348, 18] width 53 height 10
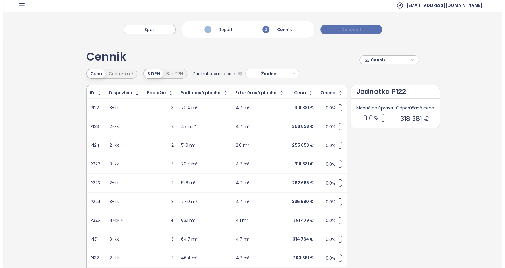
scroll to position [0, 0]
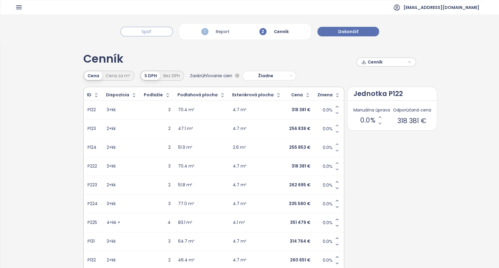
click at [143, 32] on span "Späť" at bounding box center [147, 31] width 10 height 7
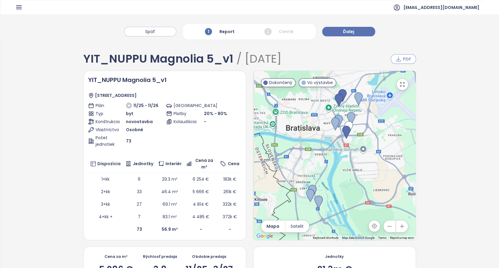
click at [396, 59] on icon "button" at bounding box center [398, 59] width 6 height 6
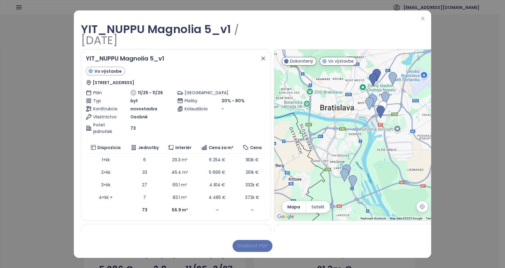
click at [264, 246] on span "Stiahnuť PDF" at bounding box center [252, 245] width 31 height 7
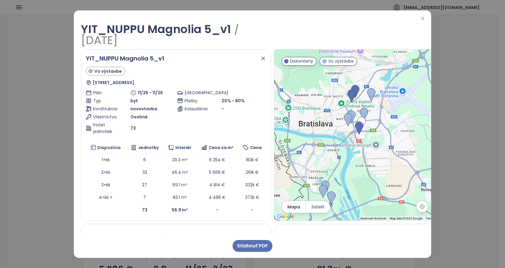
drag, startPoint x: 350, startPoint y: 120, endPoint x: 369, endPoint y: 148, distance: 34.1
click at [351, 148] on div at bounding box center [368, 134] width 189 height 171
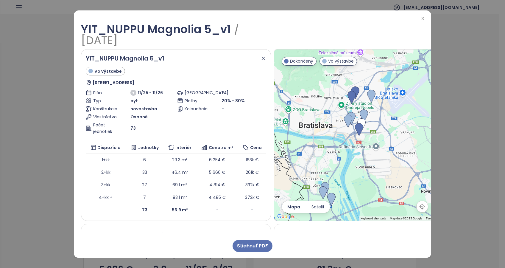
click at [324, 27] on div at bounding box center [368, 35] width 193 height 22
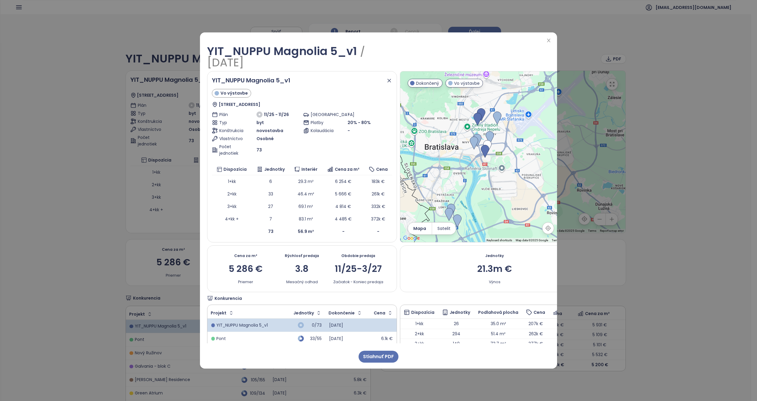
click at [351, 88] on div "YIT_NUPPU Magnolia 5_v1 / Oct 9, 2025 YIT_NUPPU Magnolia 5_v1 Vo výstavbe Hrani…" at bounding box center [378, 200] width 757 height 401
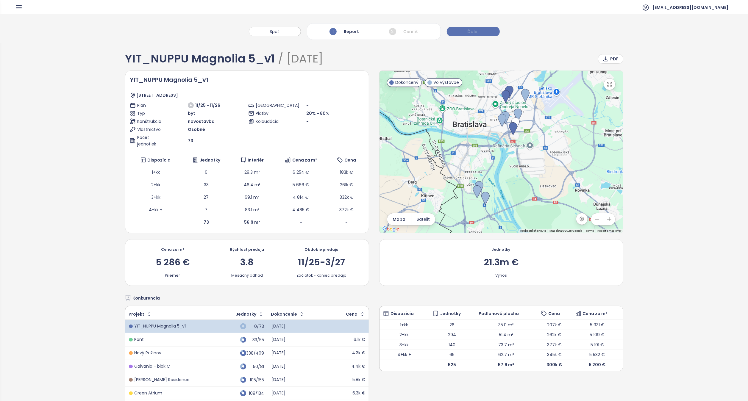
click at [351, 32] on button "Ďalej" at bounding box center [473, 32] width 53 height 10
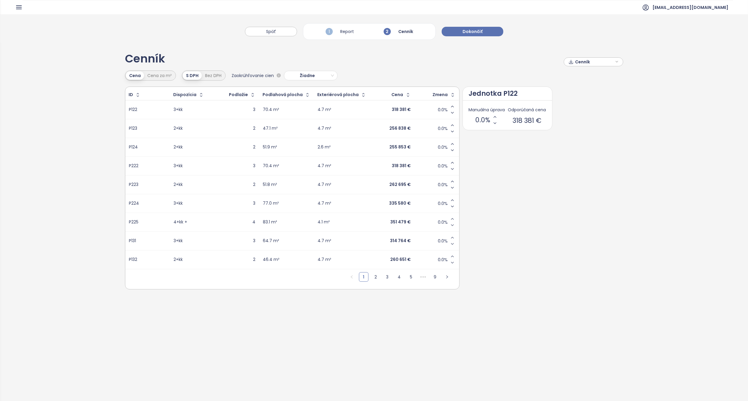
click at [351, 63] on icon "button" at bounding box center [617, 61] width 4 height 9
click at [351, 64] on div "Cenník" at bounding box center [593, 61] width 53 height 9
click at [351, 93] on span "Stiahnuť" at bounding box center [585, 91] width 19 height 7
click at [274, 29] on span "Späť" at bounding box center [271, 31] width 10 height 7
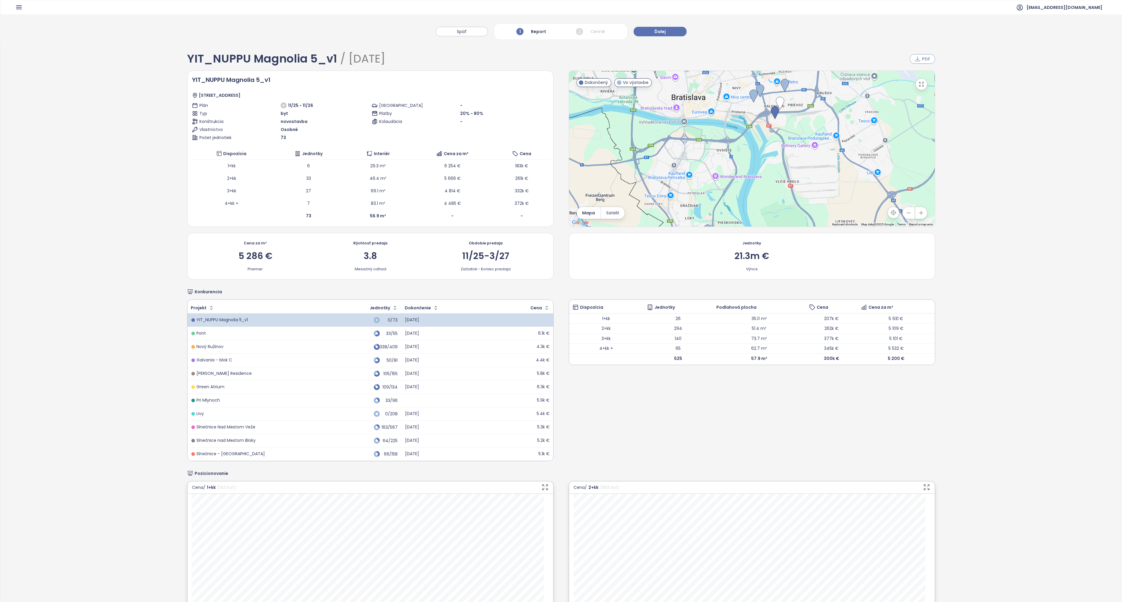
click at [351, 61] on span "PDF" at bounding box center [926, 59] width 8 height 7
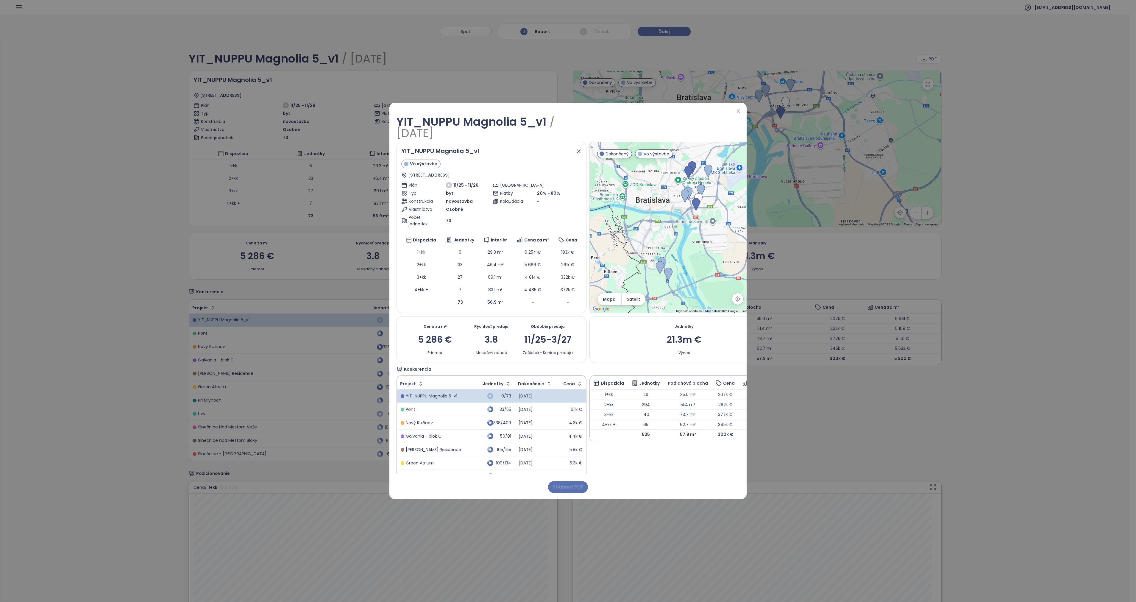
click at [351, 267] on span "Stiahnuť PDF" at bounding box center [568, 486] width 31 height 7
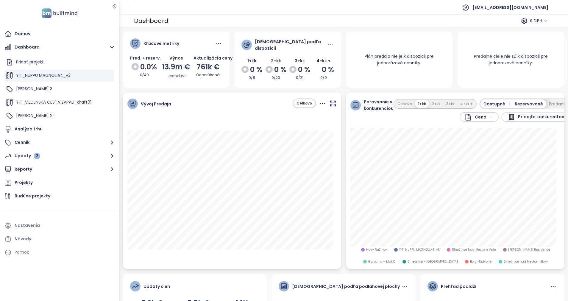
click at [537, 115] on span "Pridajte konkurentov" at bounding box center [541, 116] width 46 height 7
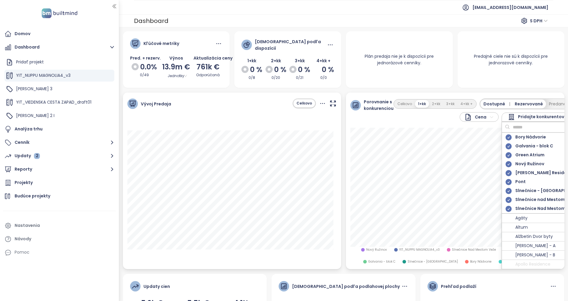
click at [422, 260] on span "Slnečnice - [GEOGRAPHIC_DATA]" at bounding box center [433, 261] width 50 height 5
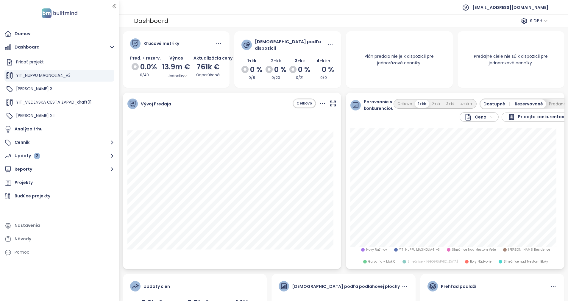
click at [422, 260] on span "Slnečnice - [GEOGRAPHIC_DATA]" at bounding box center [433, 261] width 50 height 5
click at [486, 117] on html "Domov Dashboard Pridať projekt YIT_NUPPU MAGNOLIA4_v3 [PERSON_NAME] 3 YIT_VIEDE…" at bounding box center [284, 150] width 568 height 301
click at [478, 136] on span "Cena za m²" at bounding box center [475, 136] width 30 height 8
click at [485, 116] on html "Domov Dashboard Pridať projekt YIT_NUPPU MAGNOLIA4_v3 [PERSON_NAME] 3 YIT_VIEDE…" at bounding box center [284, 150] width 568 height 301
click at [472, 127] on span "Cena" at bounding box center [469, 128] width 32 height 8
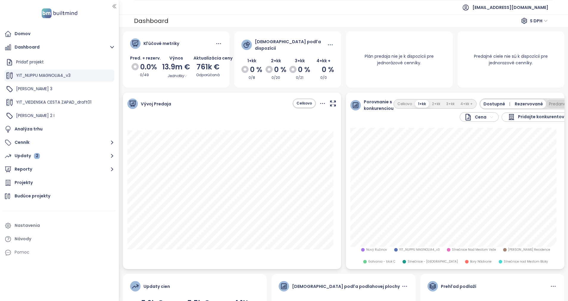
click at [550, 103] on button "Predané" at bounding box center [557, 103] width 23 height 9
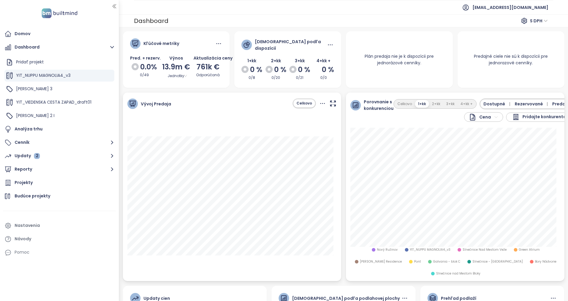
click at [552, 104] on span "Predané" at bounding box center [561, 104] width 18 height 7
